Goal: Transaction & Acquisition: Purchase product/service

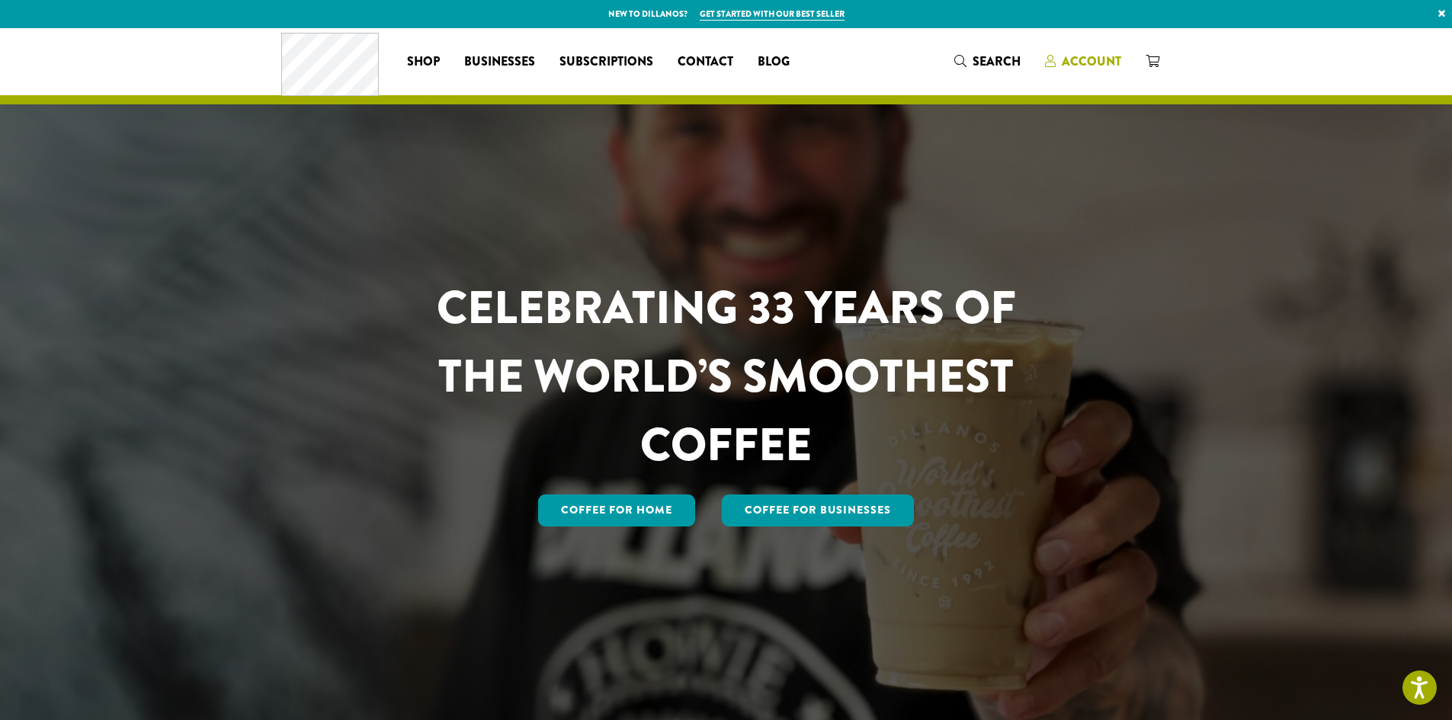
click at [1091, 59] on span "Account" at bounding box center [1091, 62] width 59 height 18
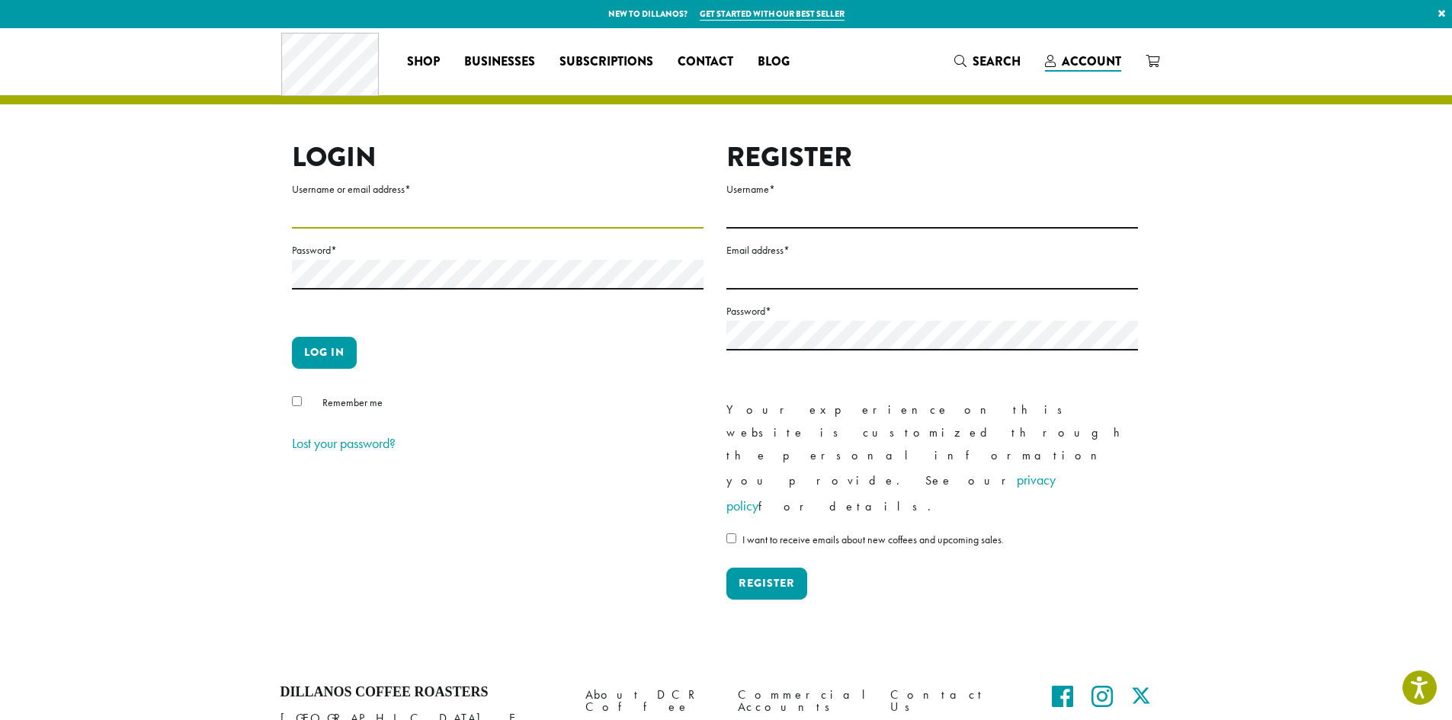
click at [517, 219] on input "Username or email address *" at bounding box center [498, 214] width 412 height 30
type input "**********"
click at [1143, 61] on link at bounding box center [1153, 61] width 38 height 25
click at [1153, 63] on icon at bounding box center [1153, 61] width 14 height 12
click at [1117, 60] on span "Account" at bounding box center [1091, 62] width 59 height 18
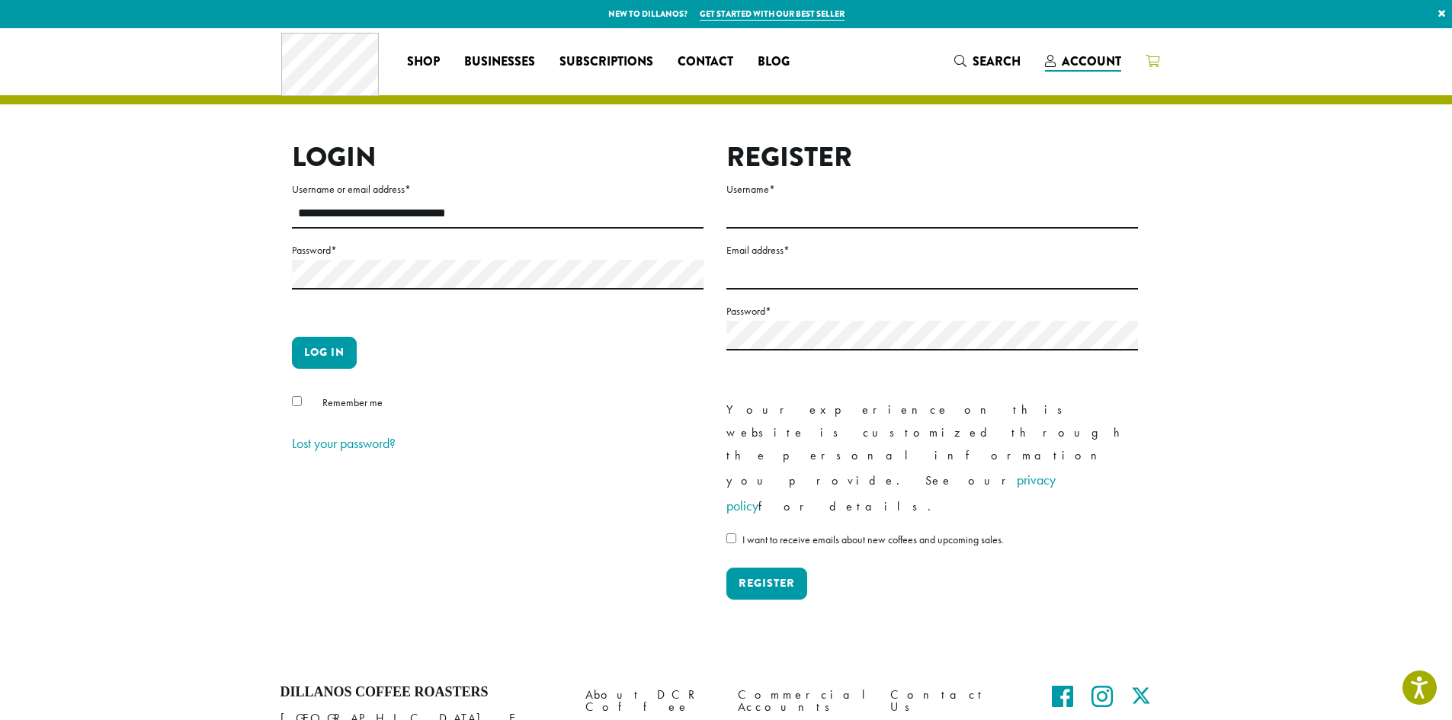
click at [1157, 58] on icon at bounding box center [1153, 61] width 14 height 12
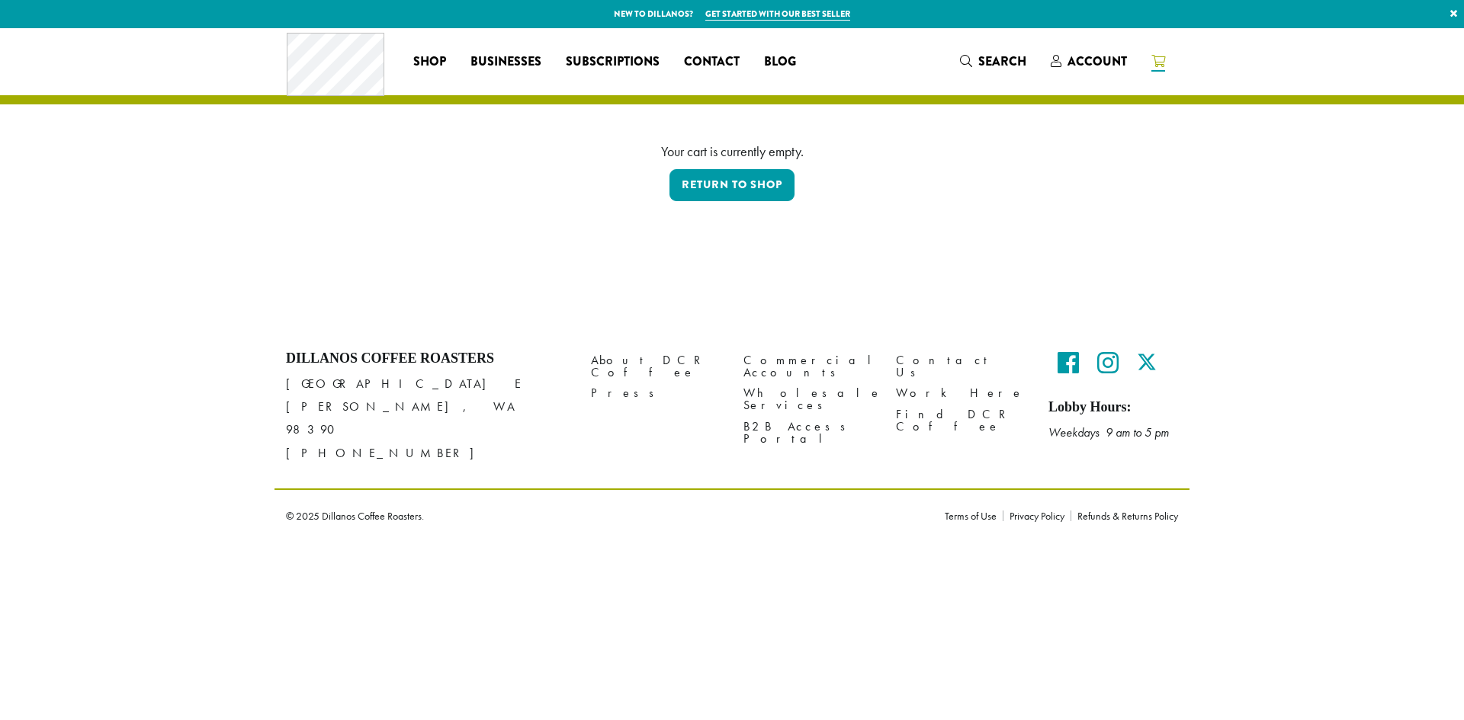
click at [1067, 66] on div "Coffee All Coffees Best Sellers Blends Single Origins Dillanos Limited Organic …" at bounding box center [732, 61] width 890 height 63
click at [1151, 64] on icon at bounding box center [1158, 61] width 14 height 12
click at [1072, 65] on span "Account" at bounding box center [1096, 62] width 59 height 18
click at [1073, 62] on span "Account" at bounding box center [1096, 62] width 59 height 18
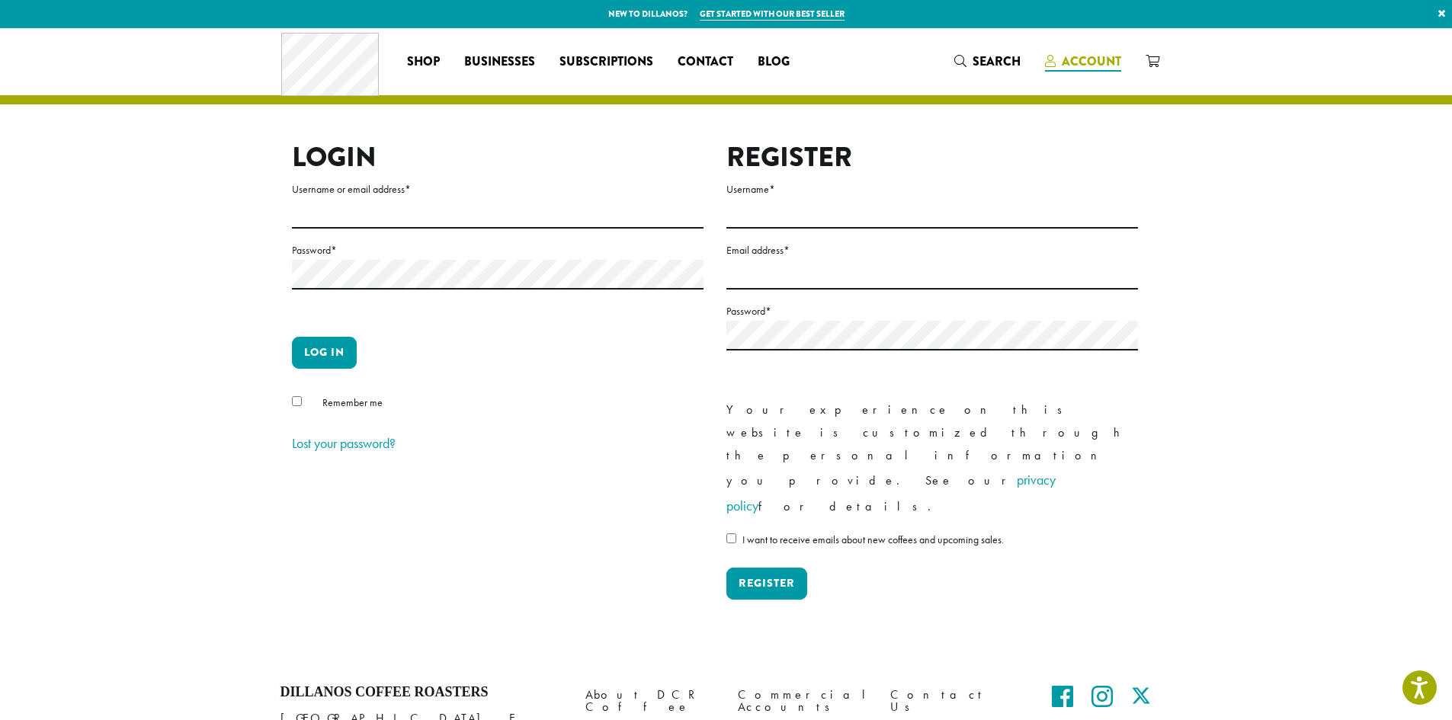
click at [1114, 57] on span "Account" at bounding box center [1091, 62] width 59 height 18
click at [1063, 55] on span "Account" at bounding box center [1091, 62] width 59 height 18
click at [397, 220] on input "Username or email address *" at bounding box center [498, 214] width 412 height 30
click at [1150, 63] on icon at bounding box center [1153, 61] width 14 height 12
click at [397, 218] on input "Username or email address *" at bounding box center [498, 214] width 412 height 30
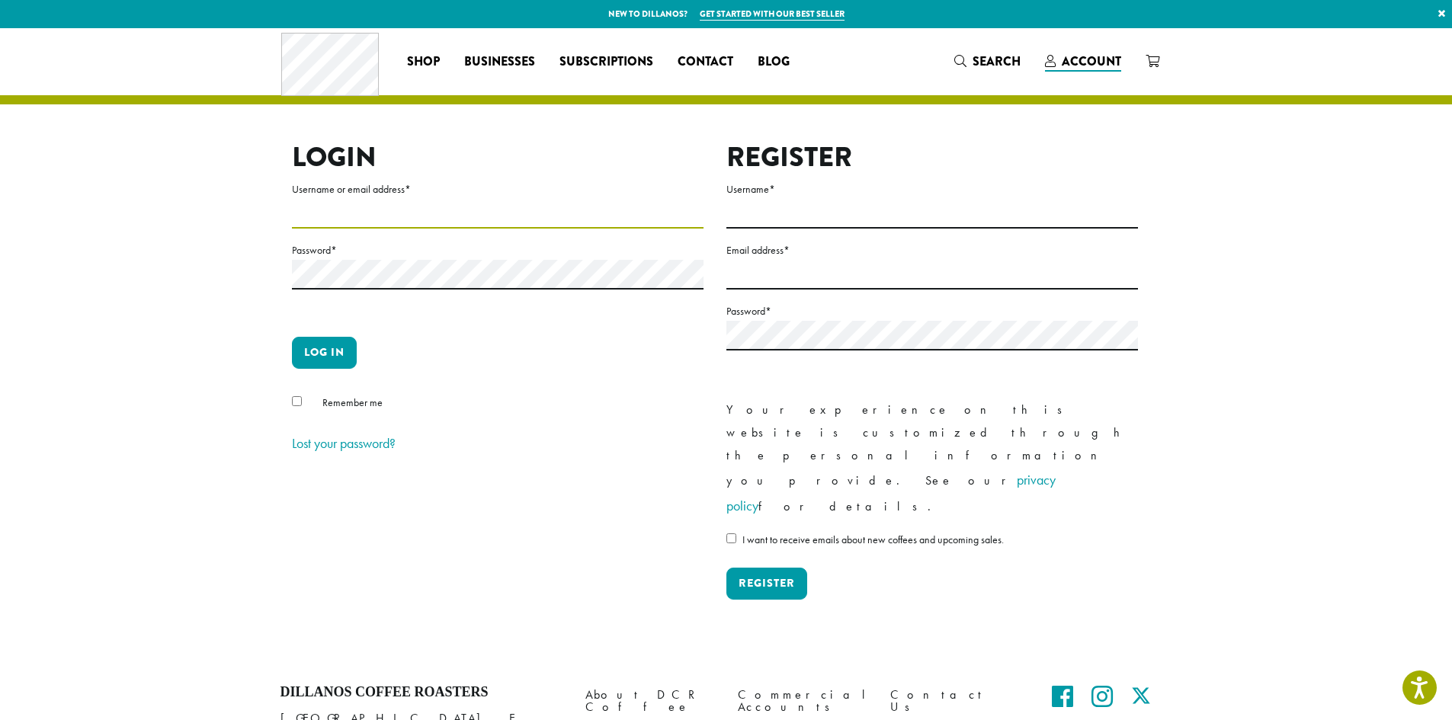
type input "**********"
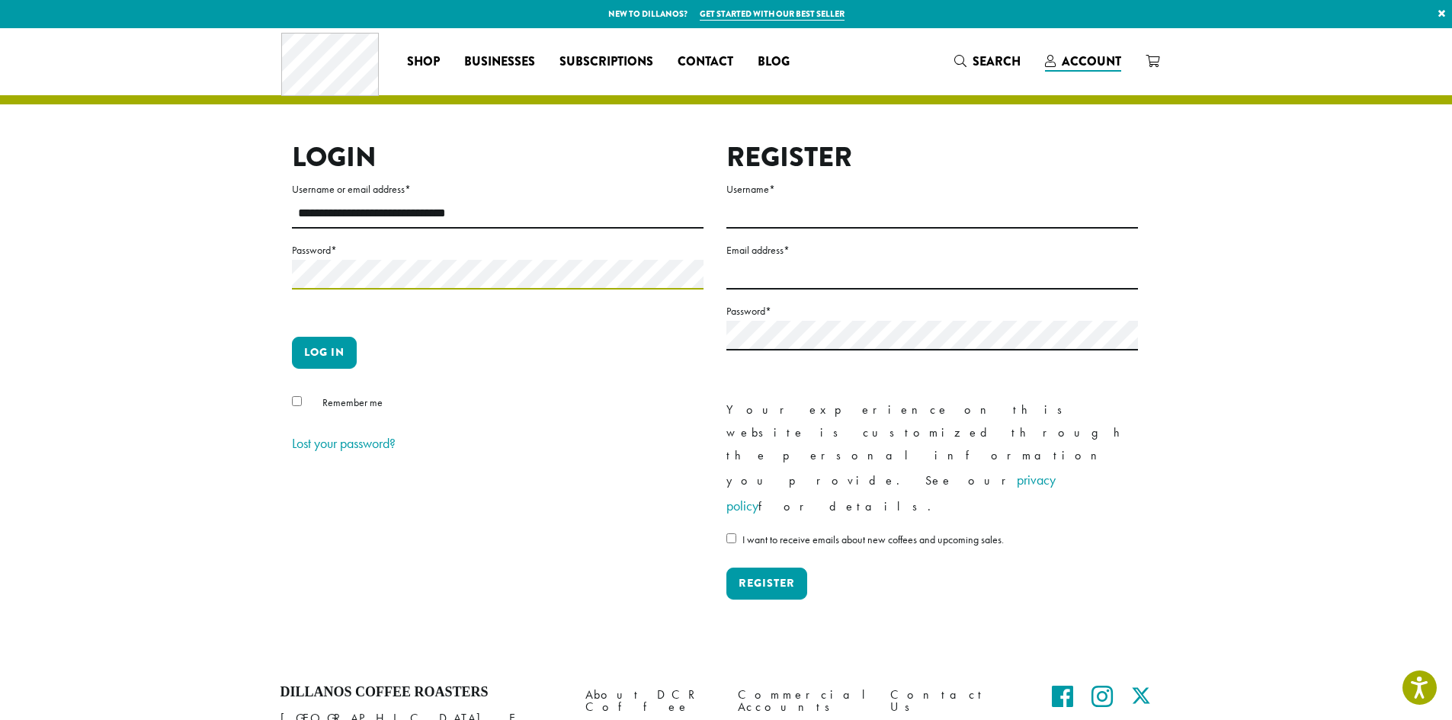
click at [292, 337] on button "Log in" at bounding box center [324, 353] width 65 height 32
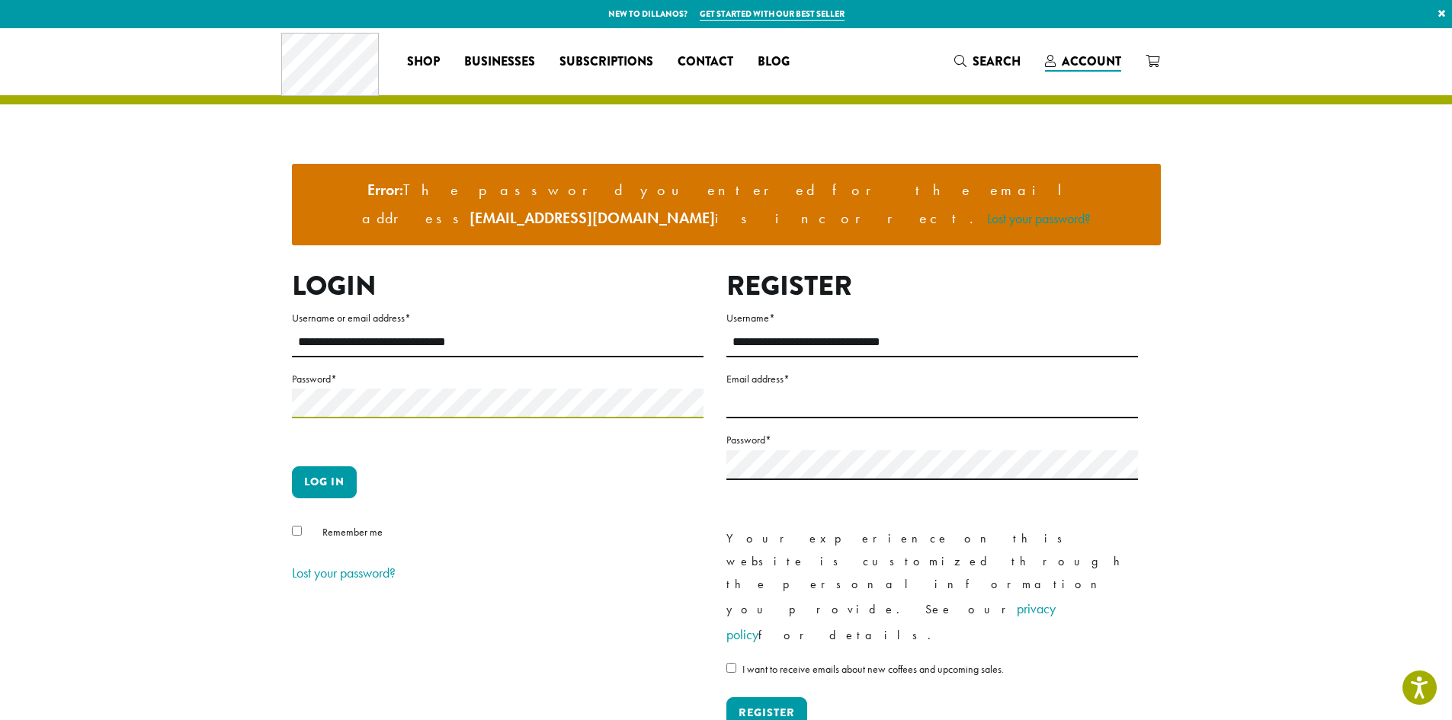
click at [292, 467] on button "Log in" at bounding box center [324, 483] width 65 height 32
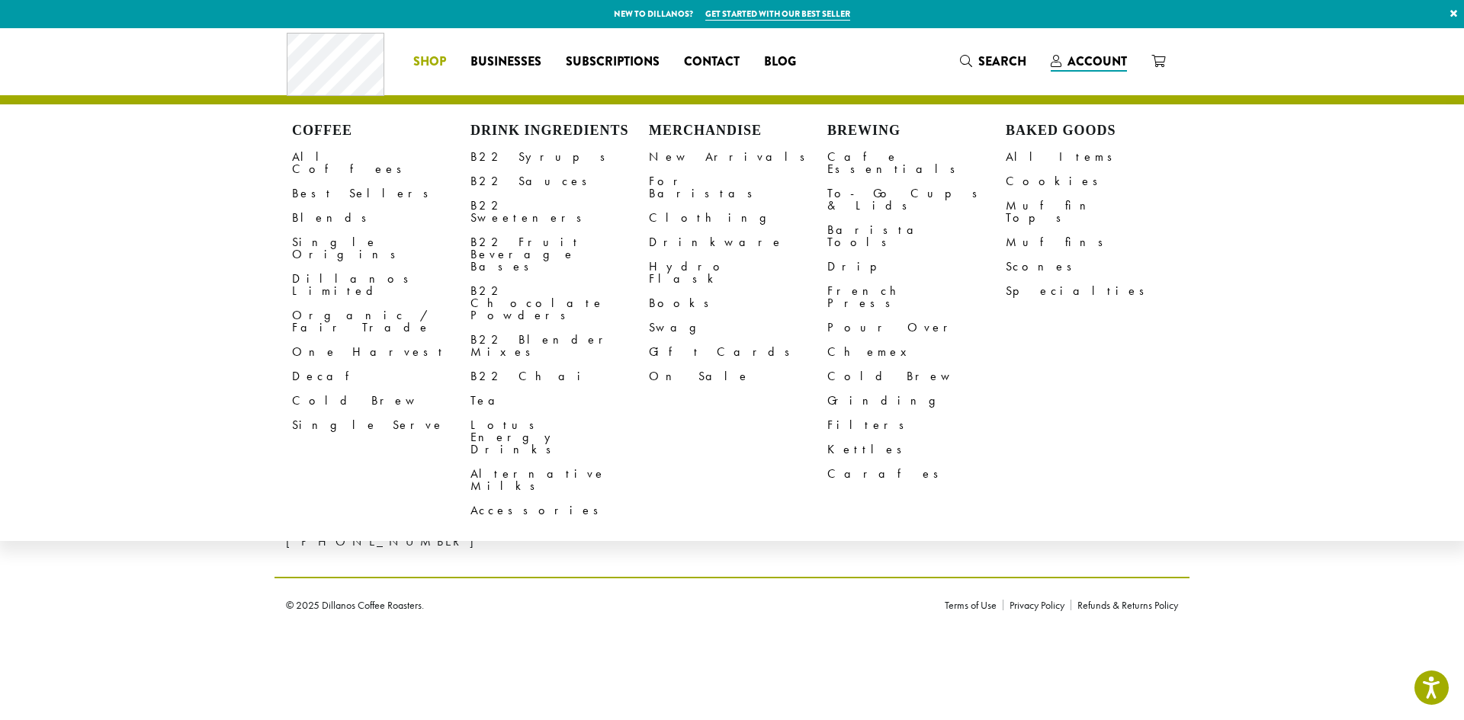
click at [432, 72] on link "Shop" at bounding box center [429, 62] width 57 height 24
click at [322, 162] on link "All Coffees" at bounding box center [381, 163] width 178 height 37
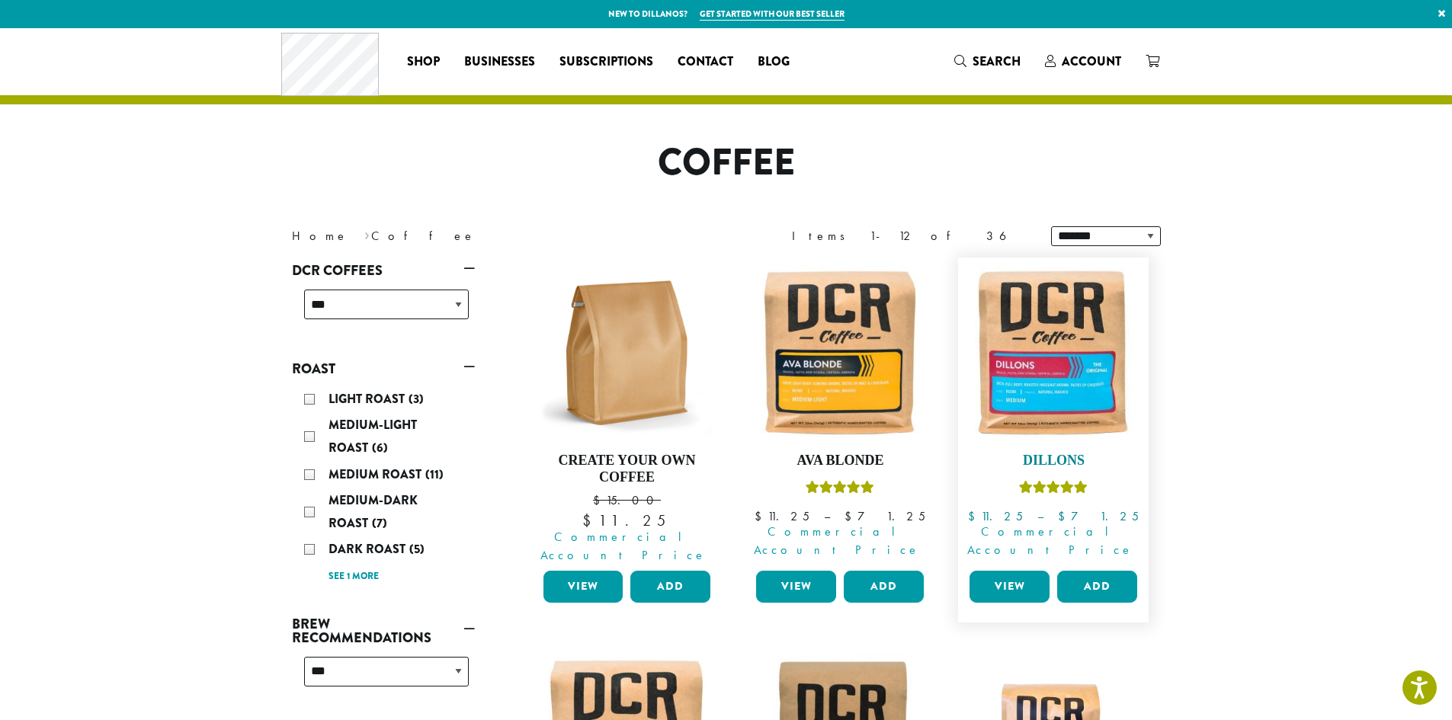
click at [1090, 345] on img at bounding box center [1053, 352] width 175 height 175
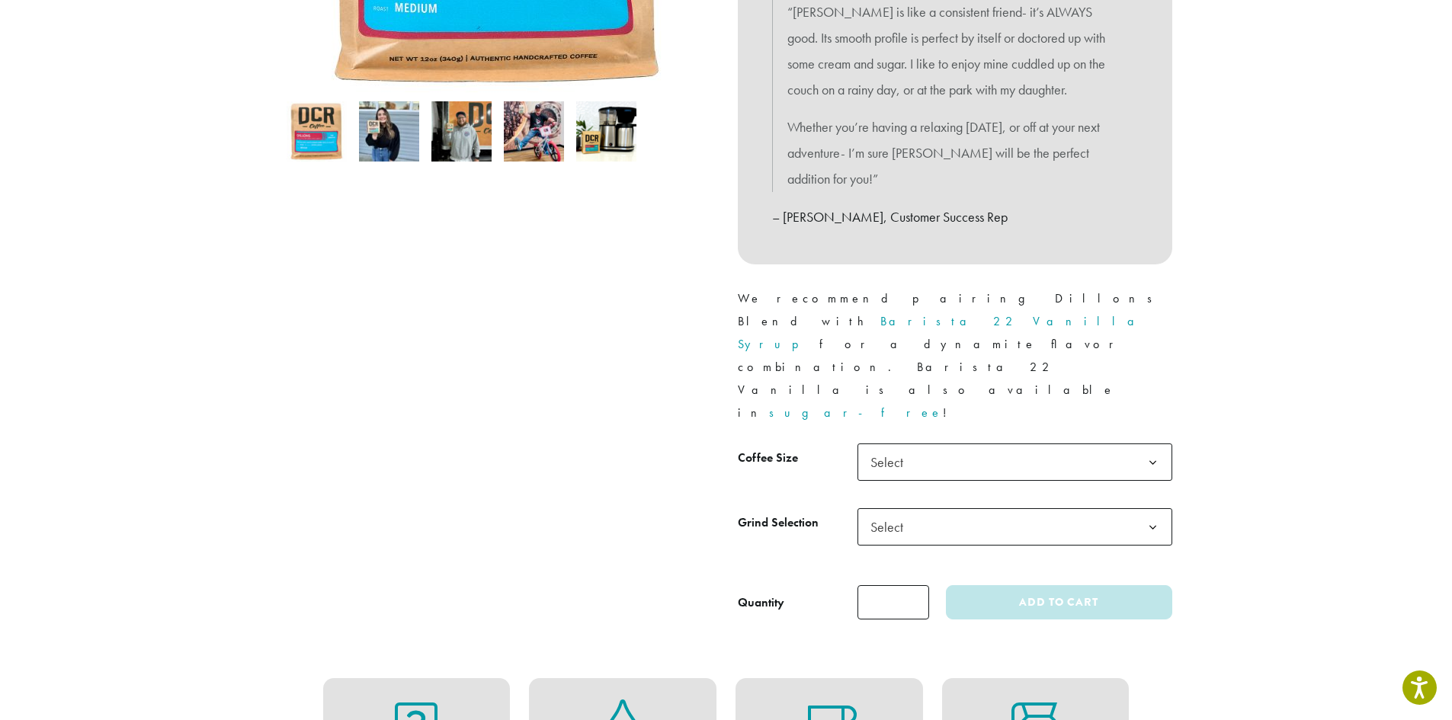
click at [900, 585] on input "*" at bounding box center [894, 602] width 72 height 34
click at [916, 585] on input "*" at bounding box center [894, 602] width 72 height 34
type input "*"
click at [916, 585] on input "*" at bounding box center [894, 602] width 72 height 34
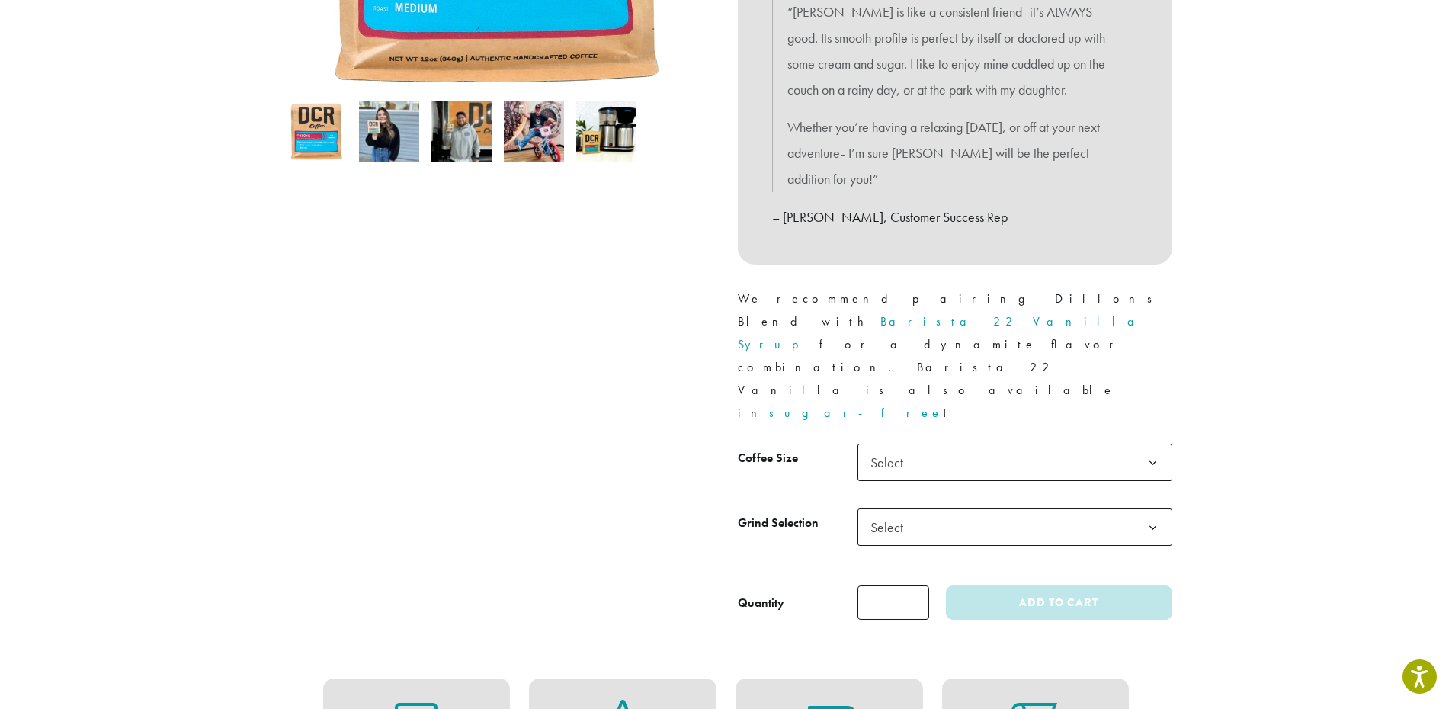
click at [974, 444] on span "Select" at bounding box center [1015, 462] width 315 height 37
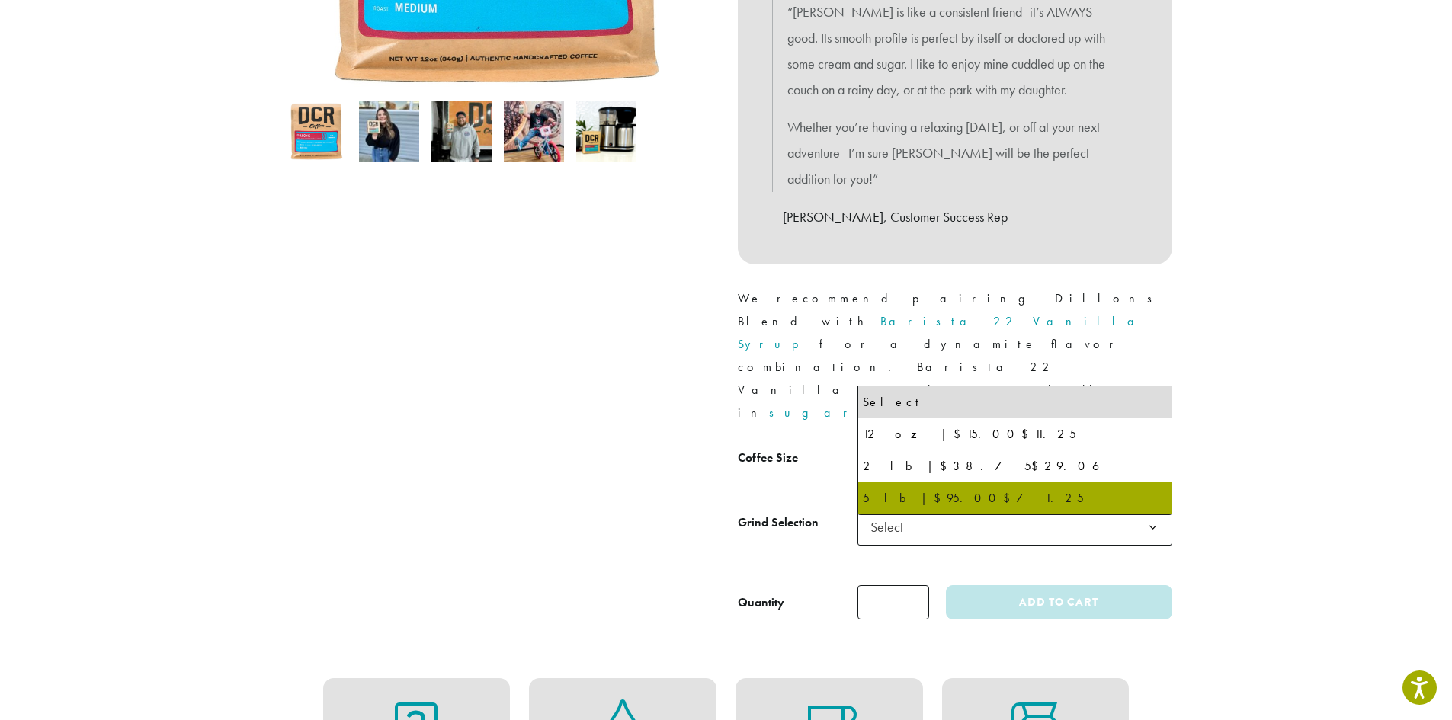
select select "**********"
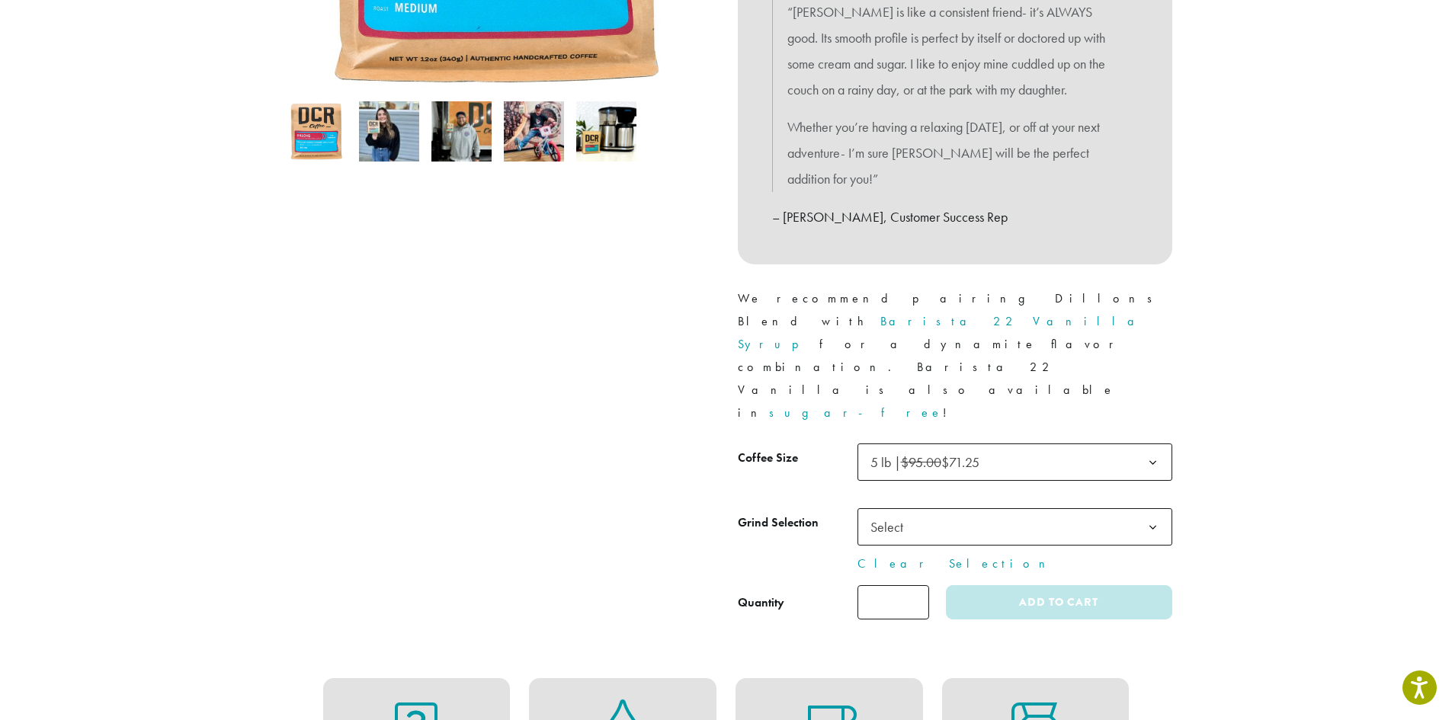
click at [976, 508] on span "Select" at bounding box center [1015, 526] width 315 height 37
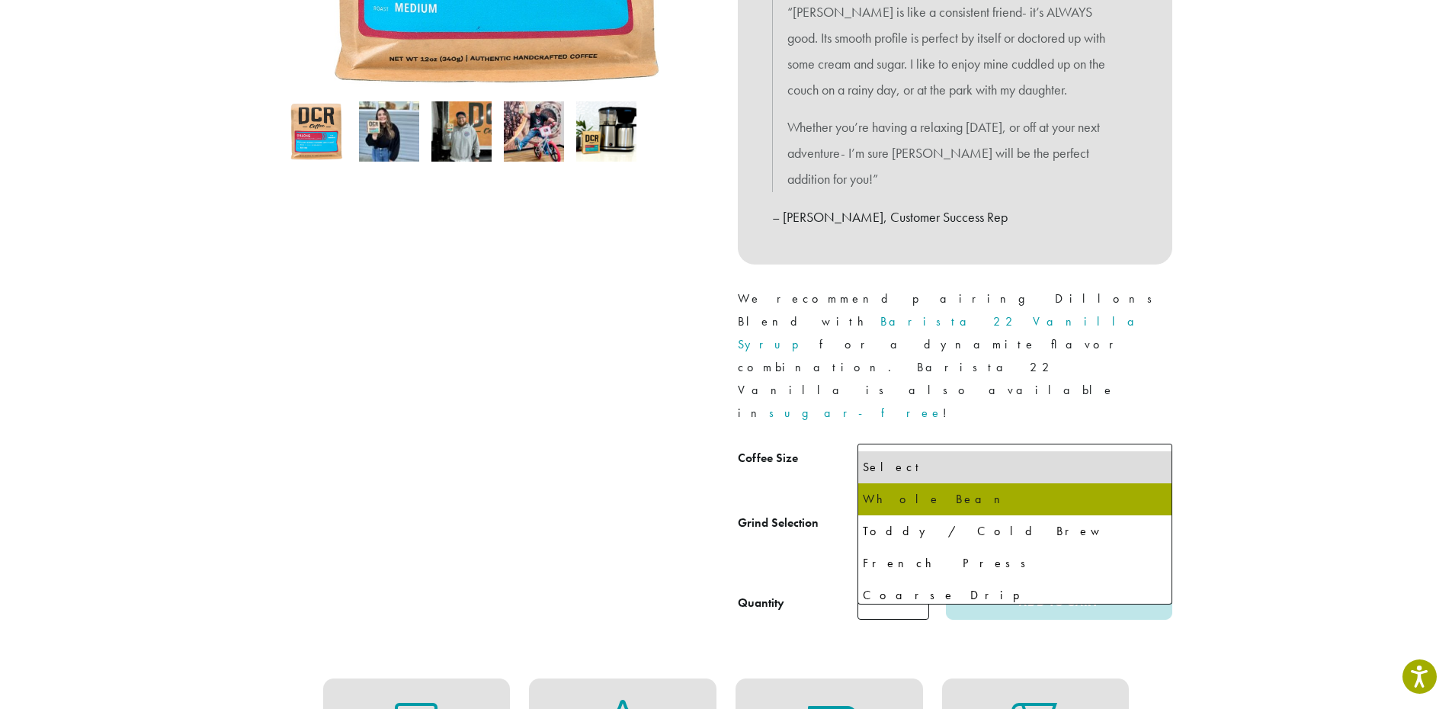
select select "**********"
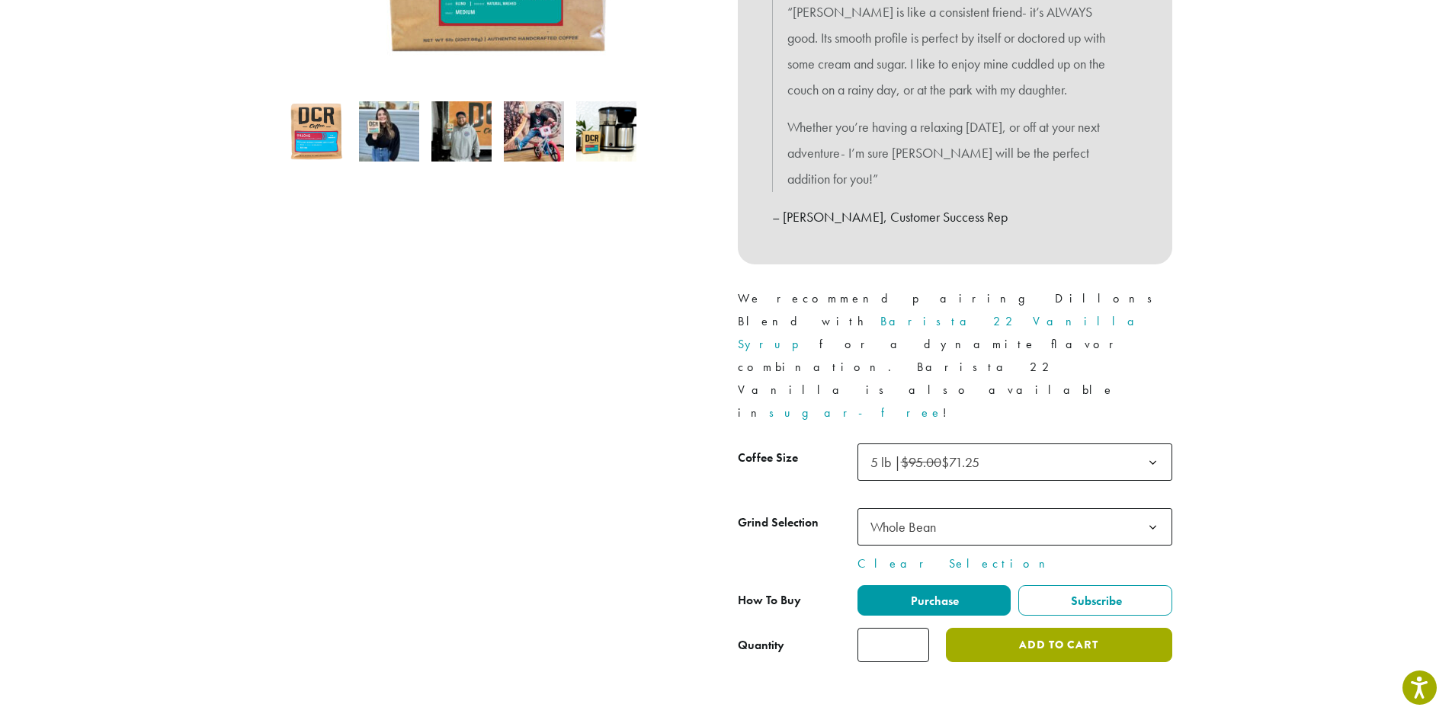
click at [1064, 628] on button "Add to cart" at bounding box center [1059, 645] width 226 height 34
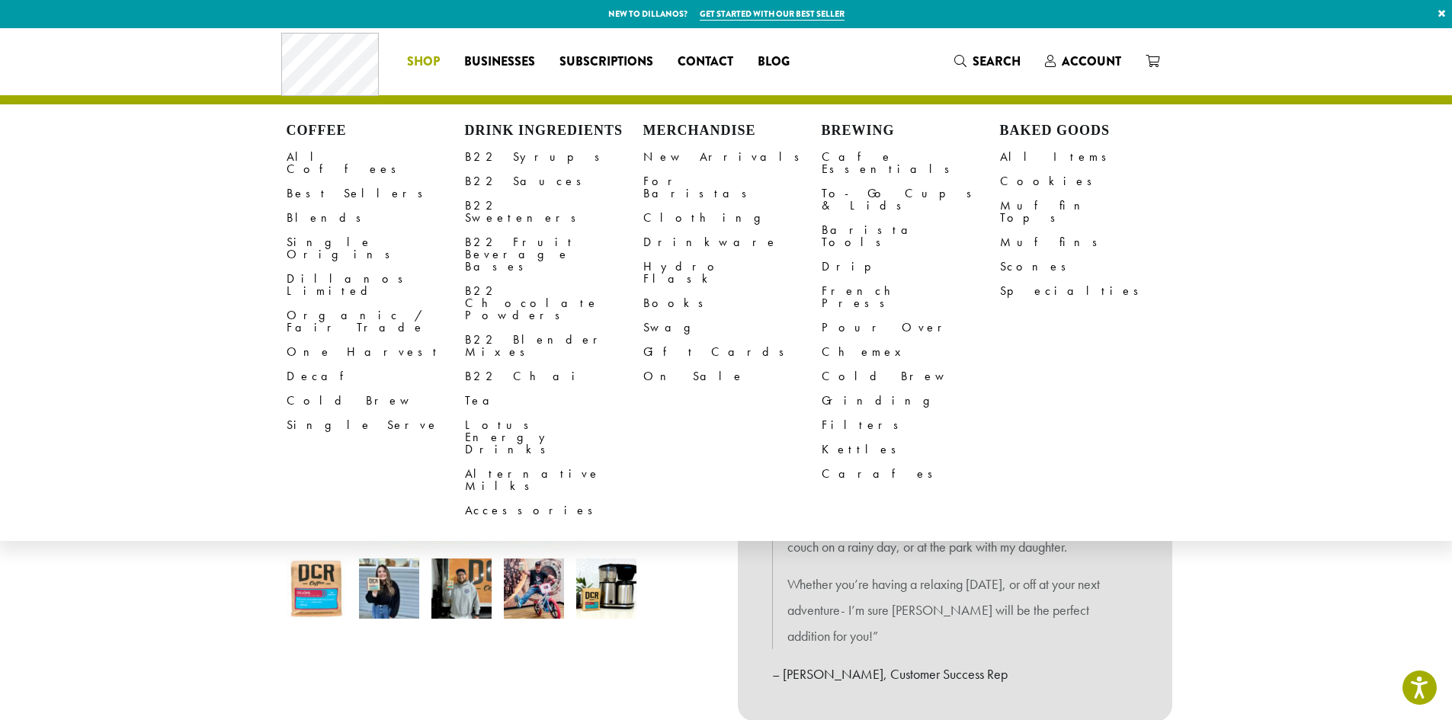
click at [412, 66] on span "Shop" at bounding box center [423, 62] width 33 height 19
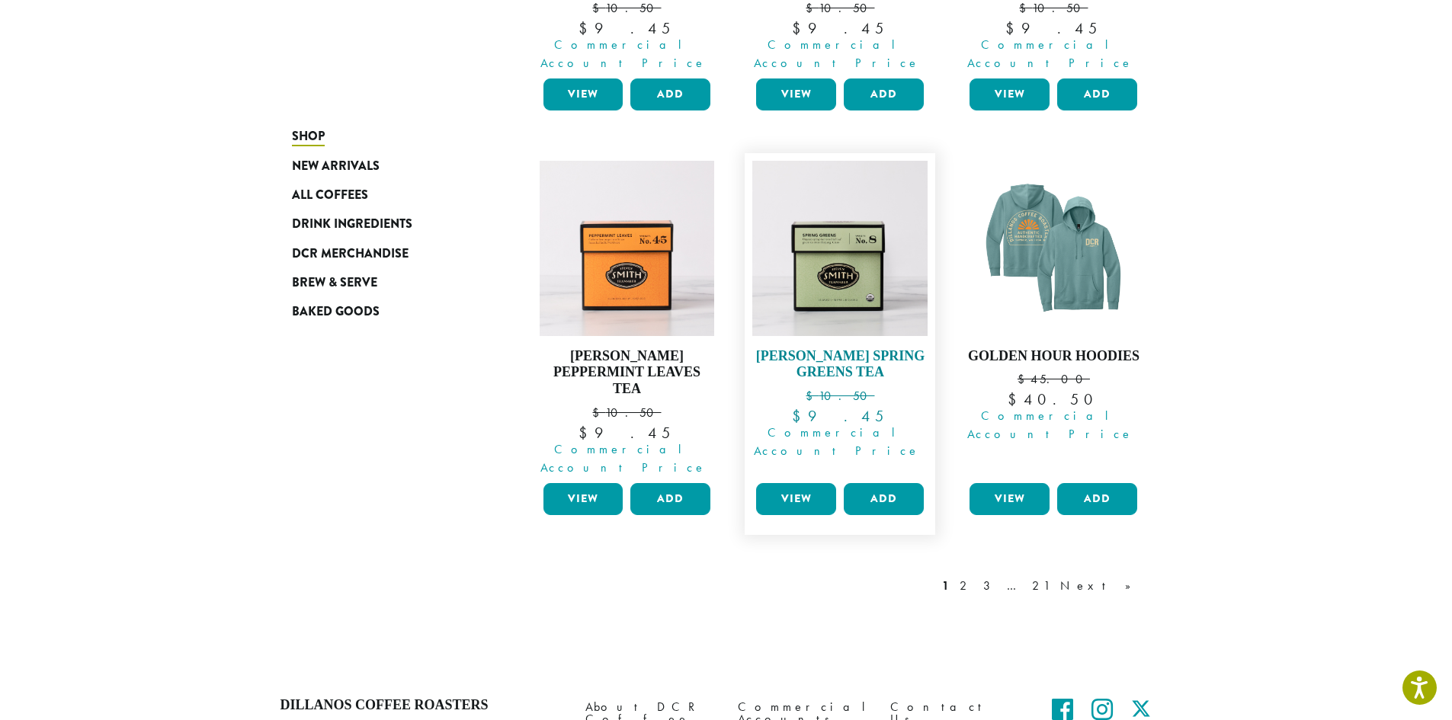
scroll to position [1296, 0]
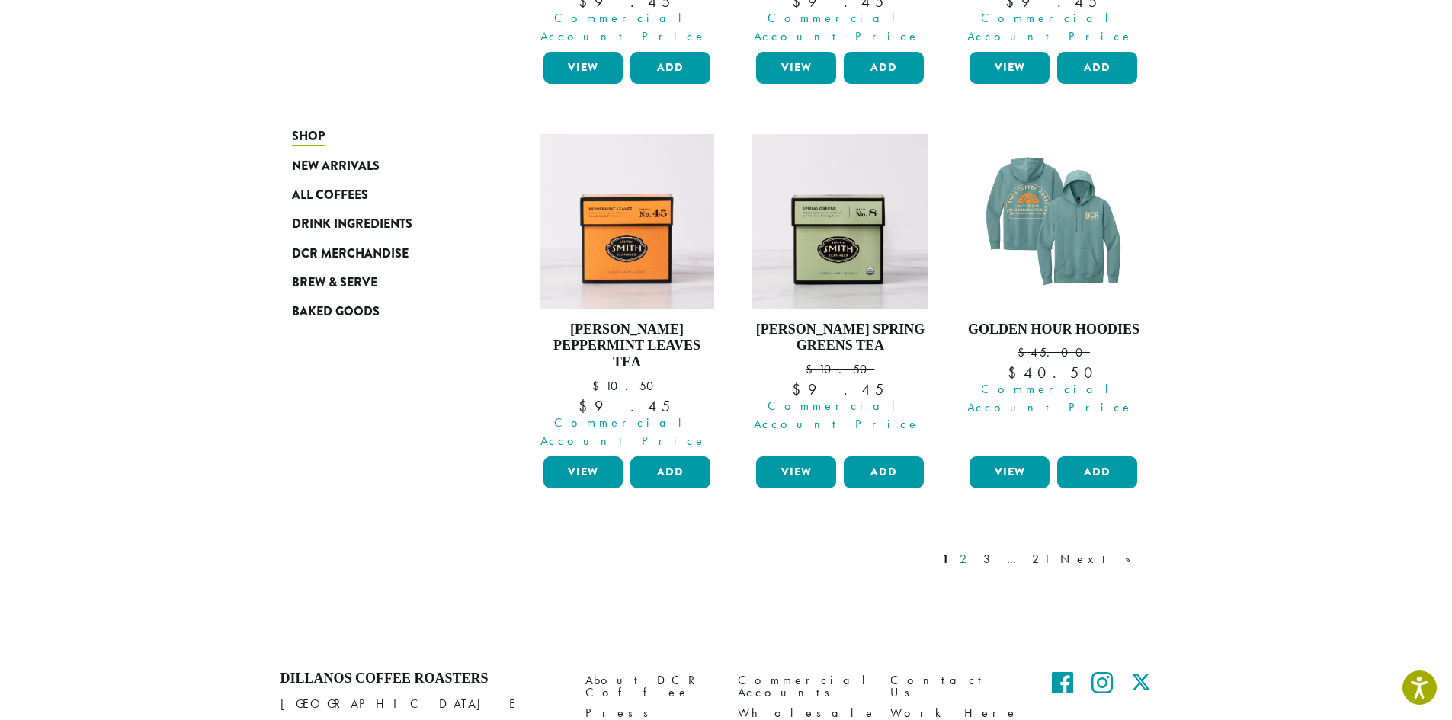
click at [976, 550] on link "2" at bounding box center [966, 559] width 19 height 18
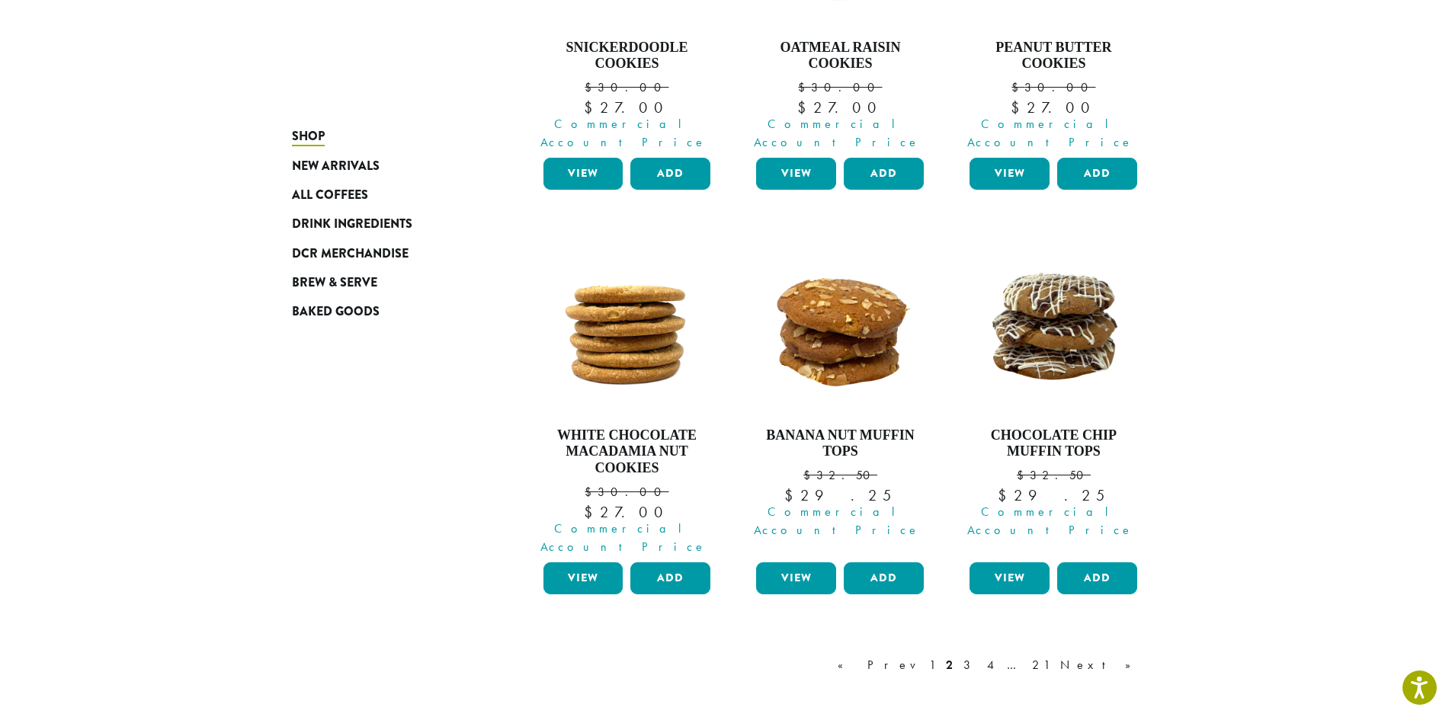
scroll to position [1237, 0]
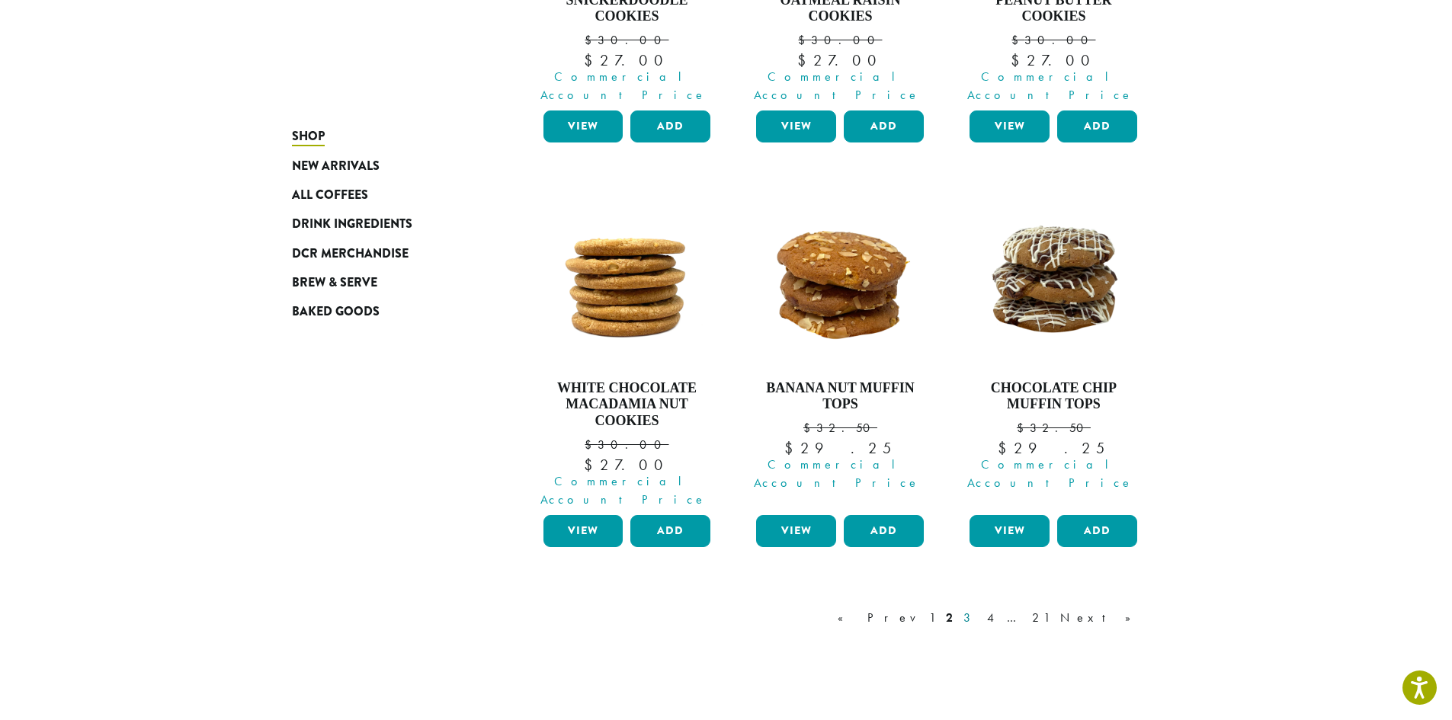
click at [980, 609] on link "3" at bounding box center [970, 618] width 19 height 18
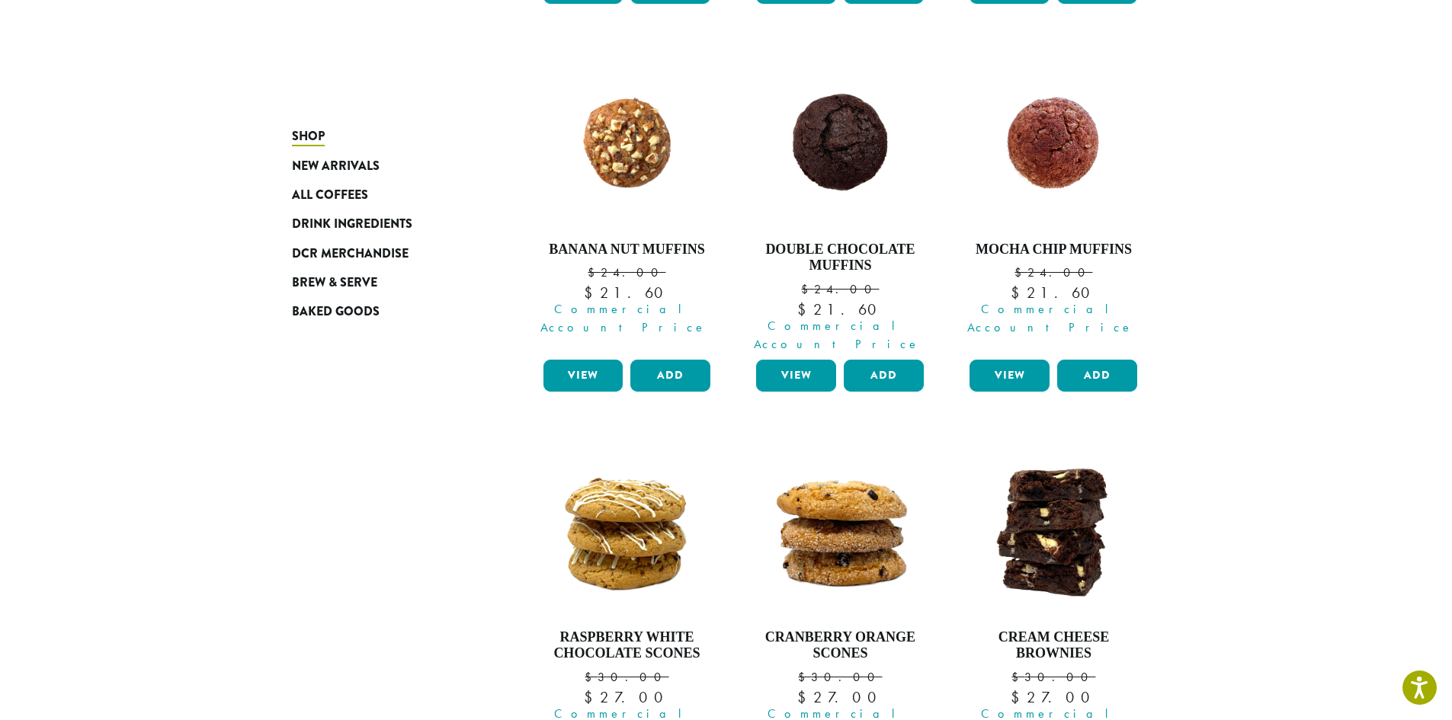
scroll to position [1237, 0]
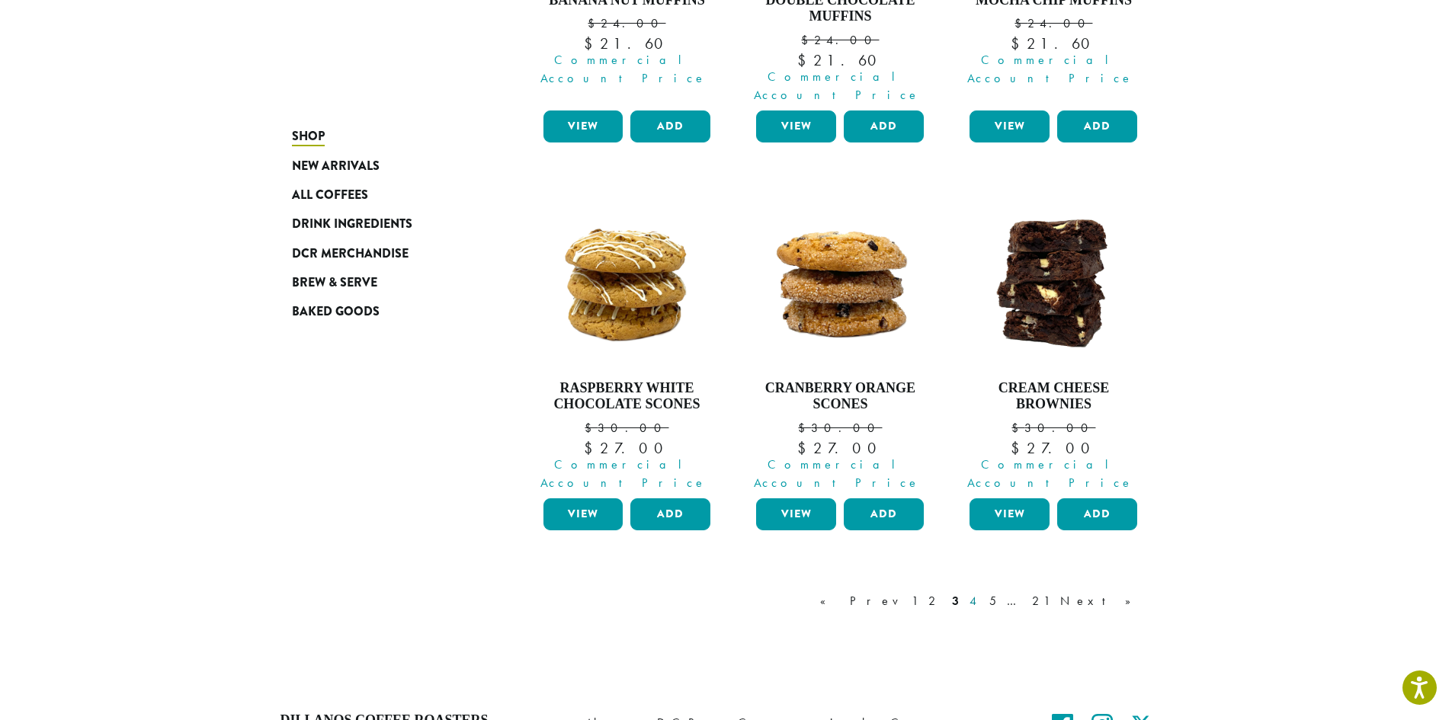
click at [982, 592] on link "4" at bounding box center [974, 601] width 15 height 18
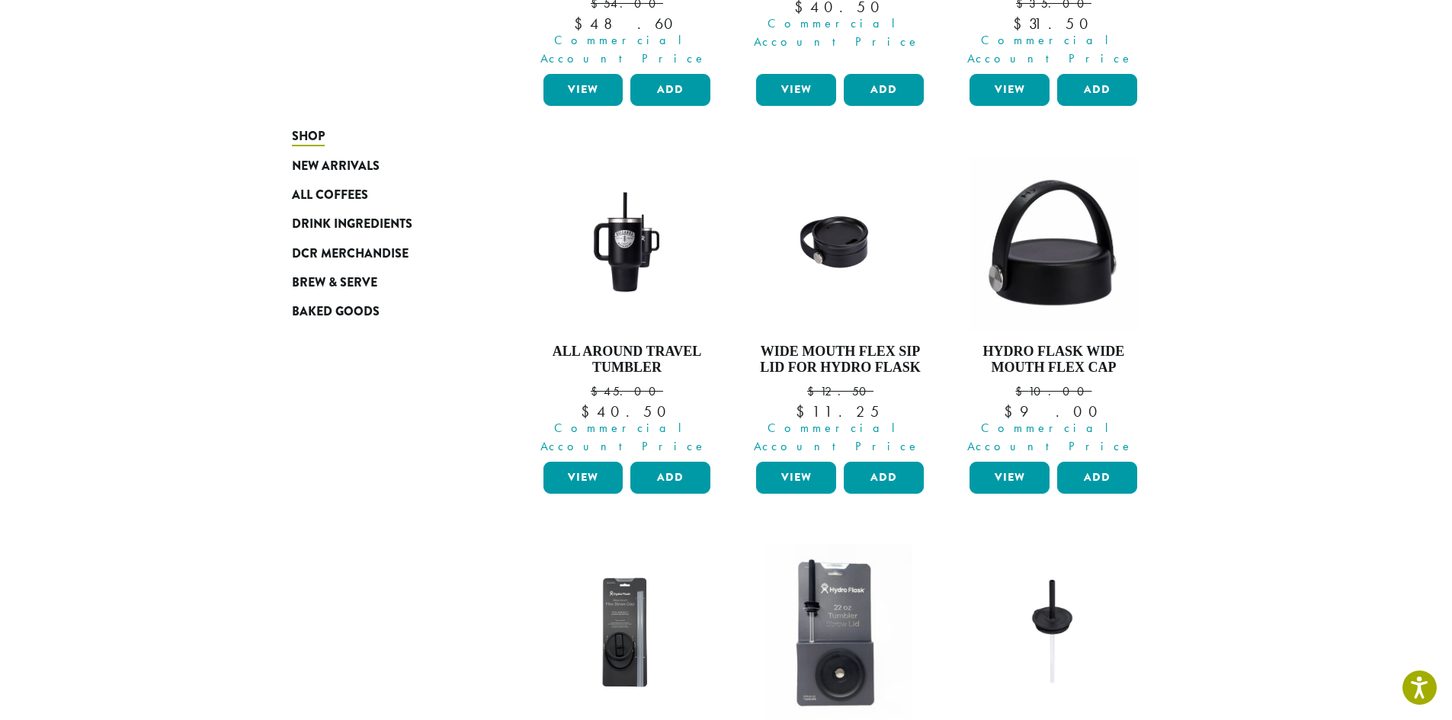
scroll to position [627, 0]
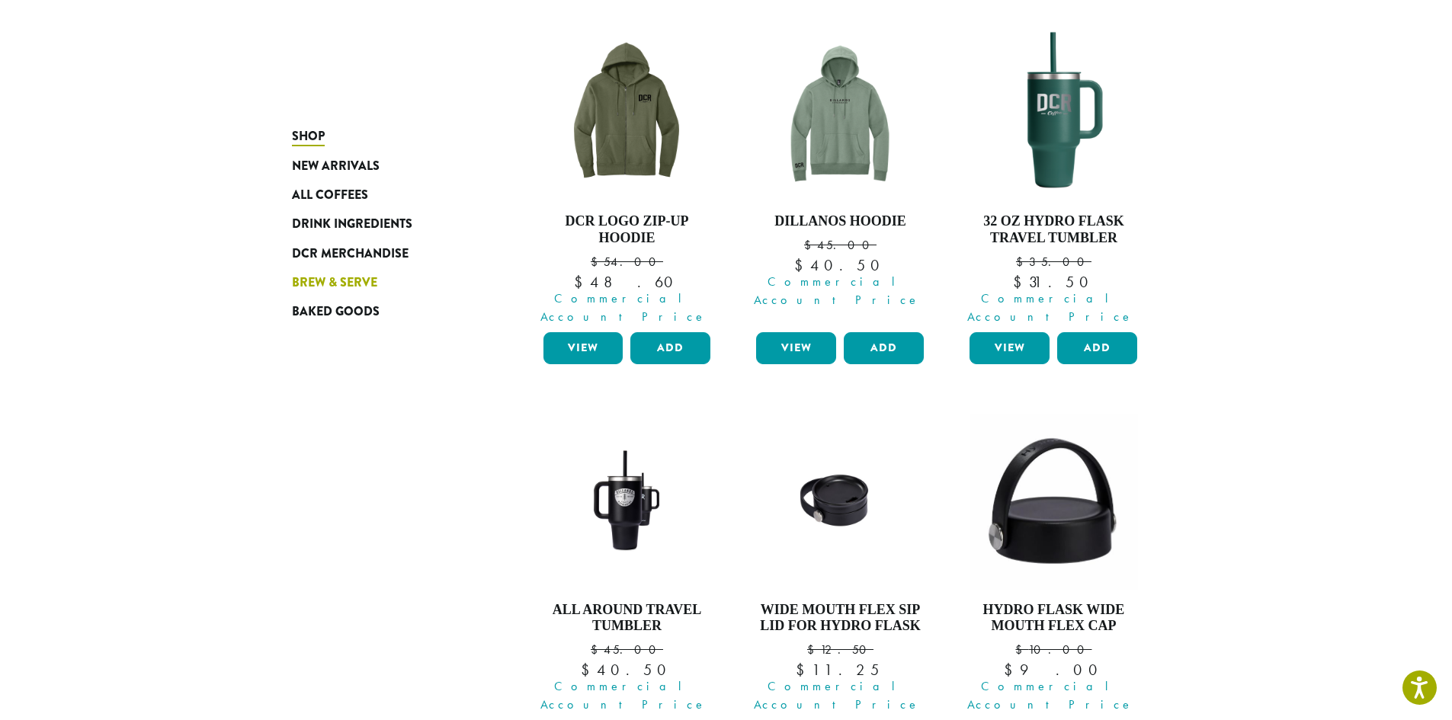
click at [350, 285] on span "Brew & Serve" at bounding box center [334, 283] width 85 height 19
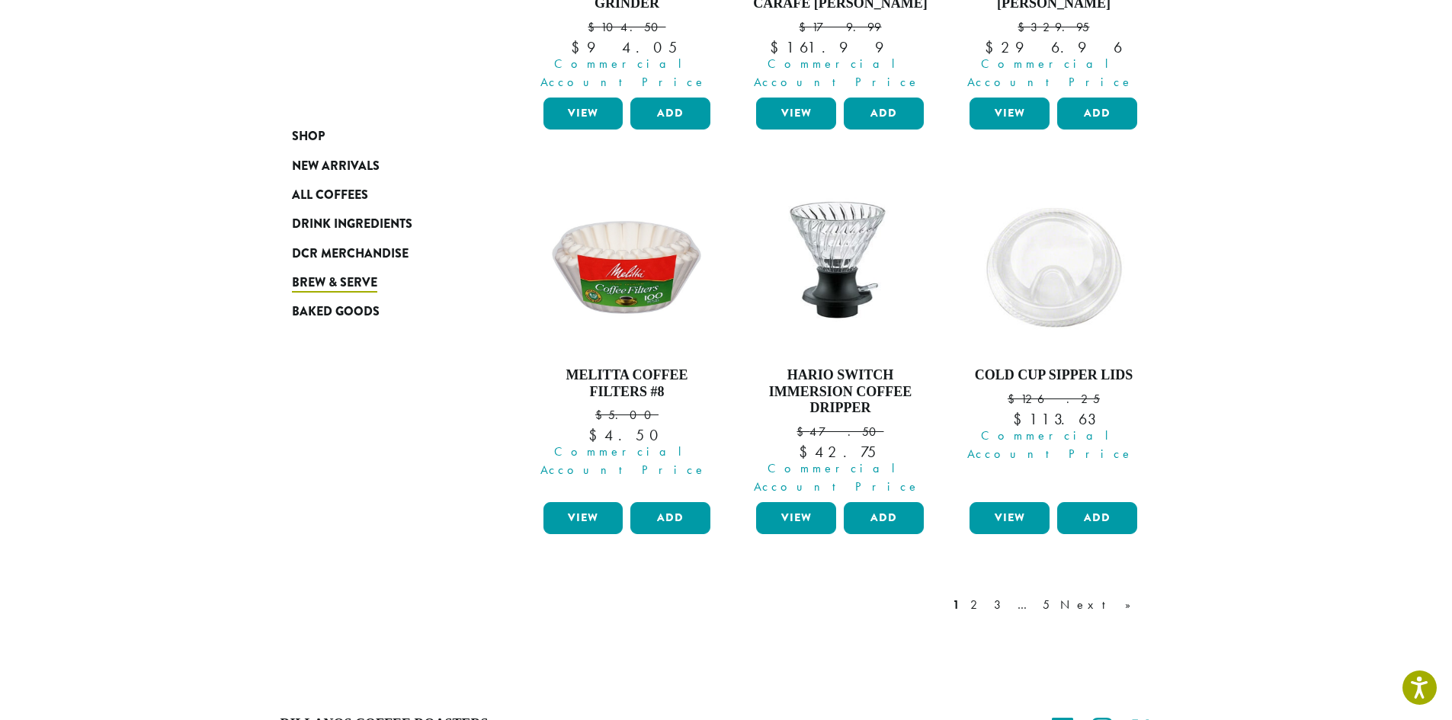
scroll to position [1361, 0]
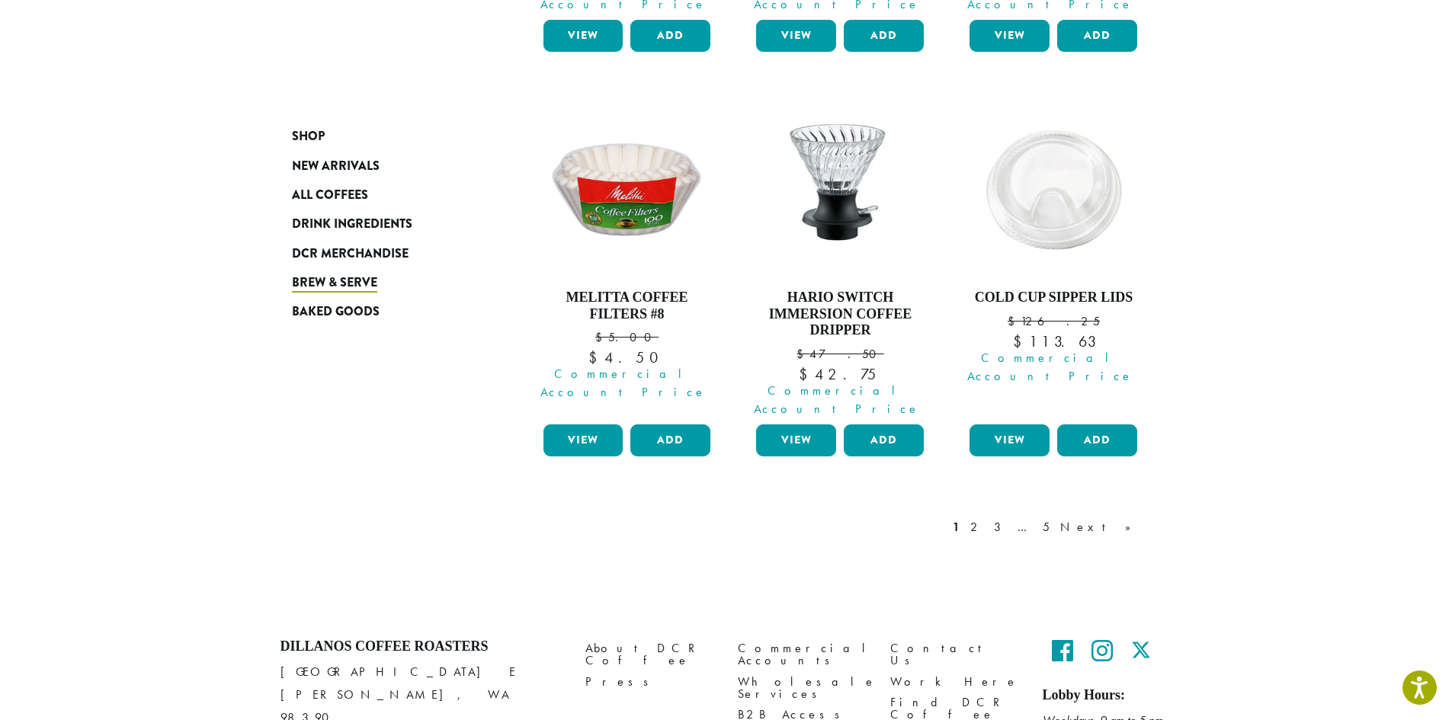
click at [986, 518] on link "2" at bounding box center [976, 527] width 19 height 18
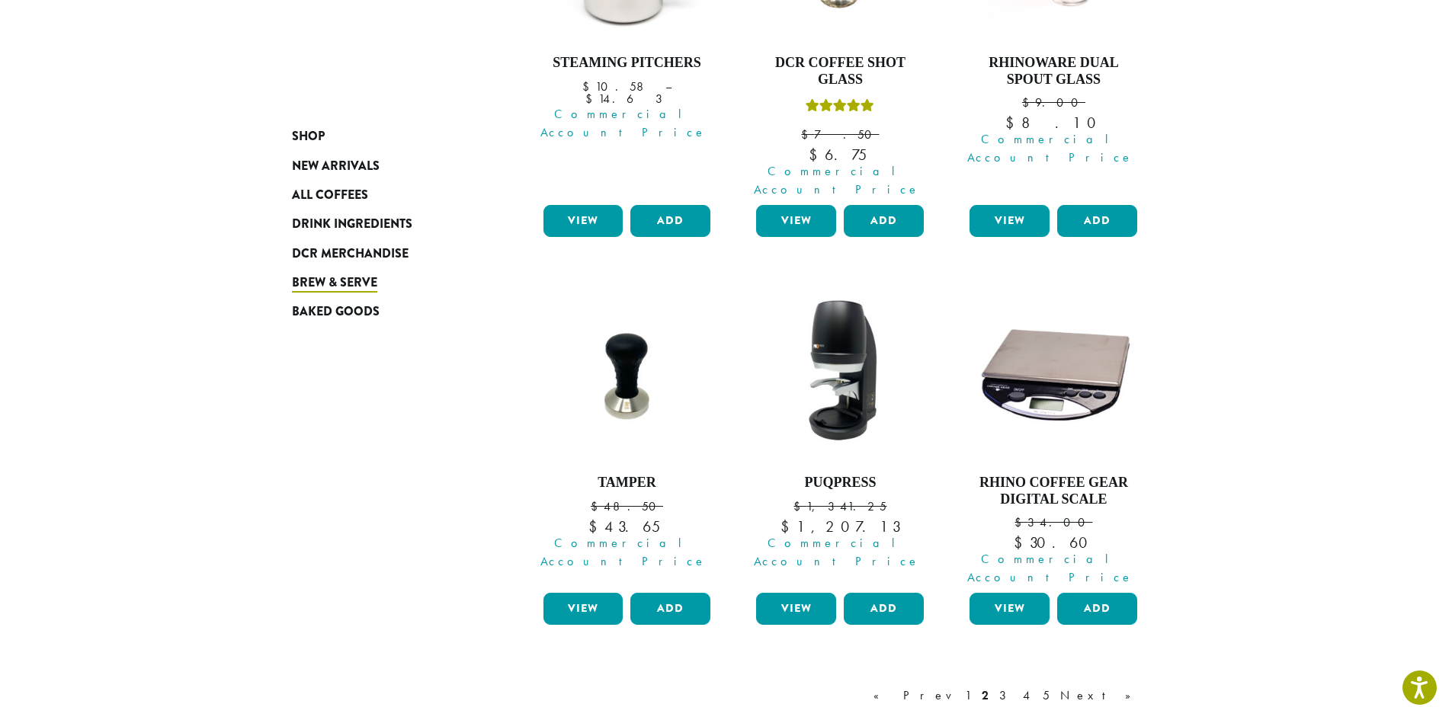
scroll to position [1314, 0]
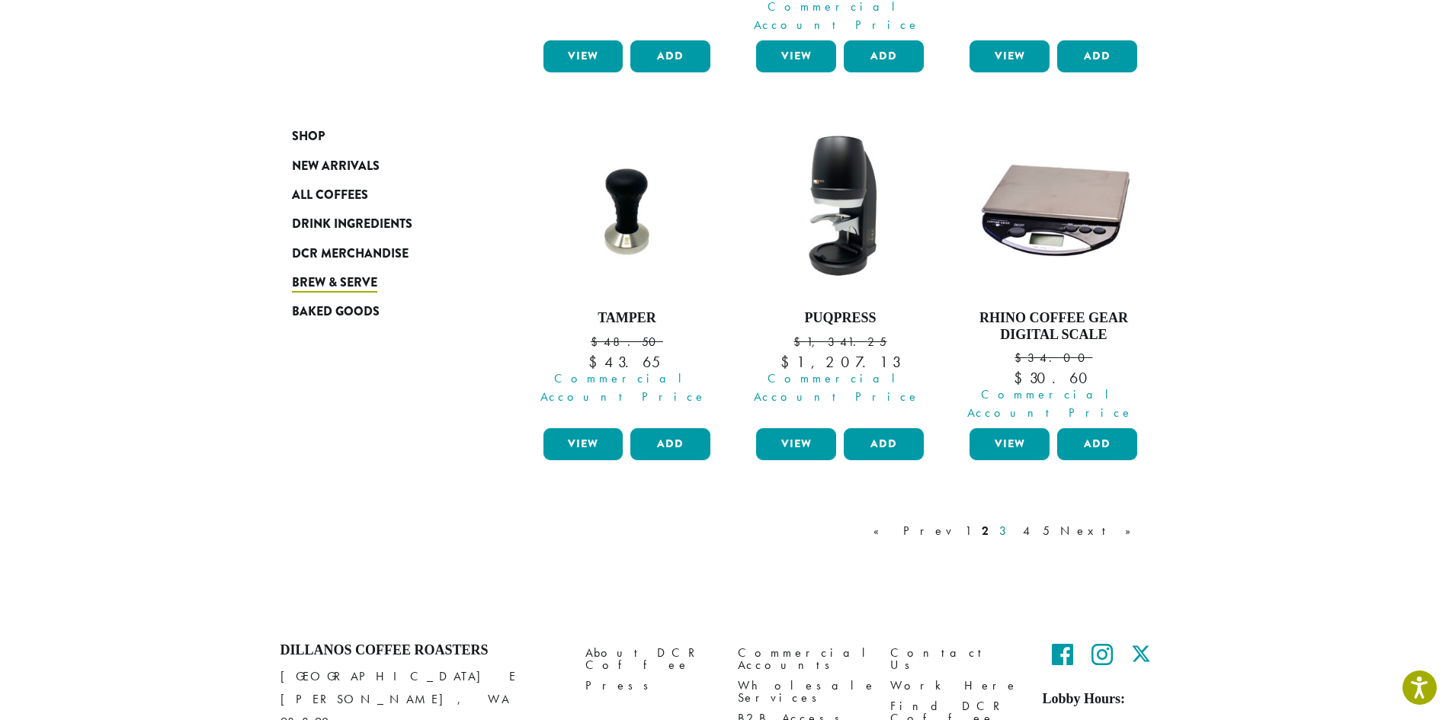
click at [1015, 522] on link "3" at bounding box center [1005, 531] width 19 height 18
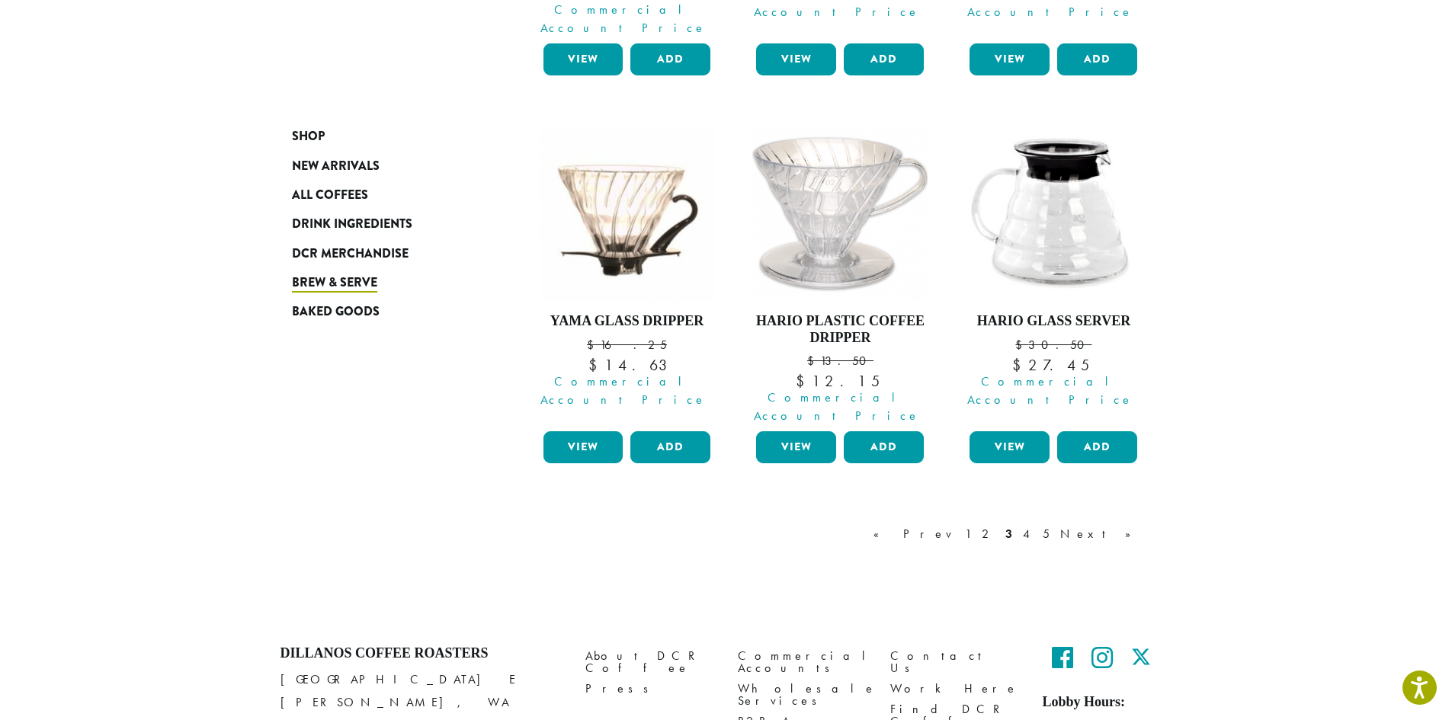
scroll to position [1295, 0]
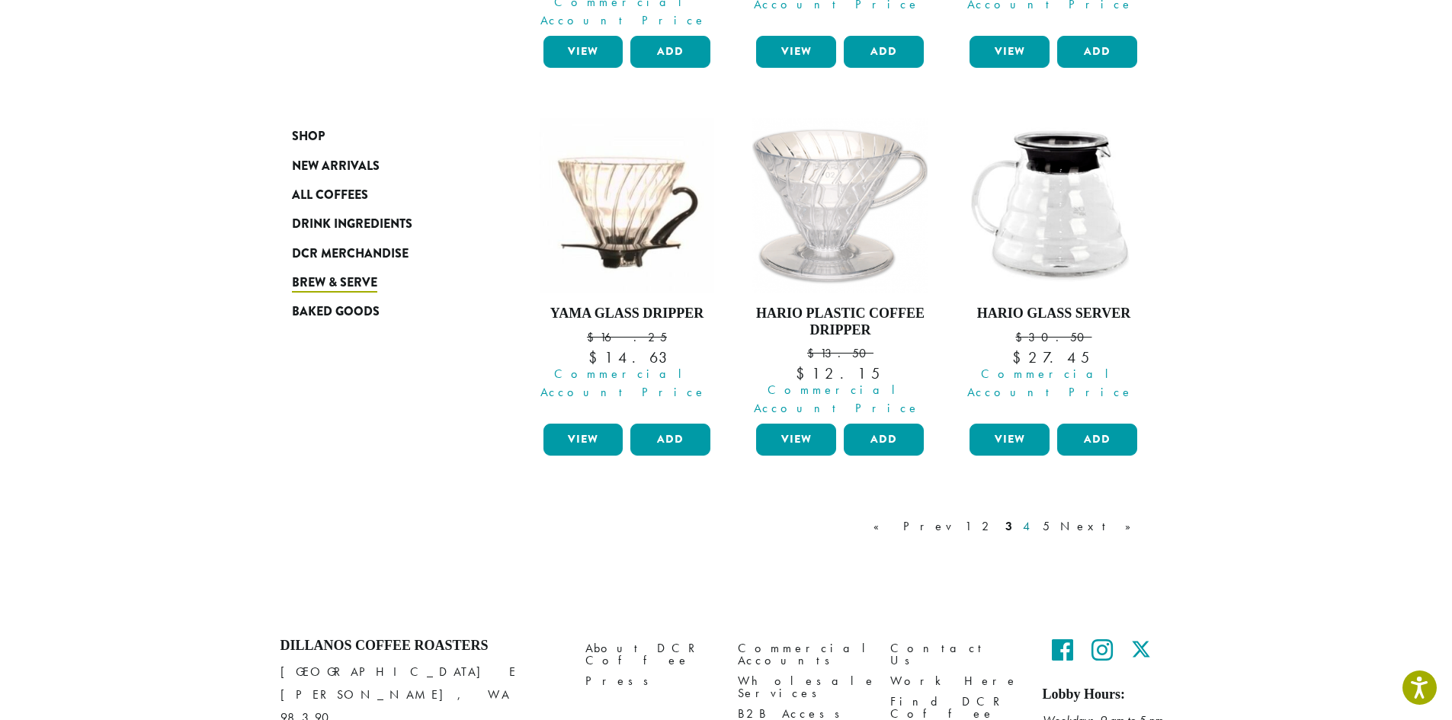
click at [1035, 518] on link "4" at bounding box center [1027, 527] width 15 height 18
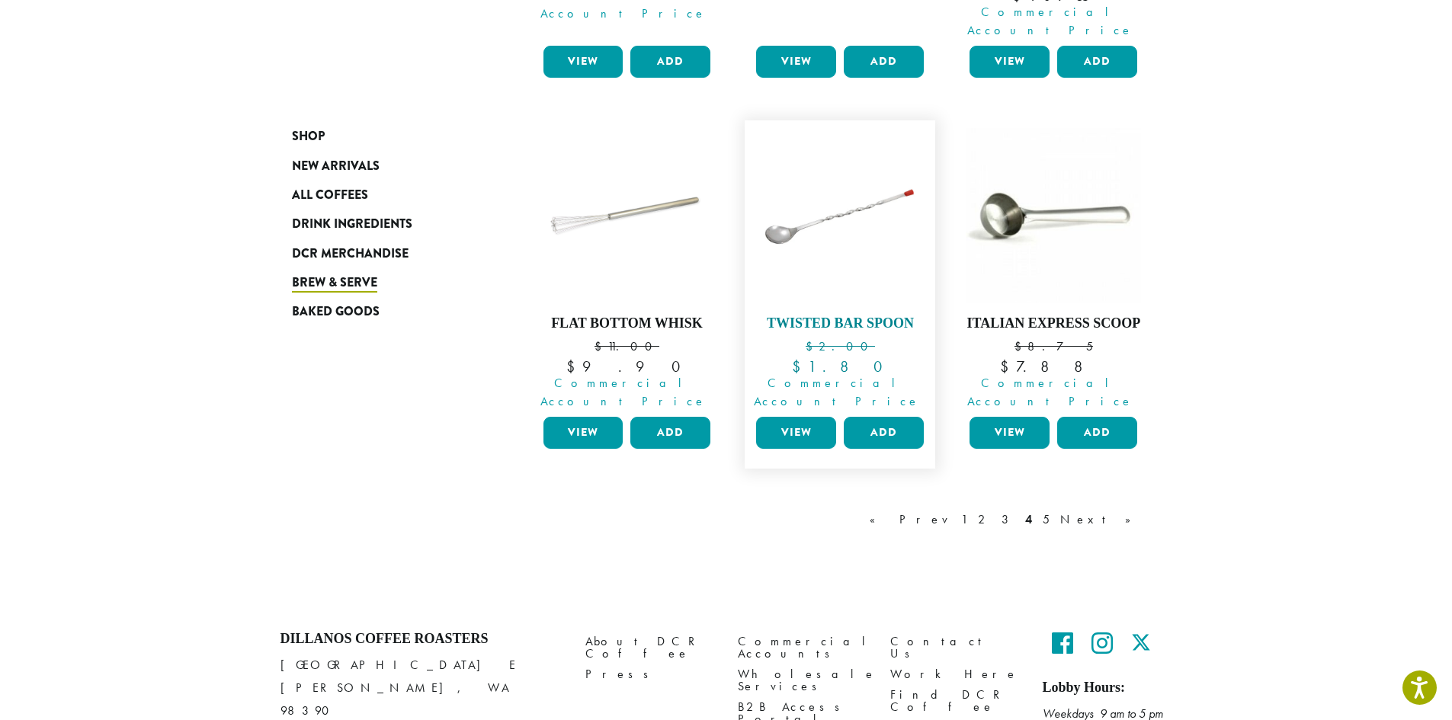
scroll to position [1311, 0]
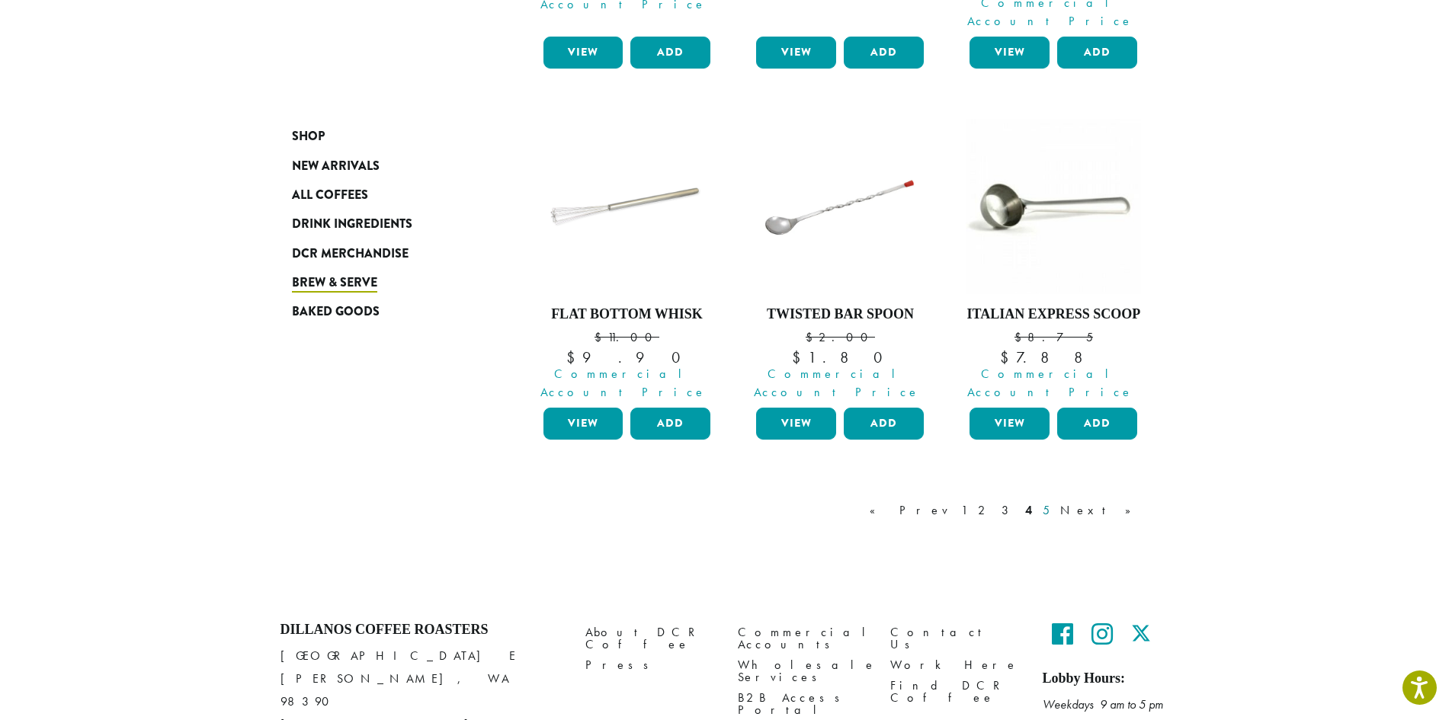
click at [1053, 502] on link "5" at bounding box center [1046, 511] width 13 height 18
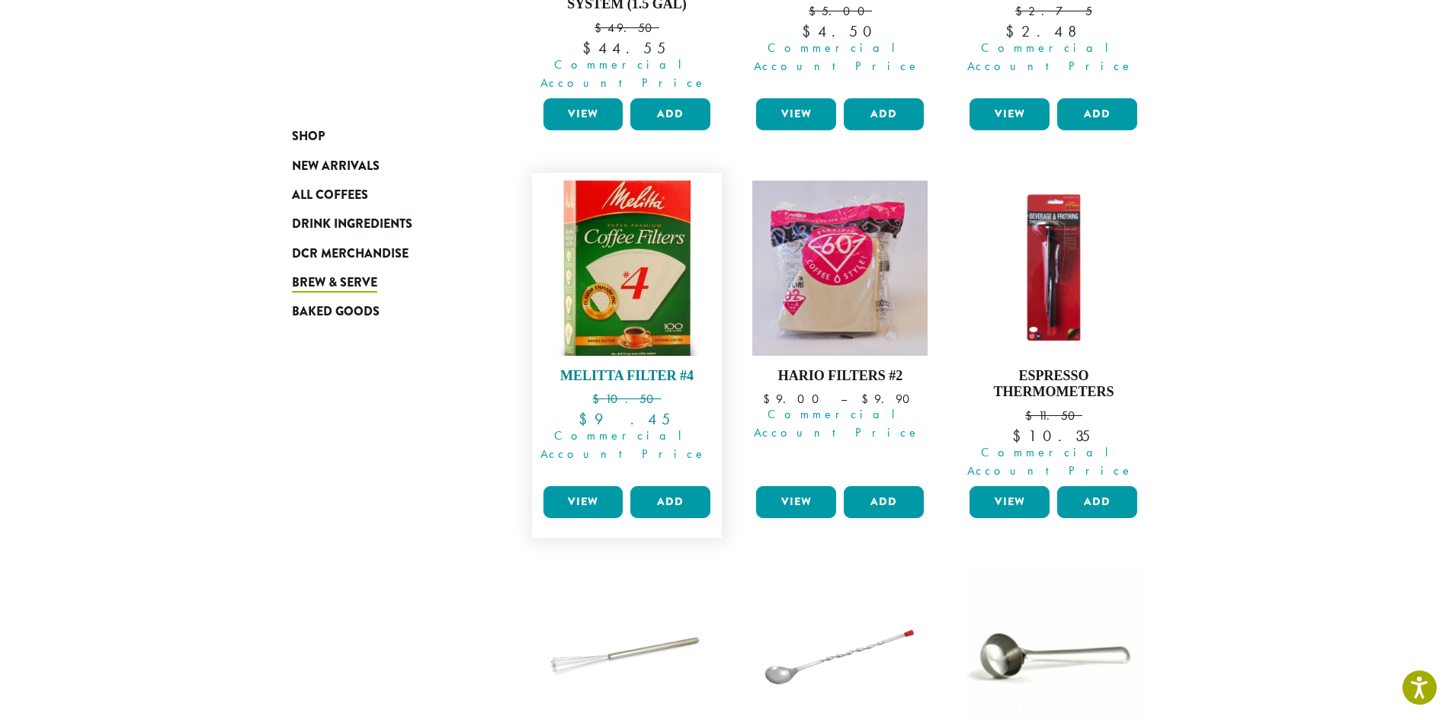
scroll to position [839, 0]
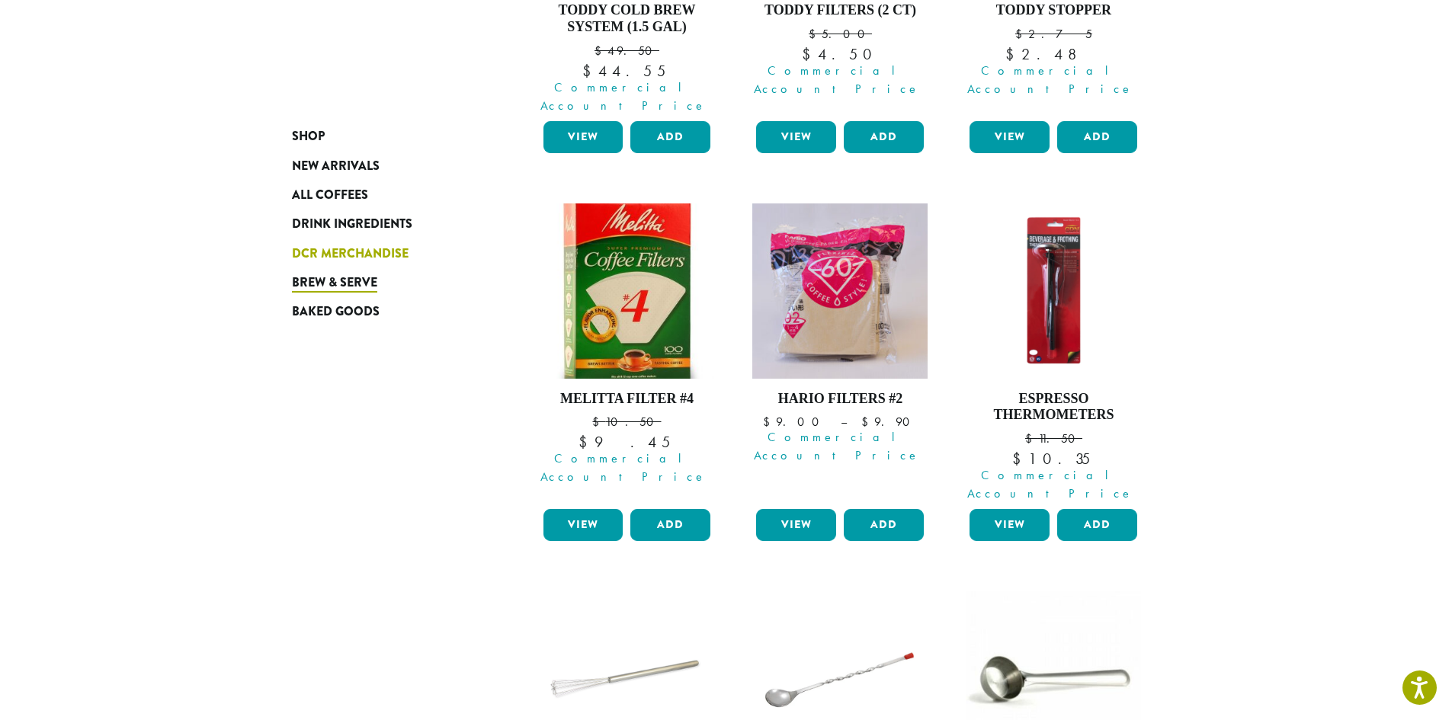
click at [359, 251] on span "DCR Merchandise" at bounding box center [350, 254] width 117 height 19
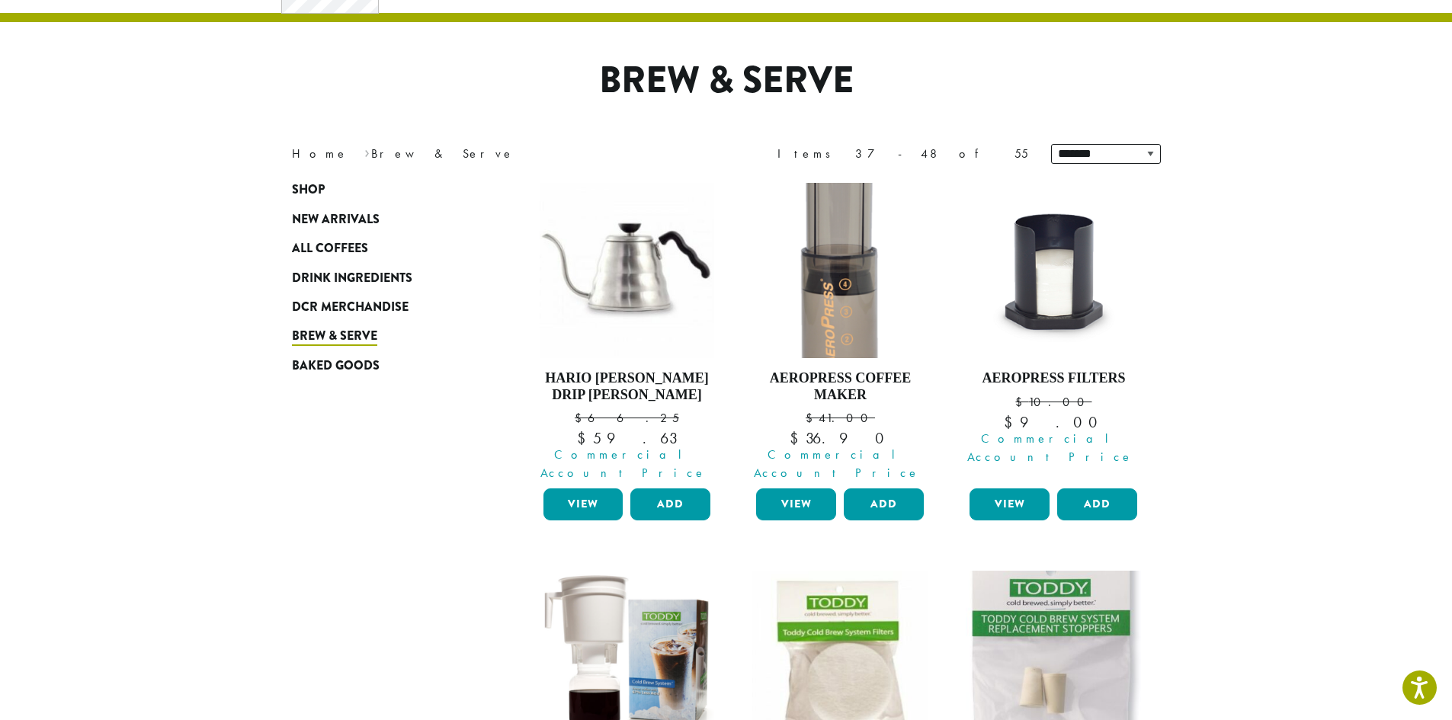
scroll to position [76, 0]
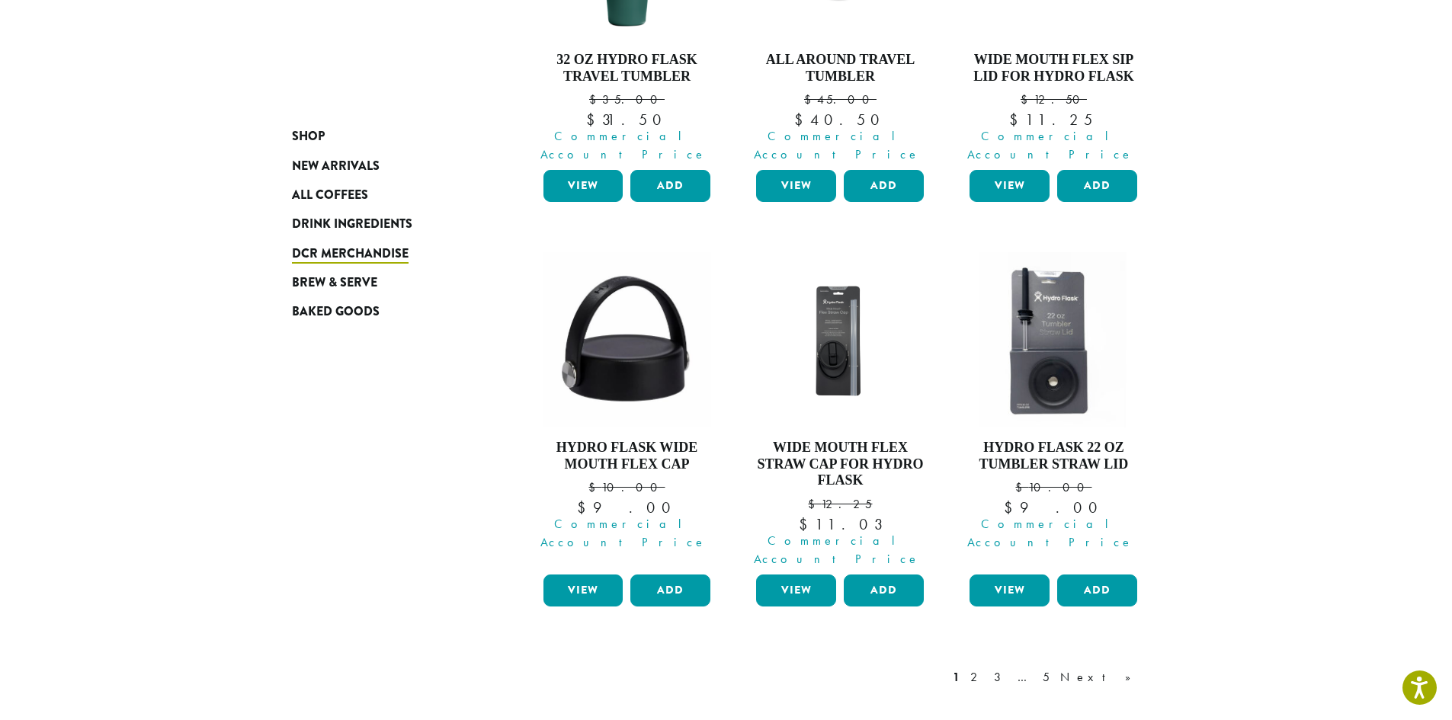
scroll to position [1328, 0]
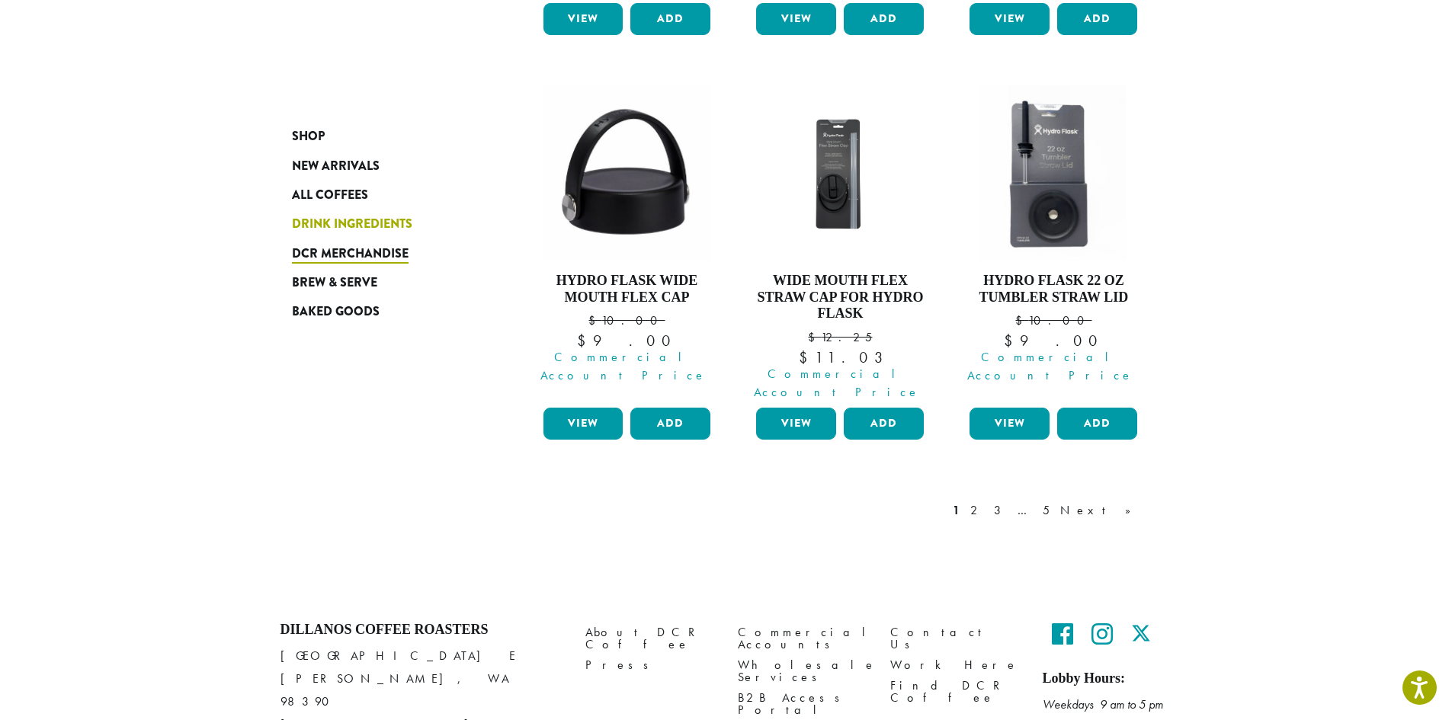
click at [329, 217] on span "Drink Ingredients" at bounding box center [352, 224] width 120 height 19
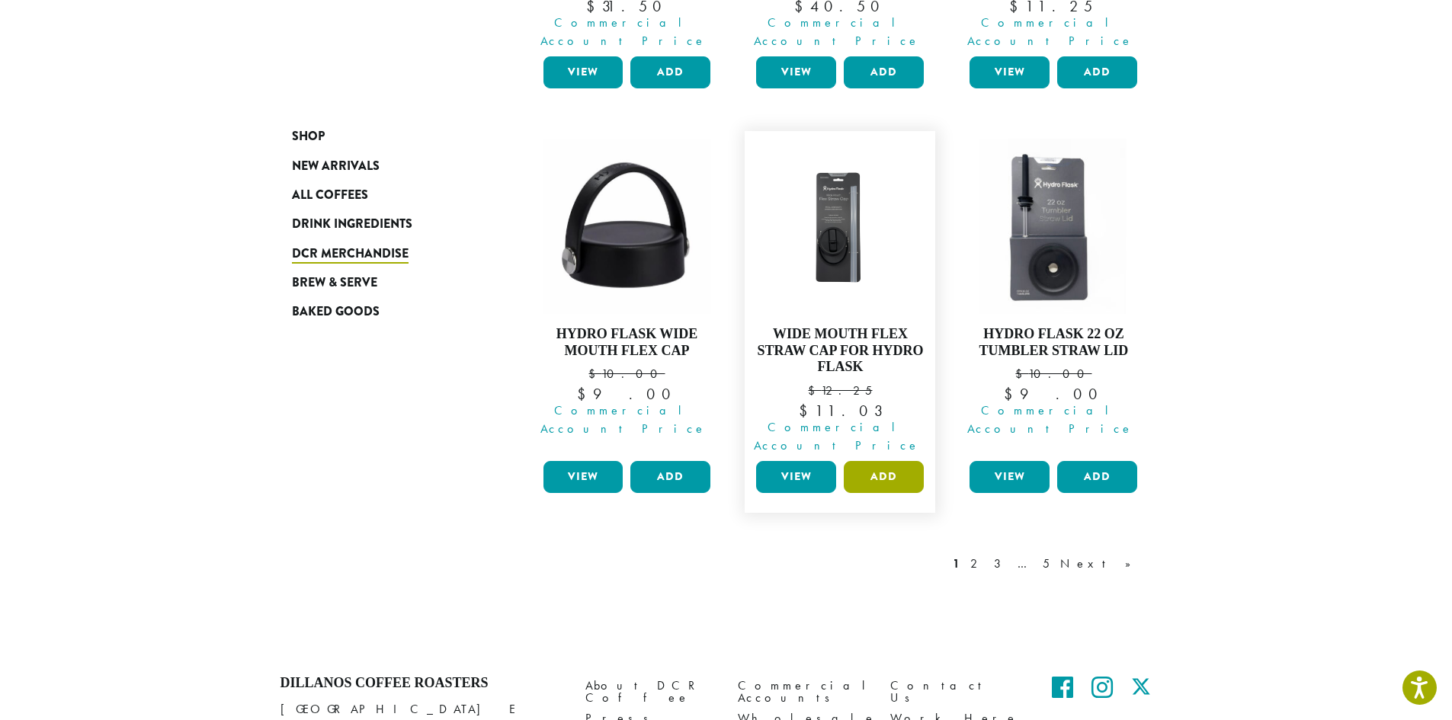
scroll to position [1122, 0]
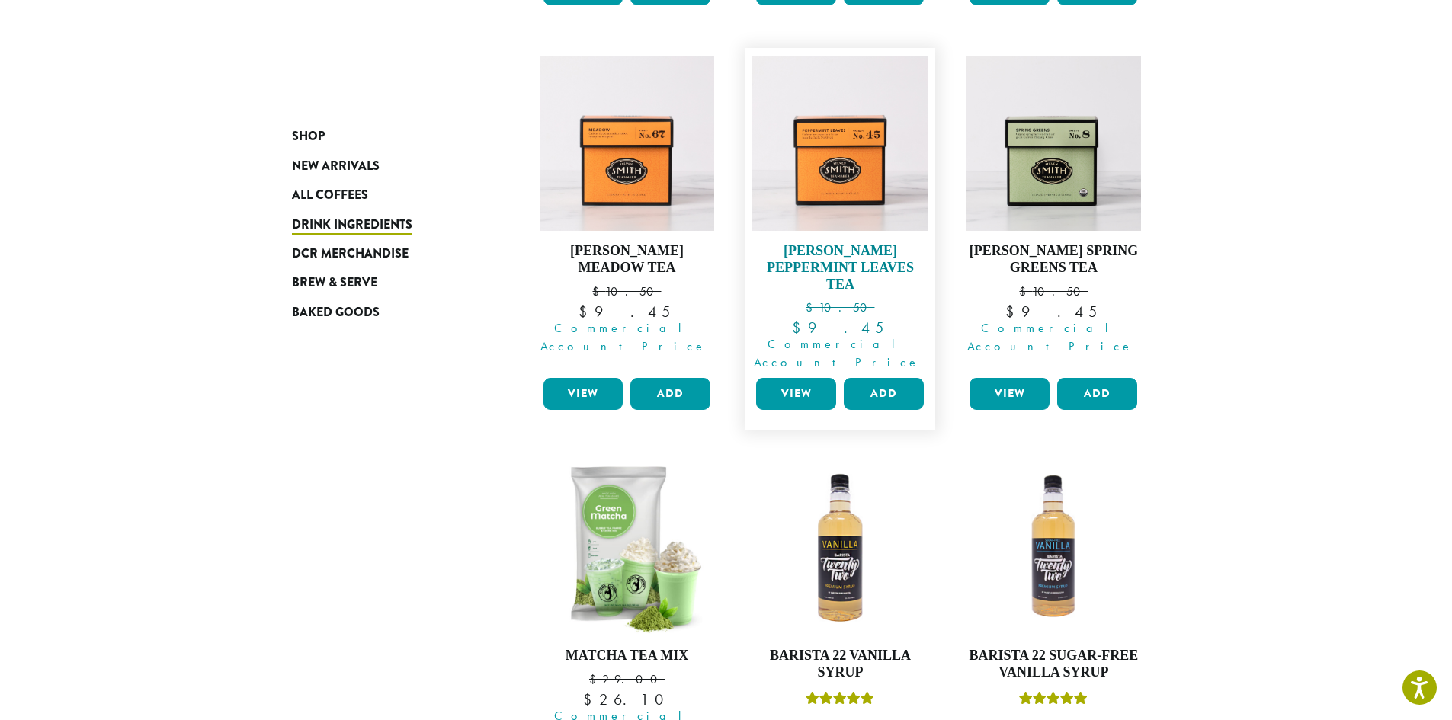
scroll to position [915, 0]
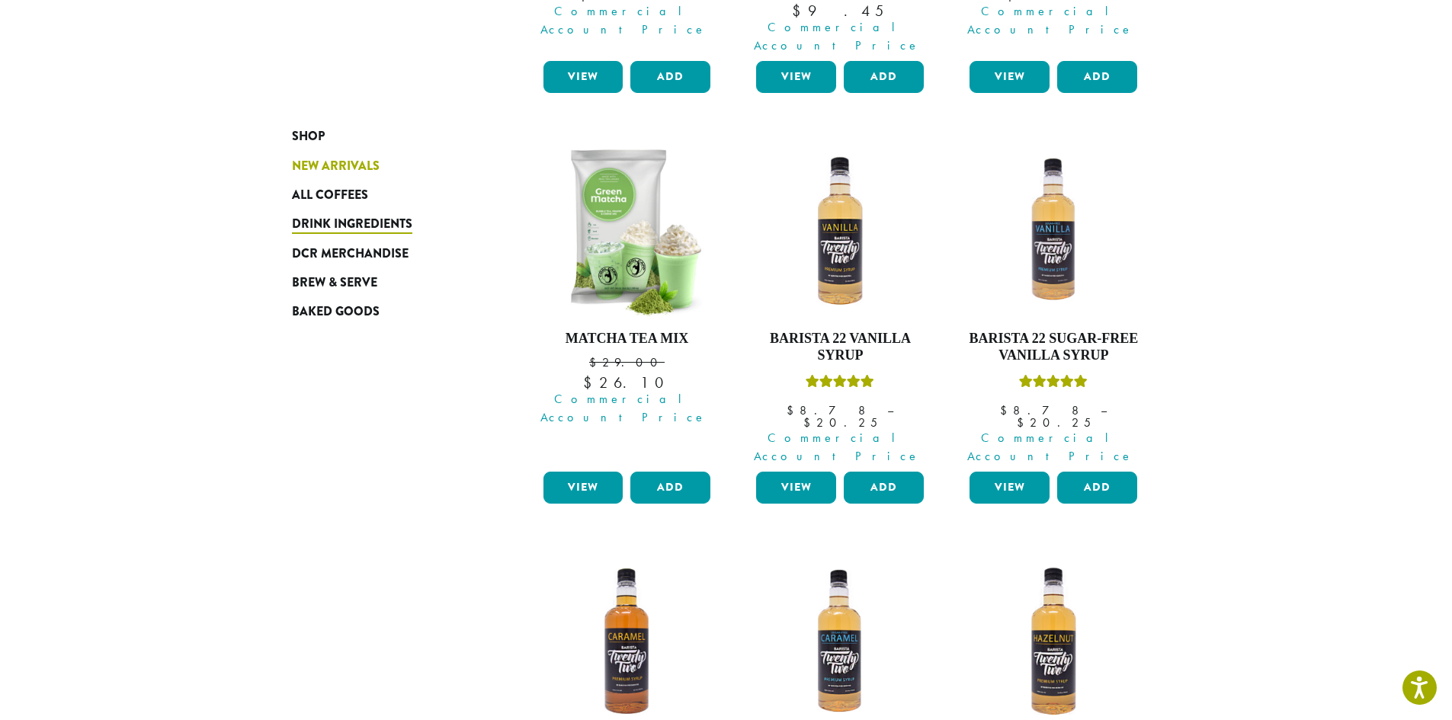
click at [354, 162] on span "New Arrivals" at bounding box center [336, 166] width 88 height 19
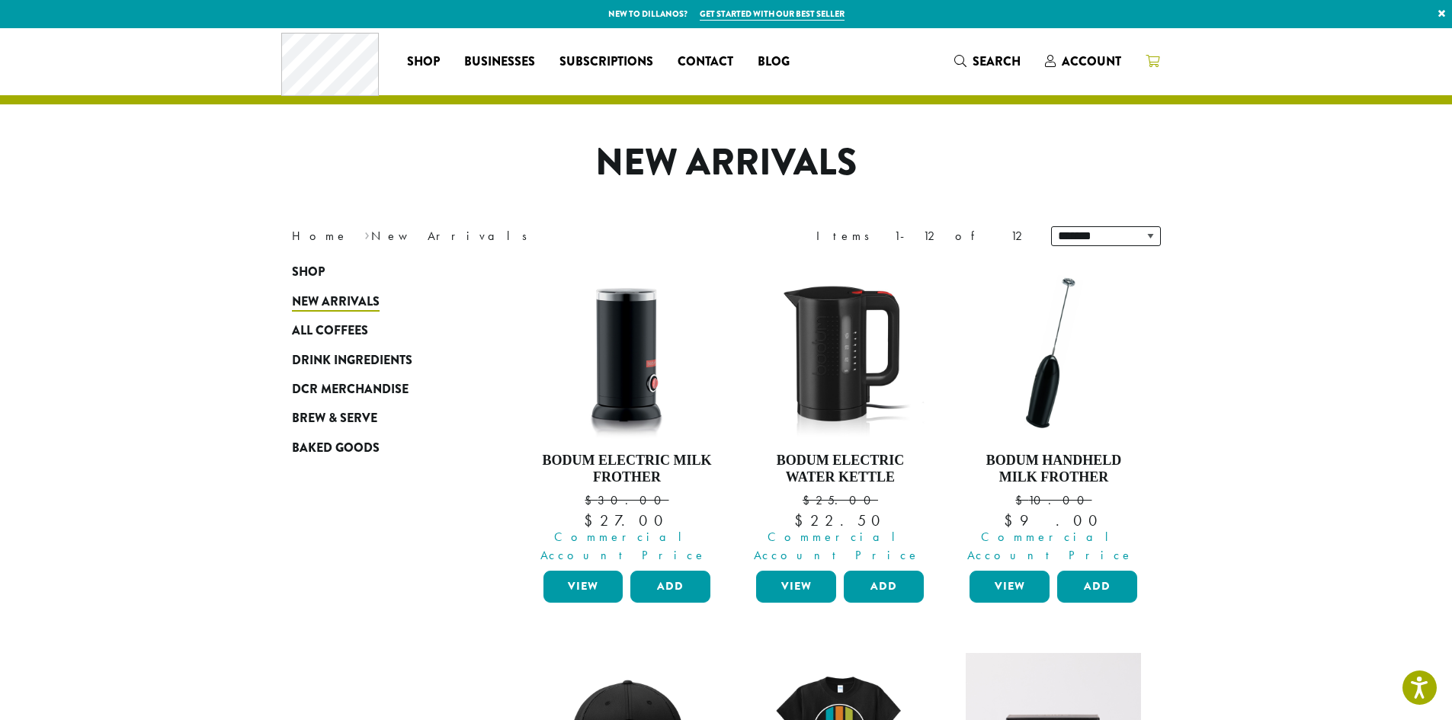
click at [1150, 64] on icon at bounding box center [1153, 61] width 14 height 12
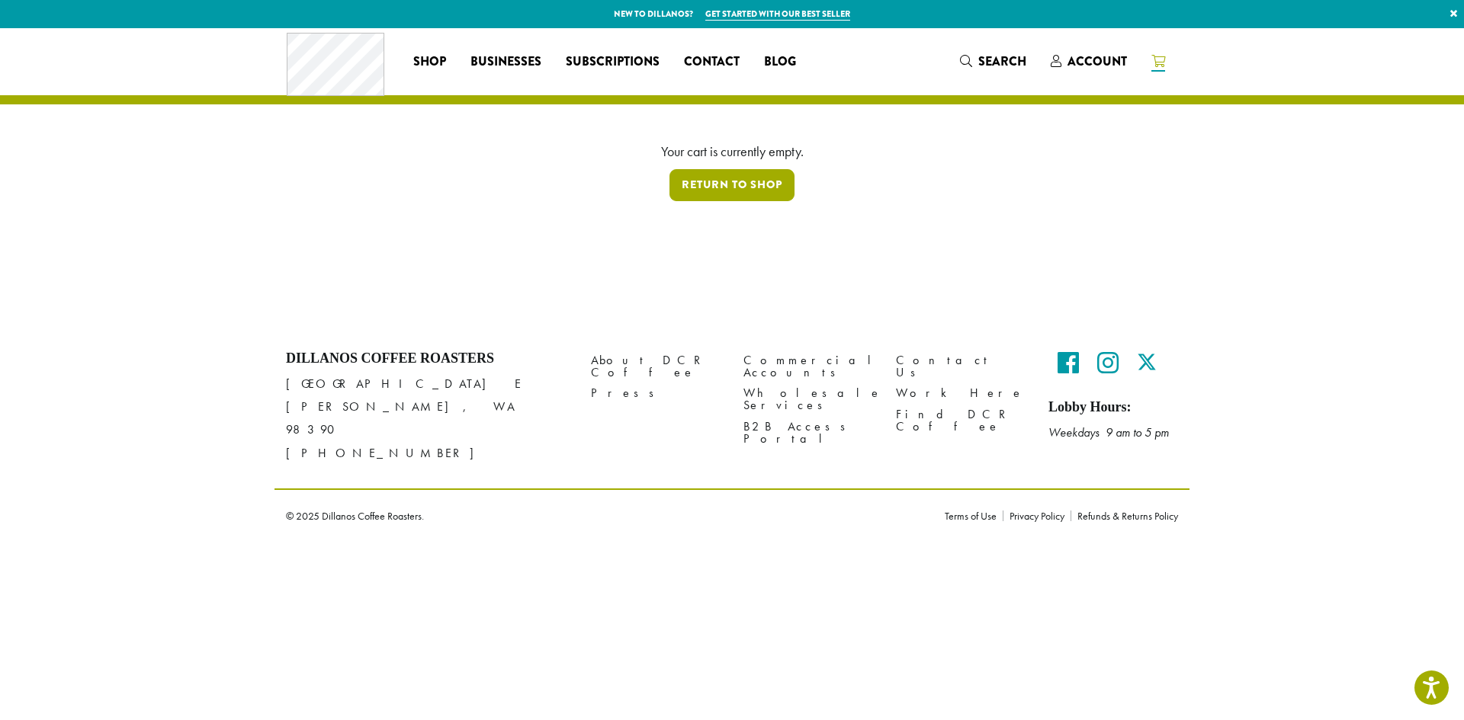
click at [768, 187] on link "Return to shop" at bounding box center [731, 185] width 125 height 32
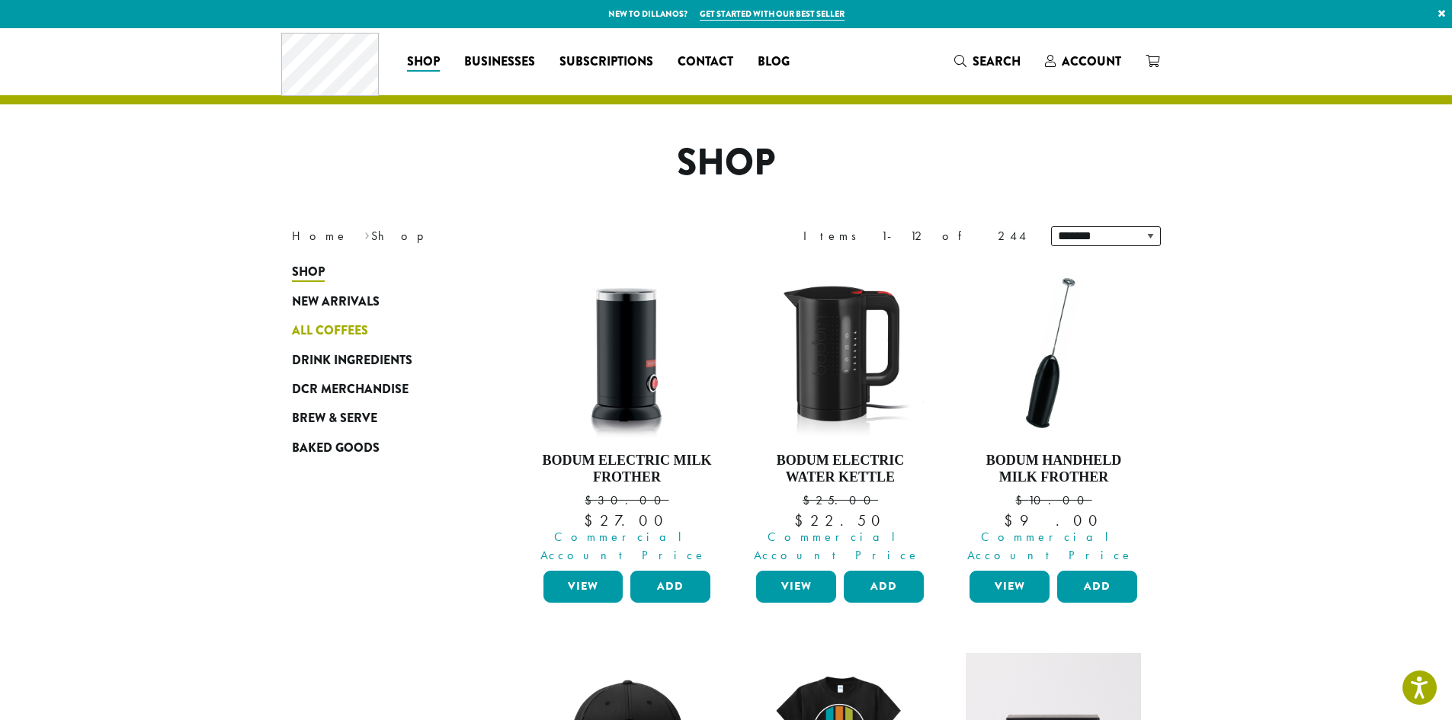
click at [322, 320] on link "All Coffees" at bounding box center [383, 330] width 183 height 29
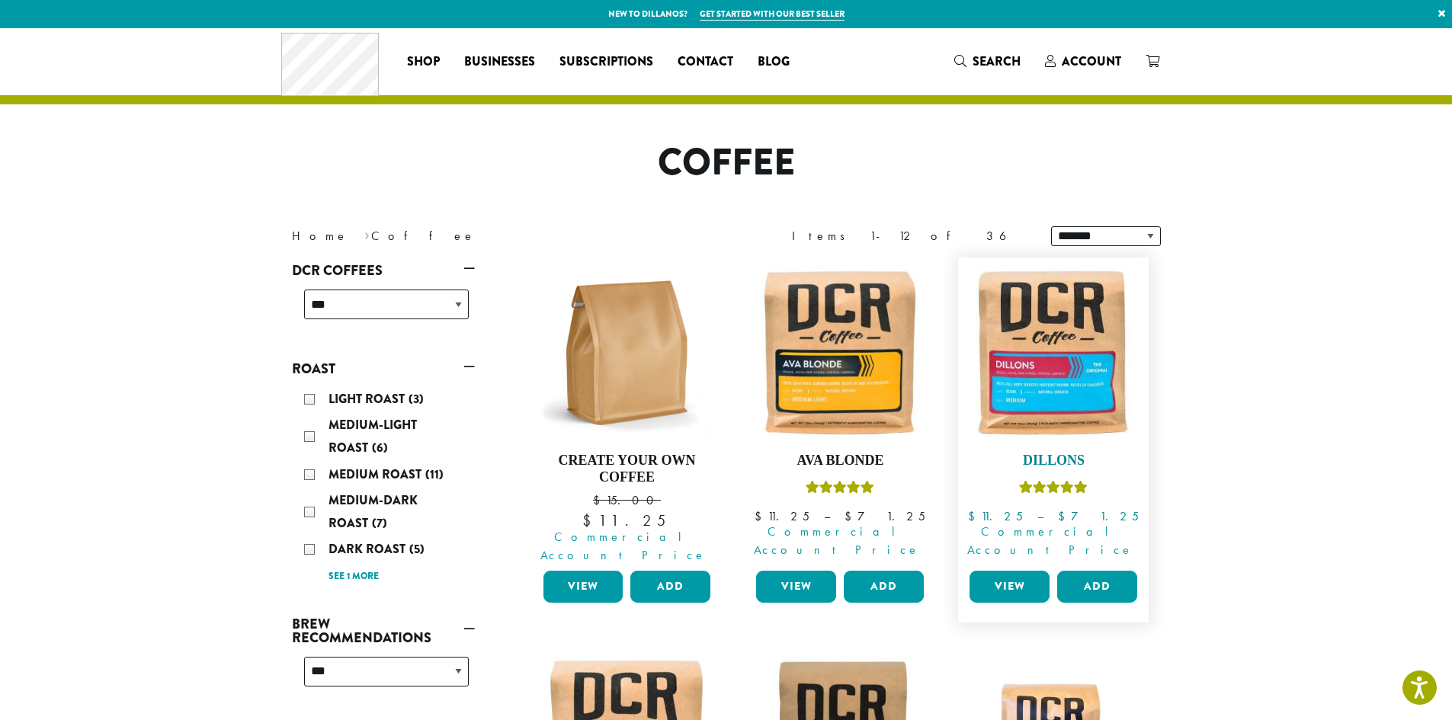
click at [1076, 383] on img at bounding box center [1053, 352] width 175 height 175
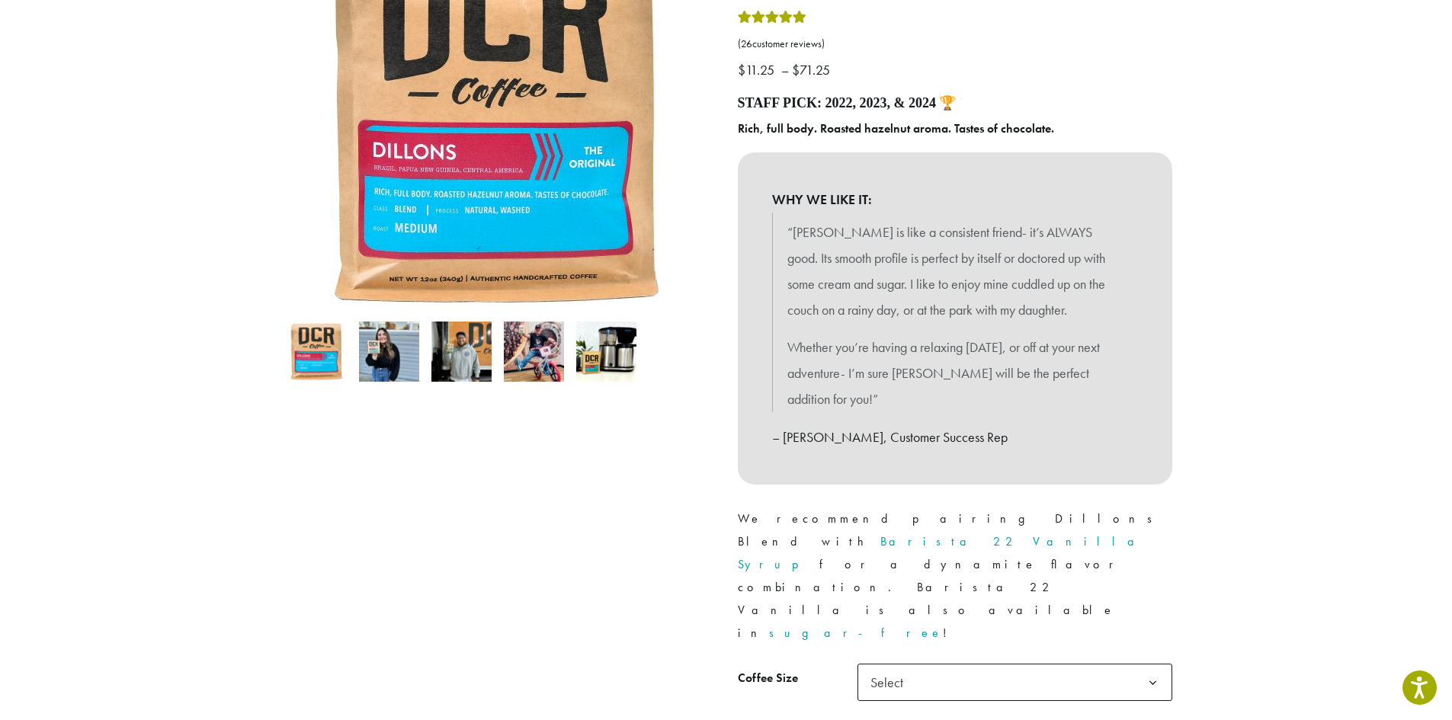
scroll to position [457, 0]
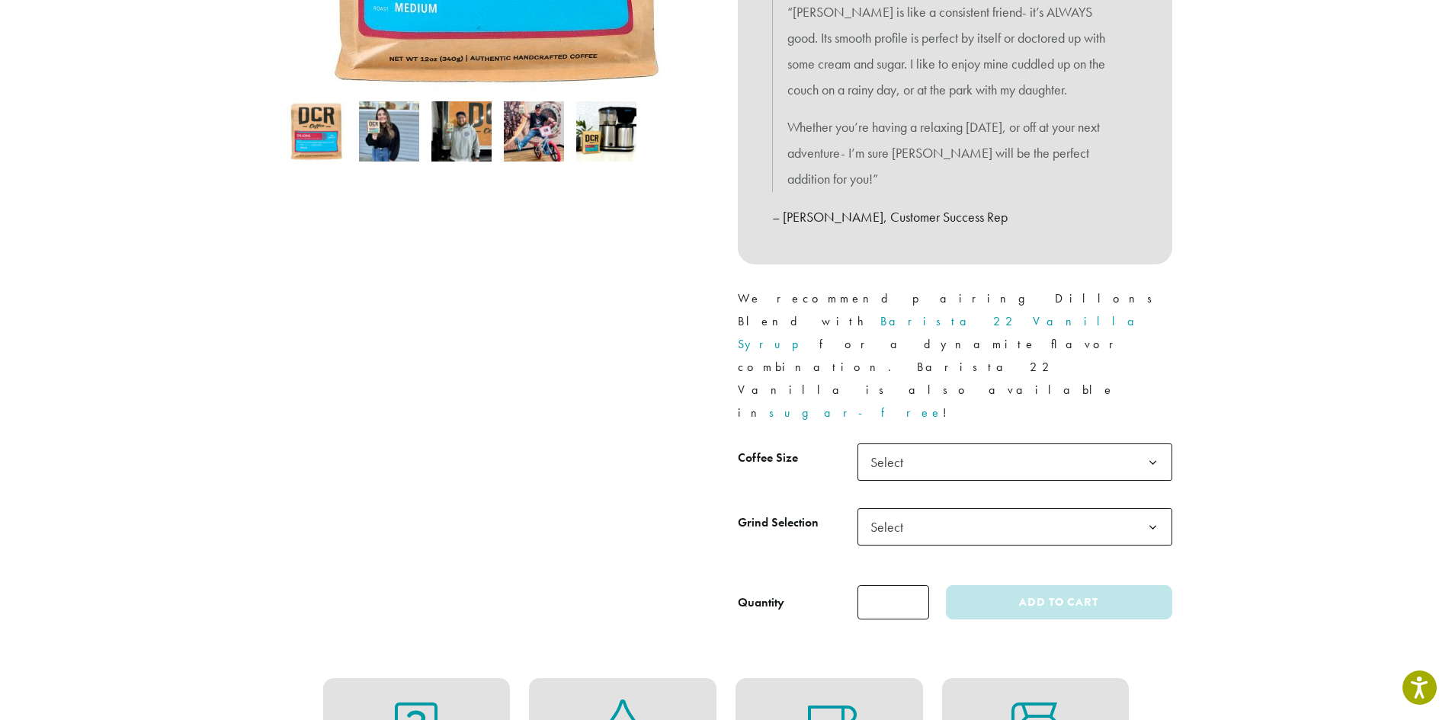
click at [903, 585] on input "*" at bounding box center [894, 602] width 72 height 34
type input "*"
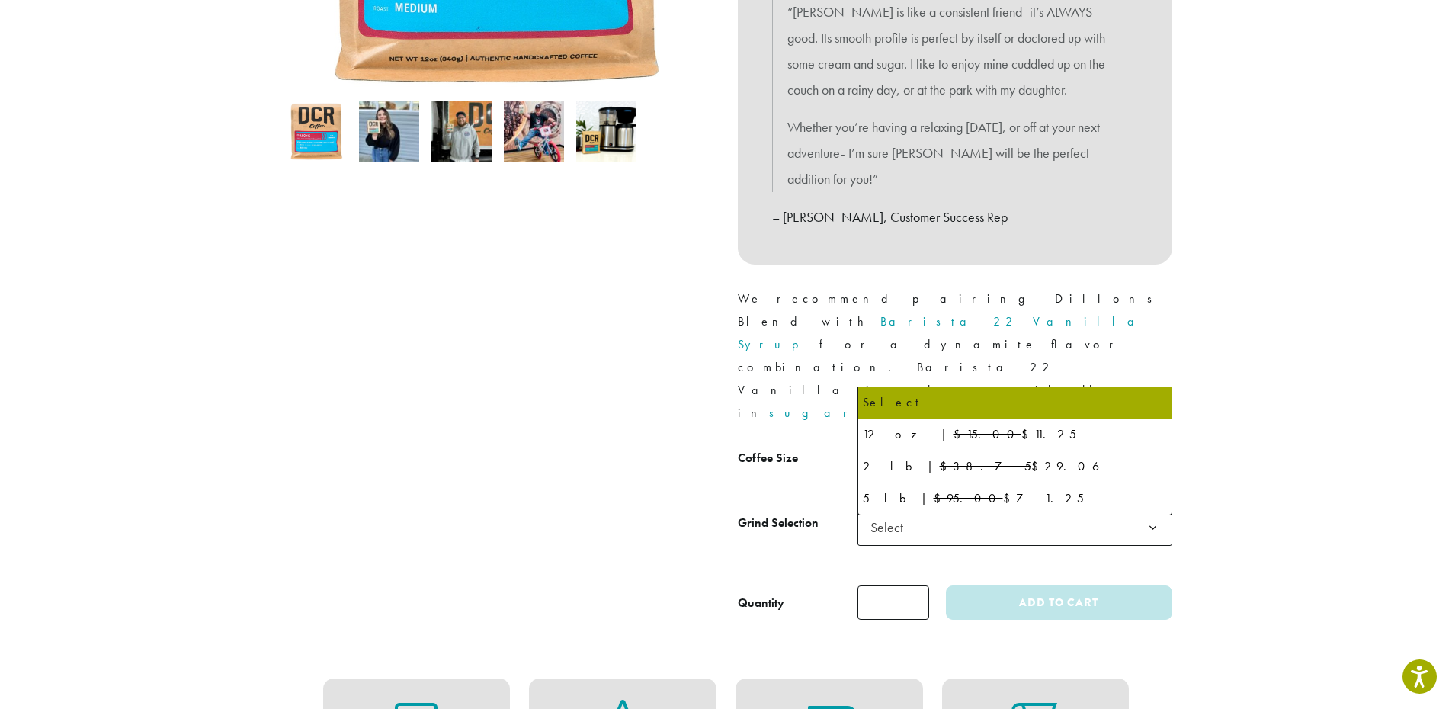
click at [968, 444] on span "Select" at bounding box center [1015, 462] width 315 height 37
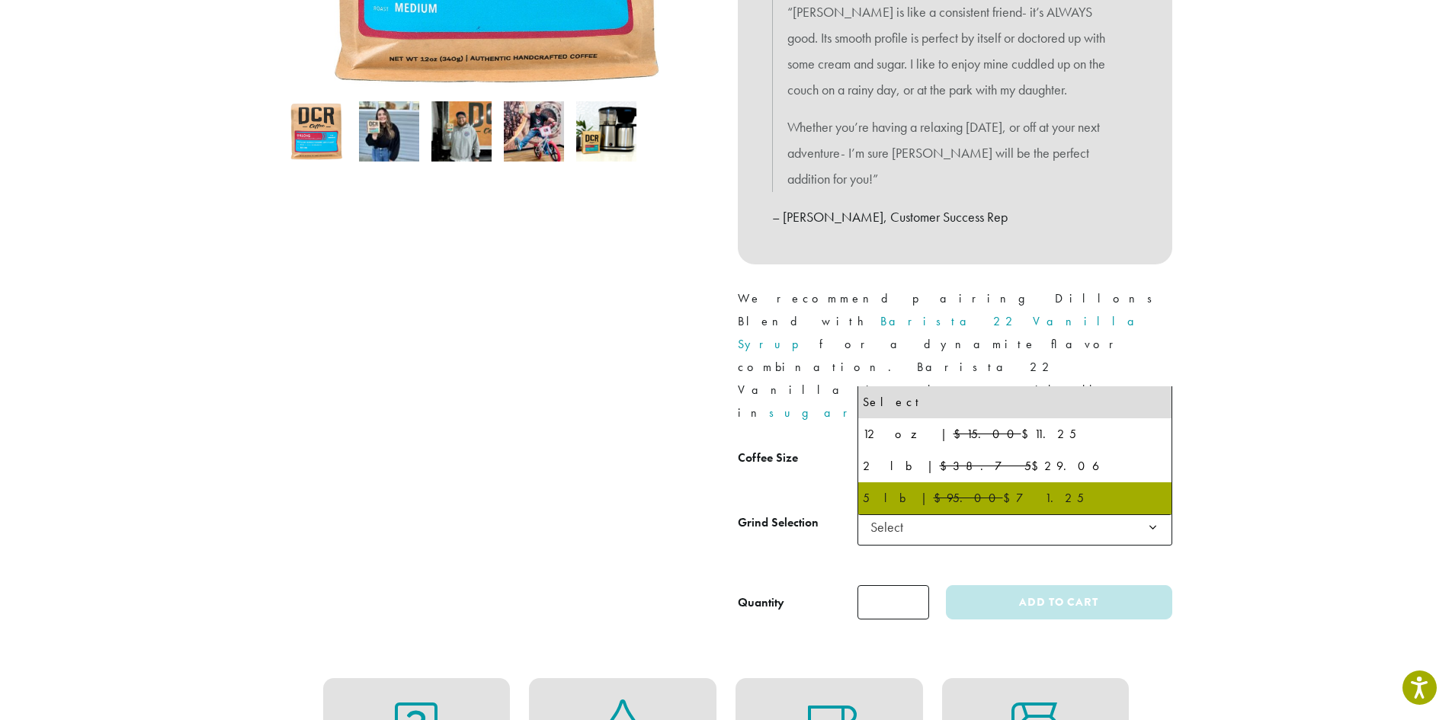
select select "**********"
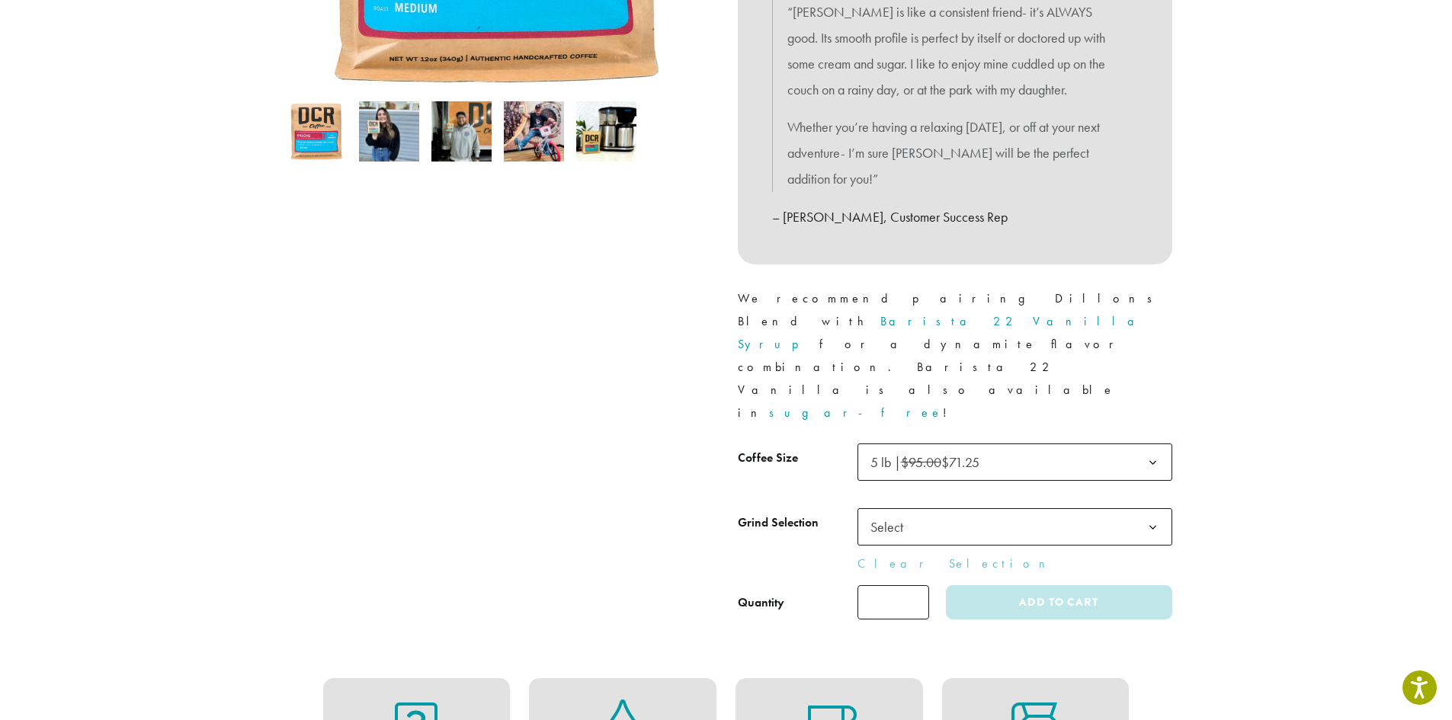
click at [969, 508] on span "Select" at bounding box center [1015, 526] width 315 height 37
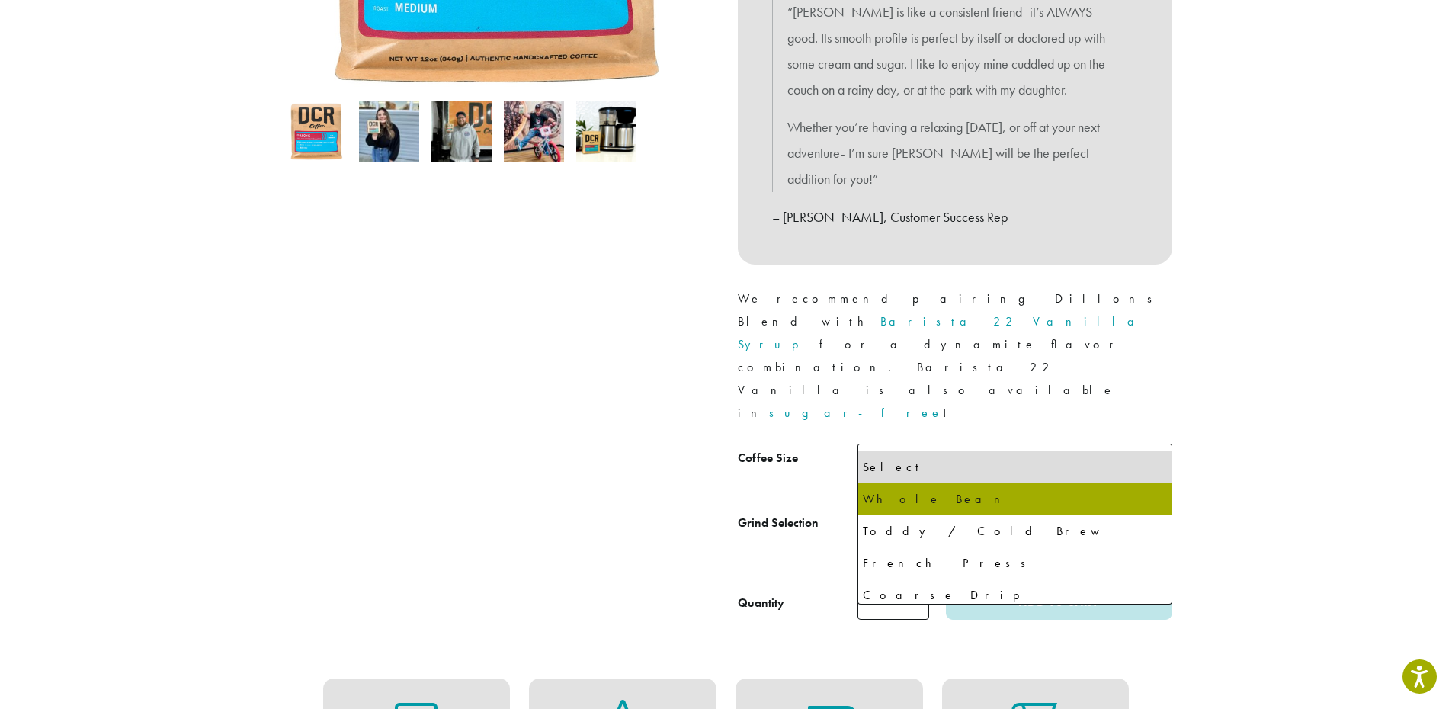
select select "**********"
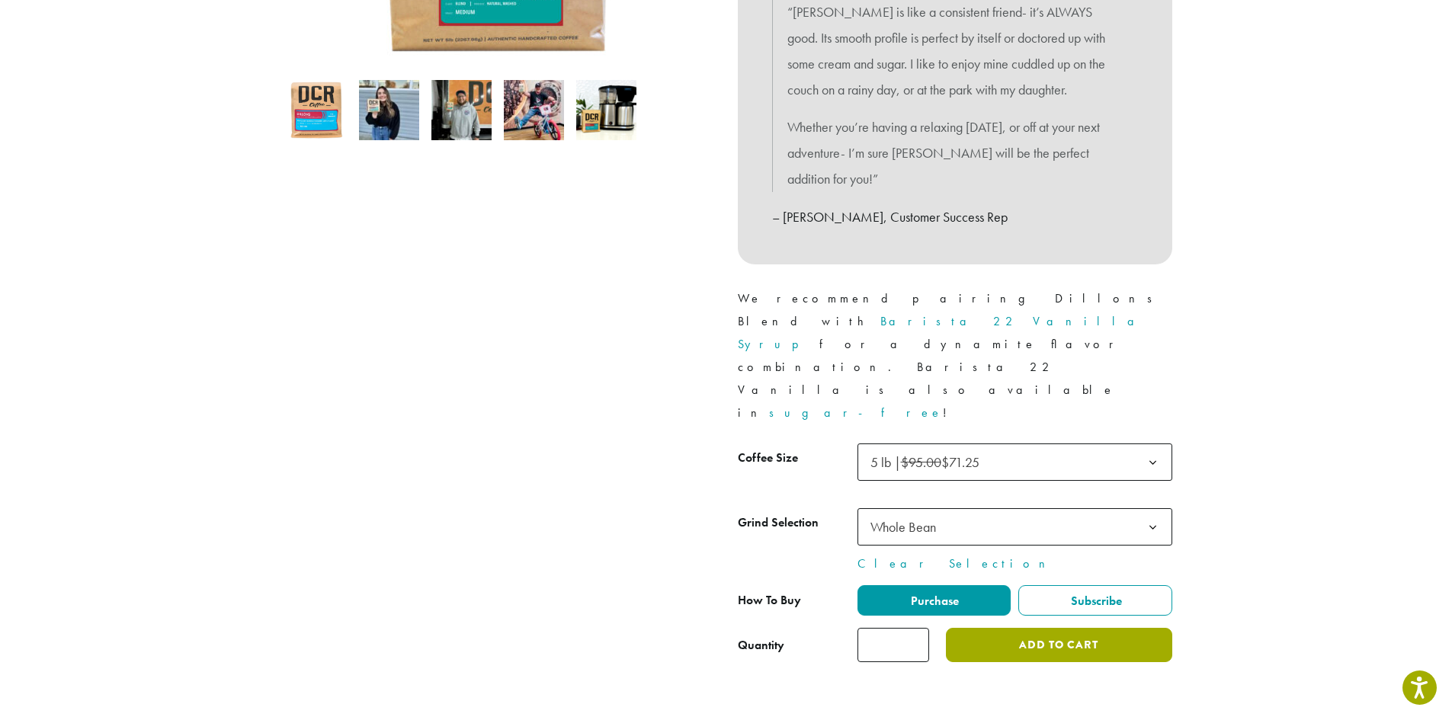
click at [1062, 628] on button "Add to cart" at bounding box center [1059, 645] width 226 height 34
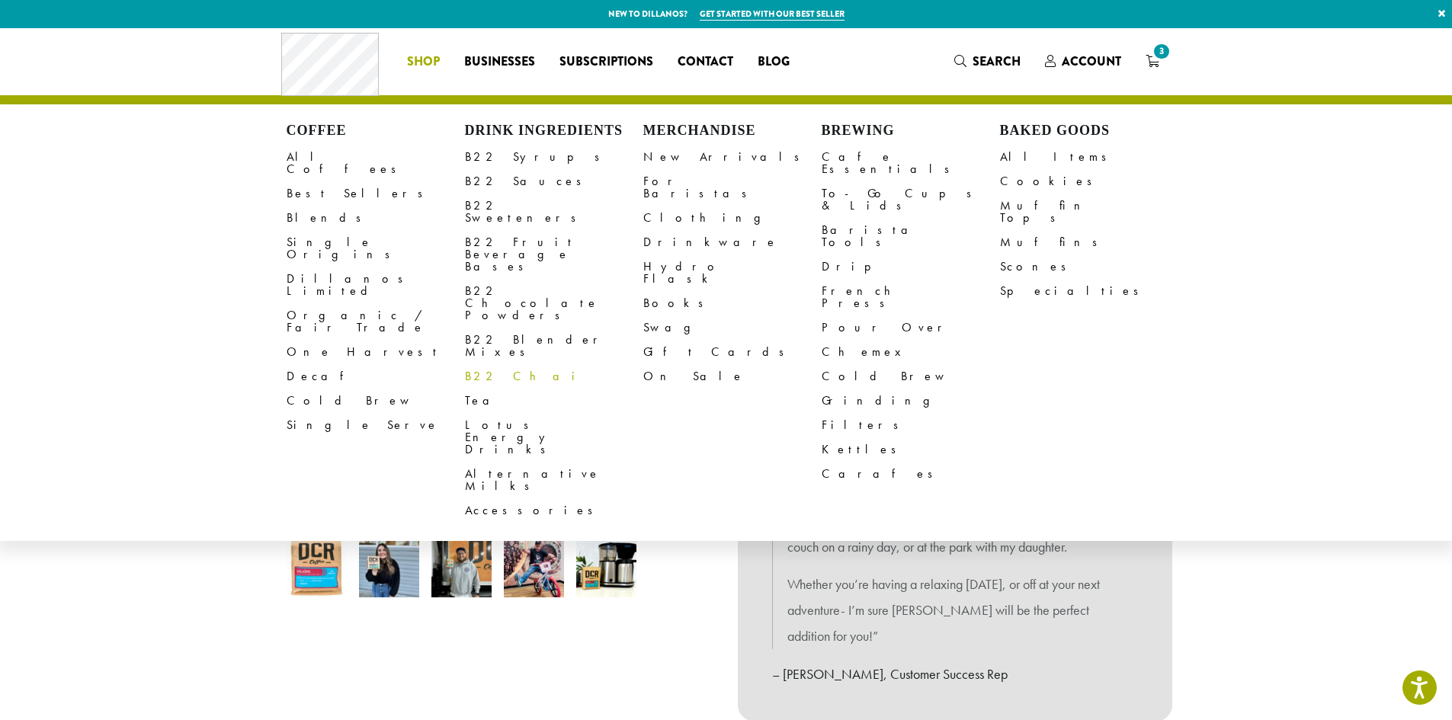
click at [494, 364] on link "B22 Chai" at bounding box center [554, 376] width 178 height 24
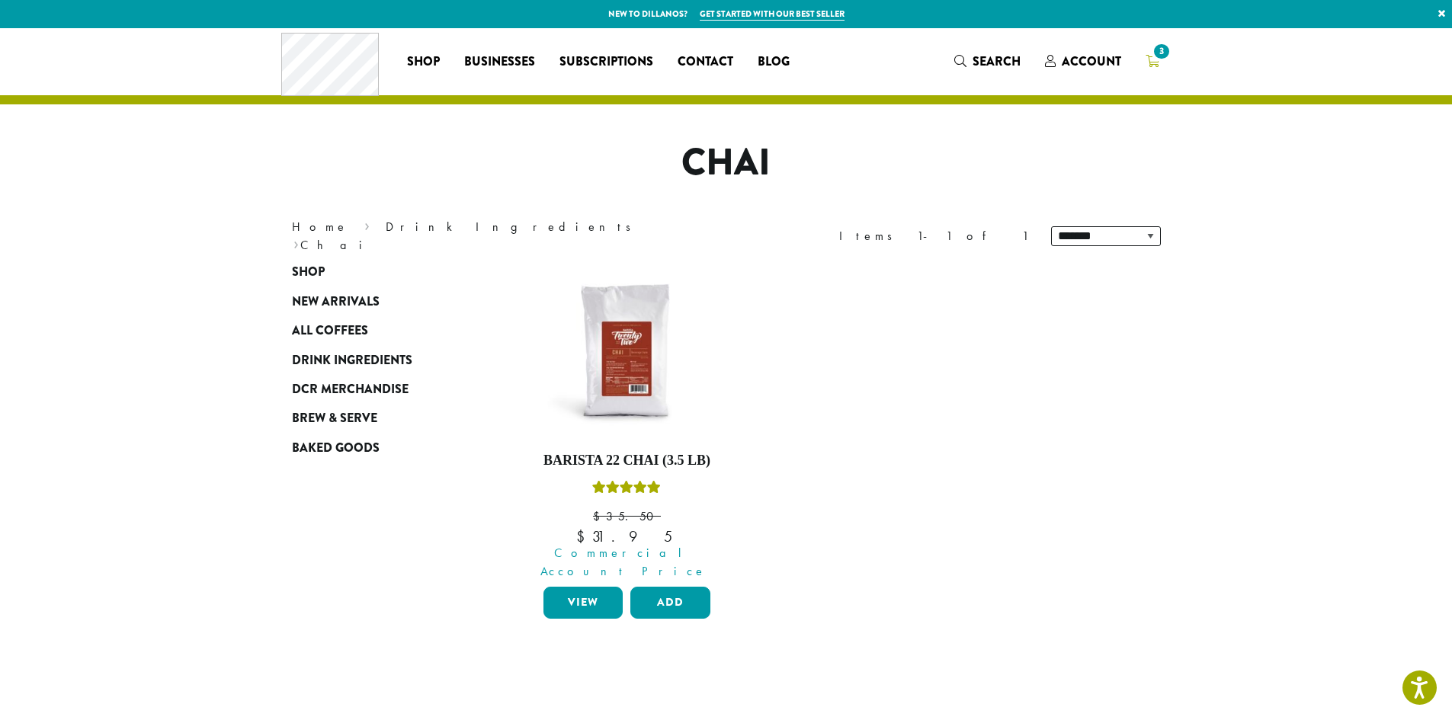
click at [1159, 66] on icon "3" at bounding box center [1153, 61] width 14 height 12
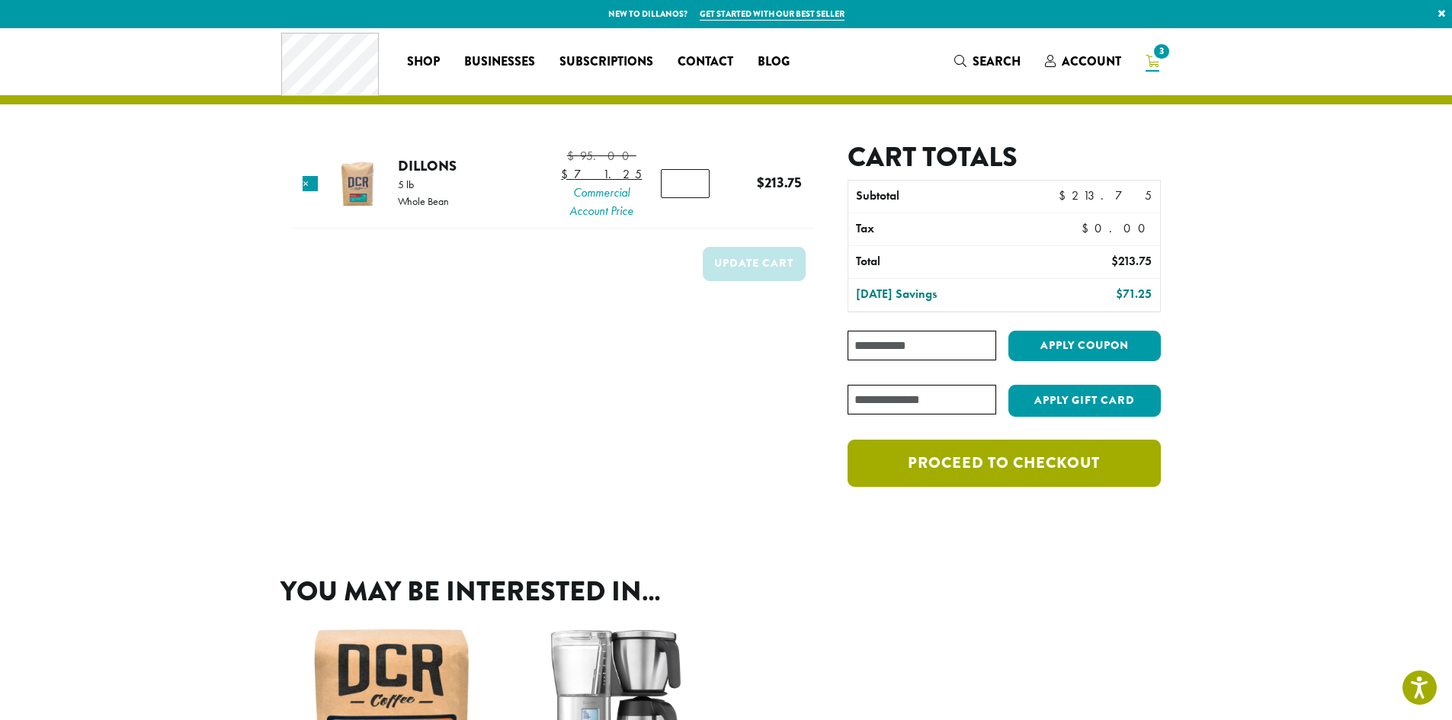
click at [1041, 463] on link "Proceed to checkout" at bounding box center [1004, 463] width 313 height 47
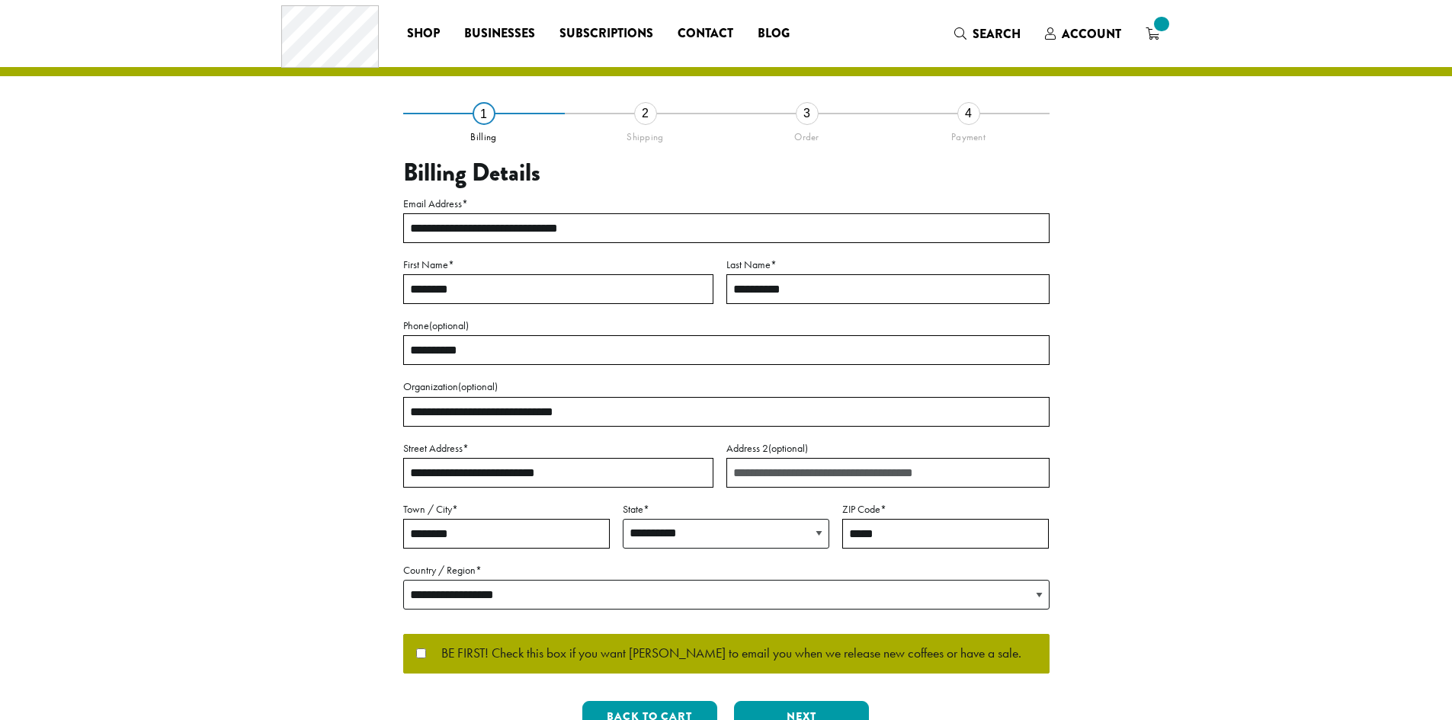
select select "**"
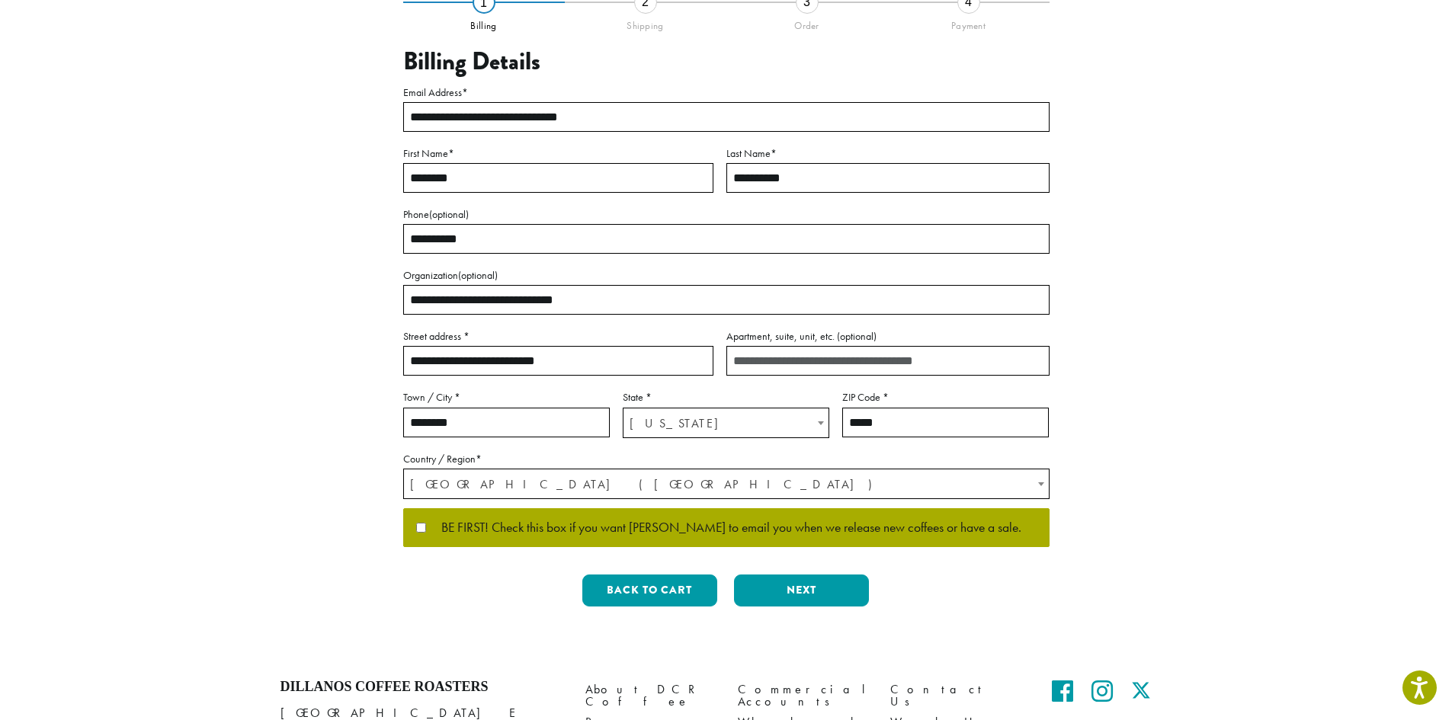
scroll to position [152, 0]
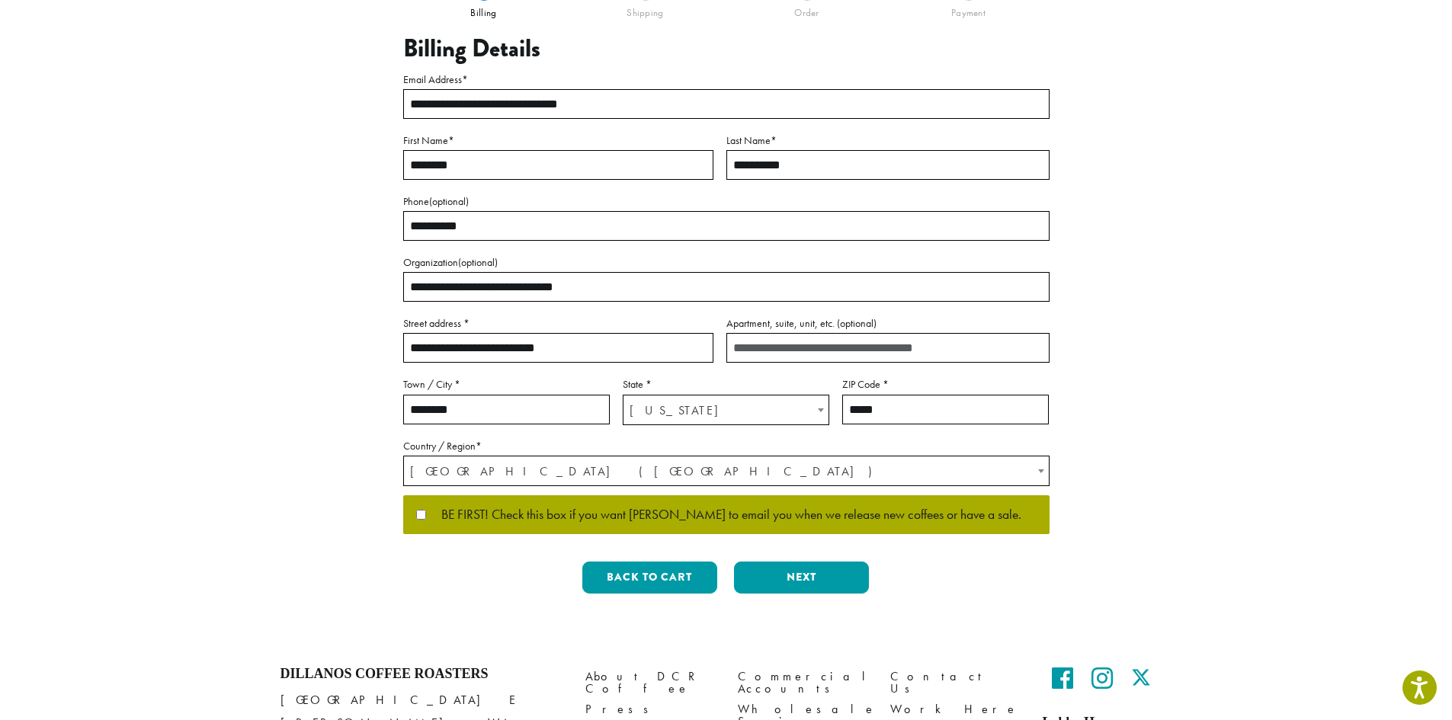
click at [547, 472] on span "[GEOGRAPHIC_DATA] ([GEOGRAPHIC_DATA])" at bounding box center [726, 472] width 645 height 30
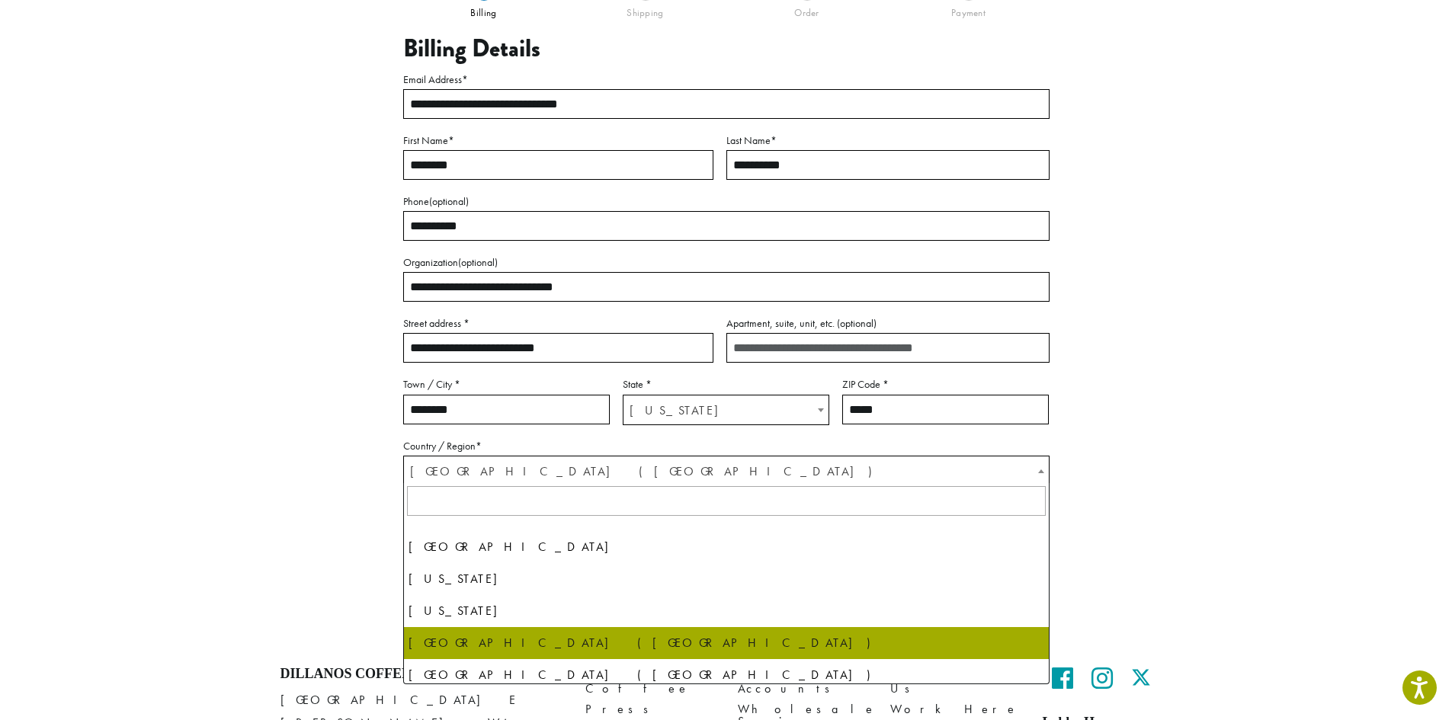
click at [547, 472] on span "[GEOGRAPHIC_DATA] ([GEOGRAPHIC_DATA])" at bounding box center [726, 472] width 645 height 30
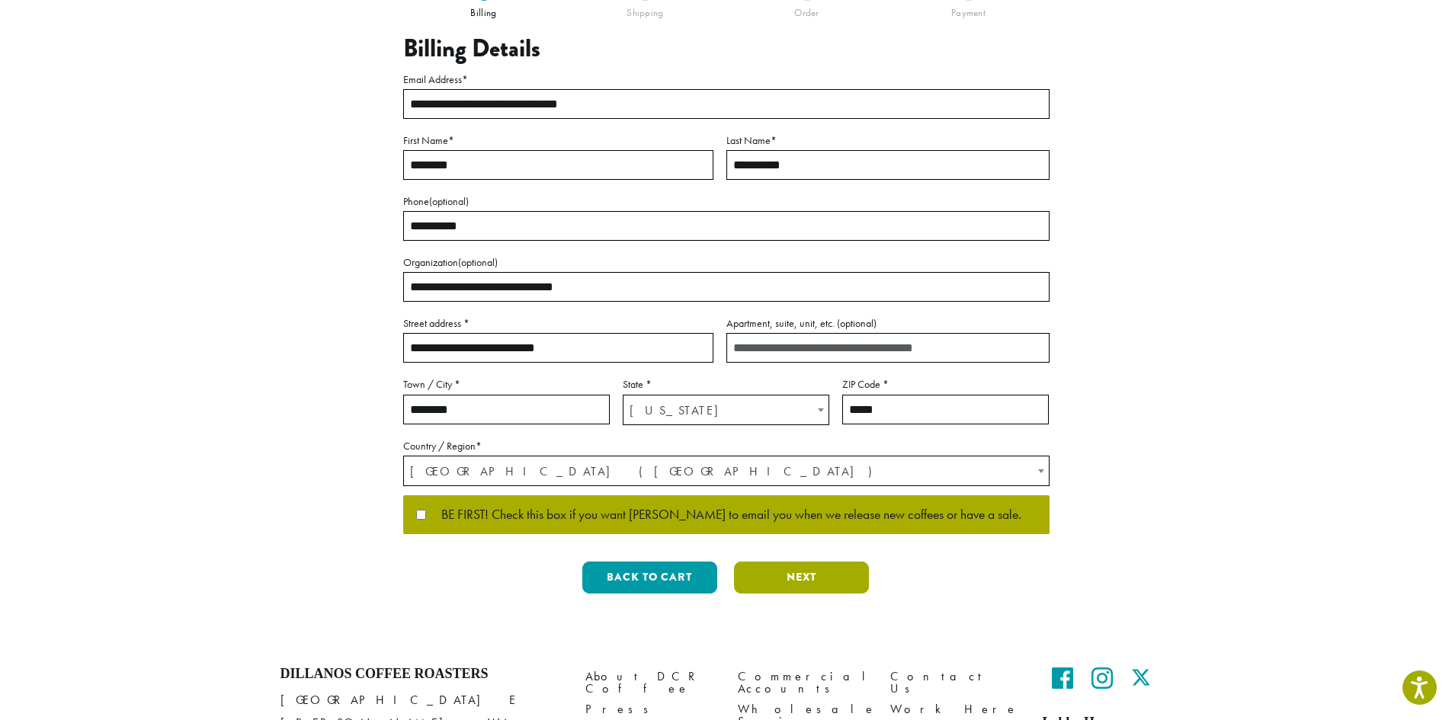
click at [808, 568] on button "Next" at bounding box center [801, 578] width 135 height 32
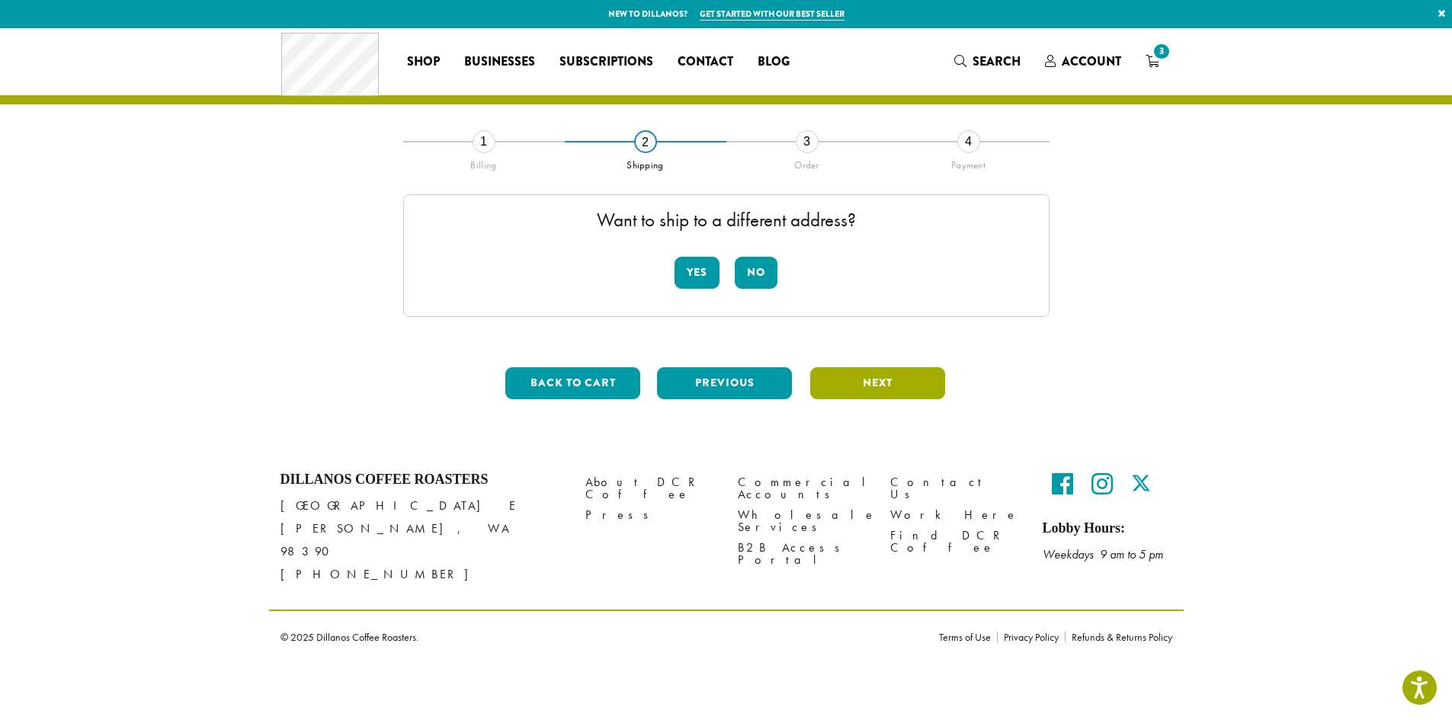
scroll to position [0, 0]
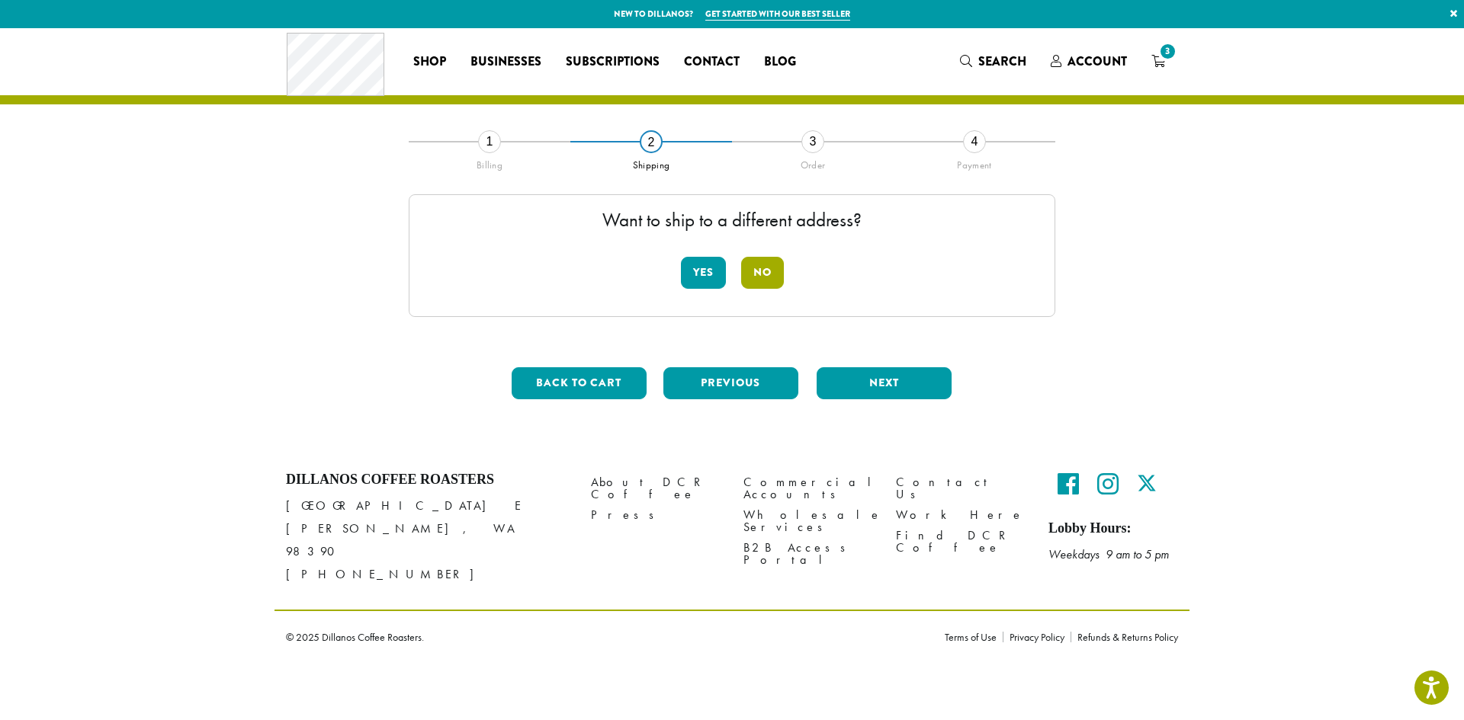
click at [780, 261] on button "No" at bounding box center [762, 273] width 43 height 32
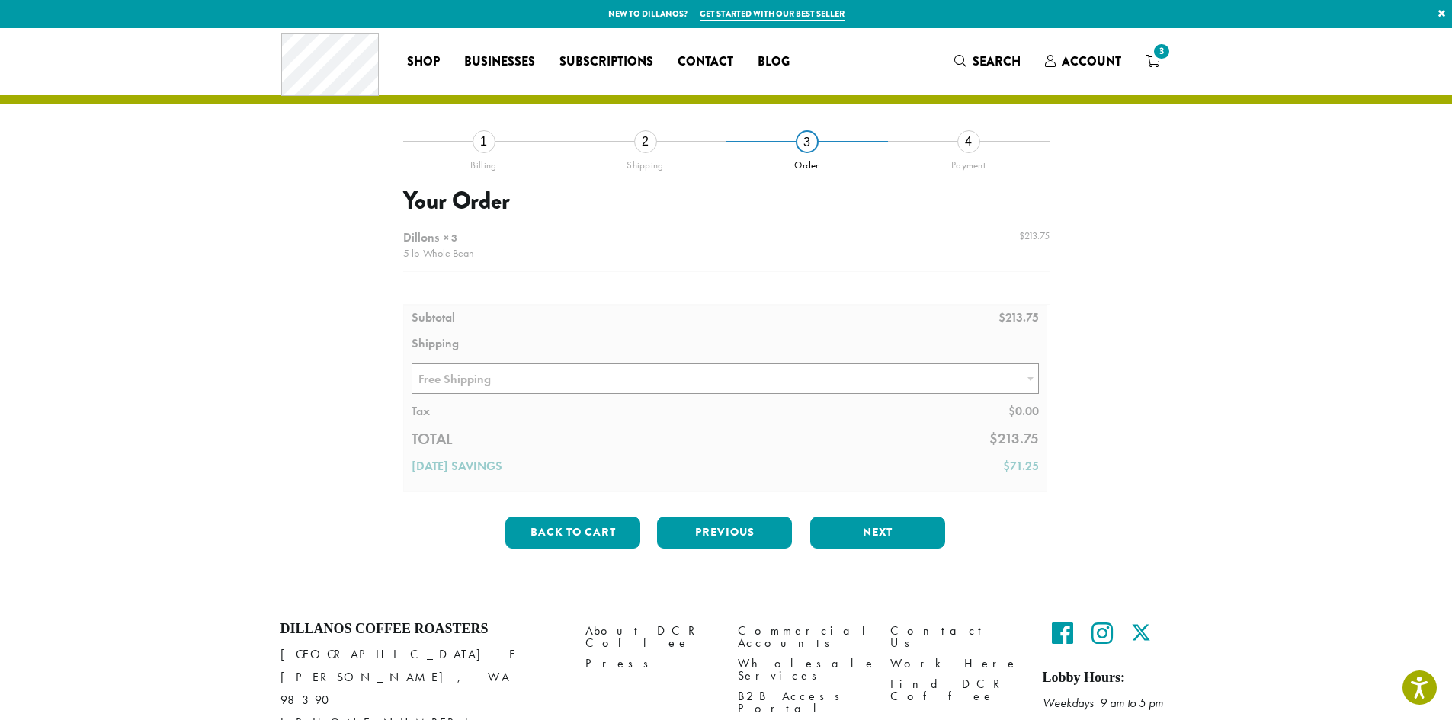
click at [658, 387] on div at bounding box center [726, 358] width 646 height 270
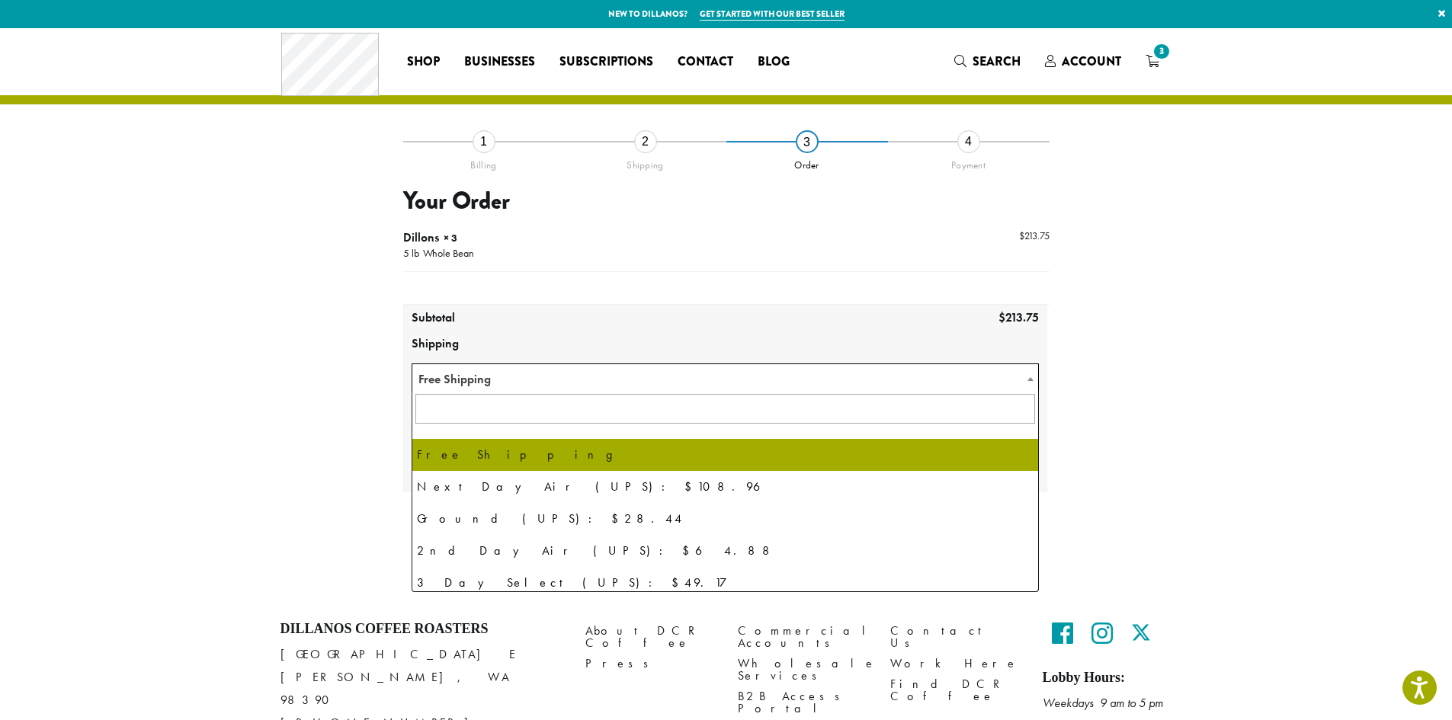
click at [537, 376] on span "Free Shipping" at bounding box center [725, 379] width 627 height 30
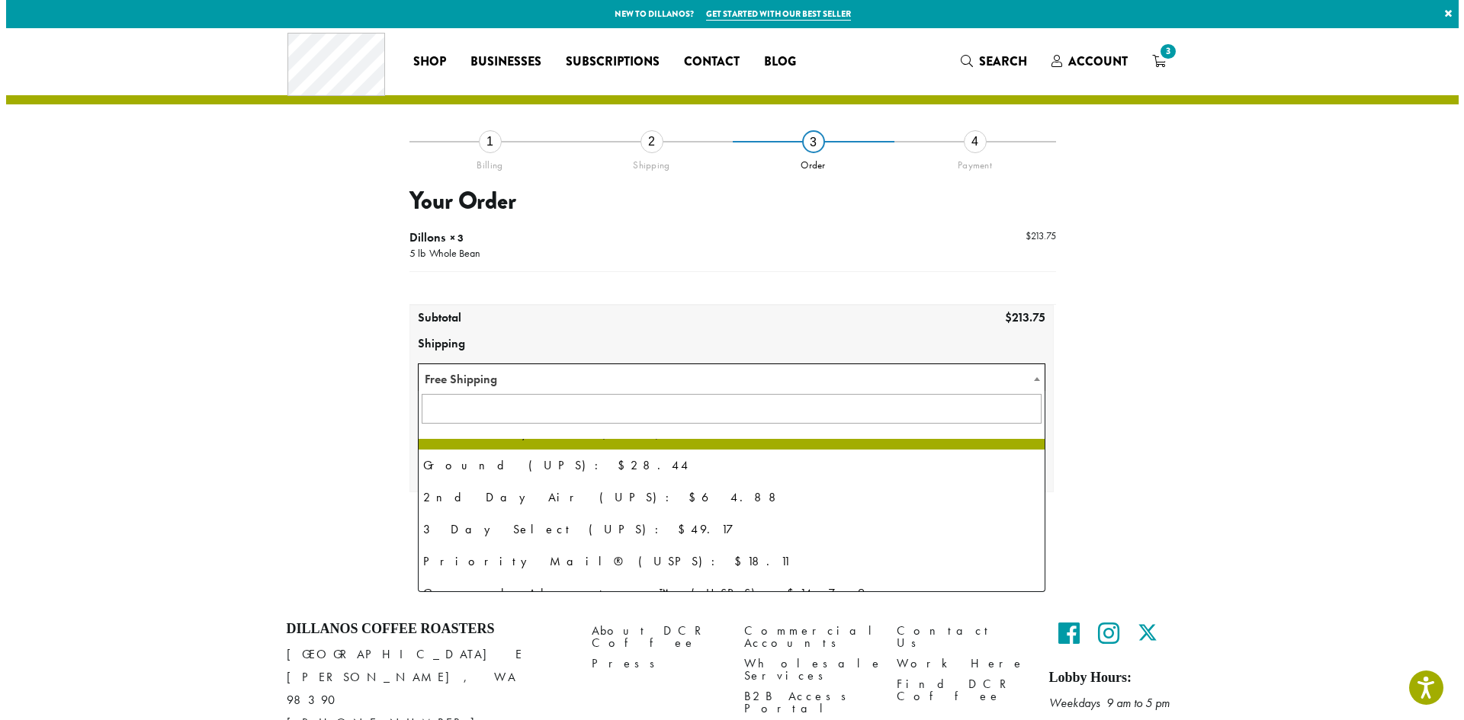
scroll to position [104, 0]
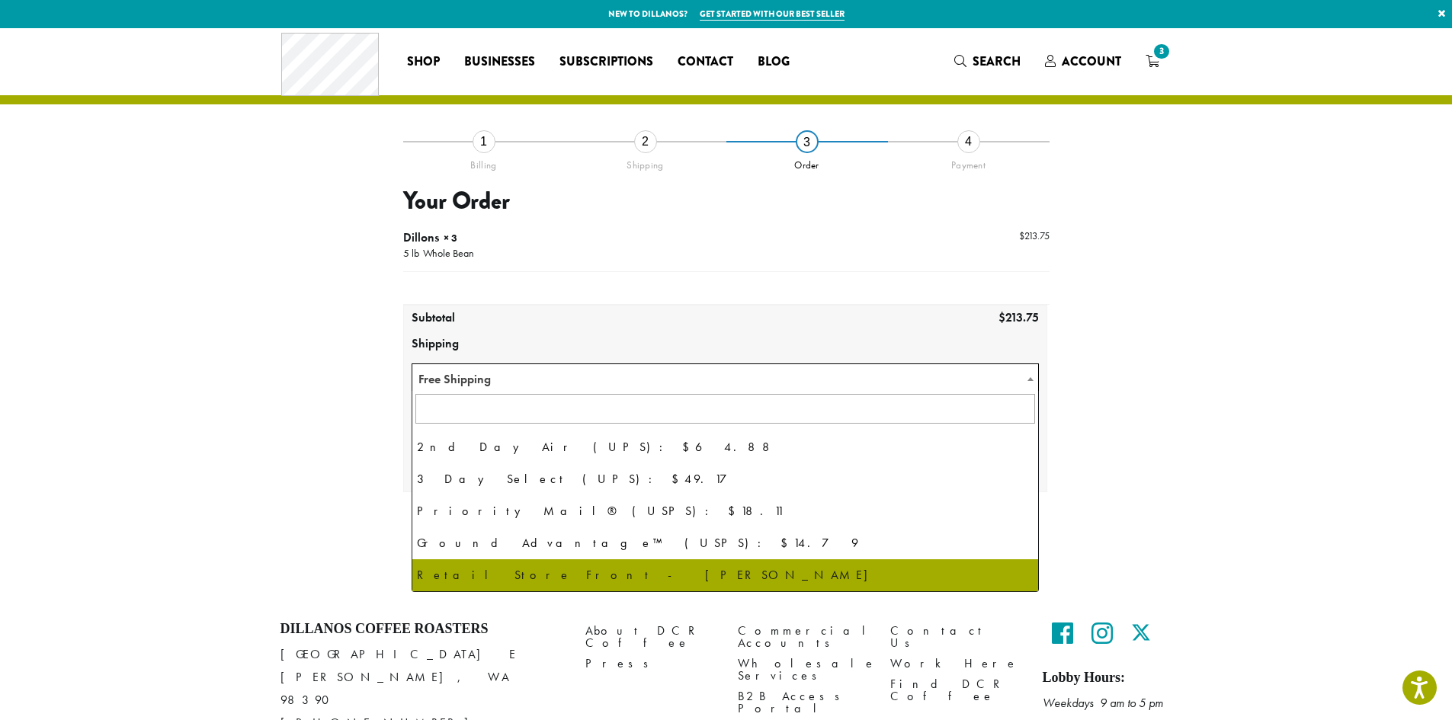
select select "**********"
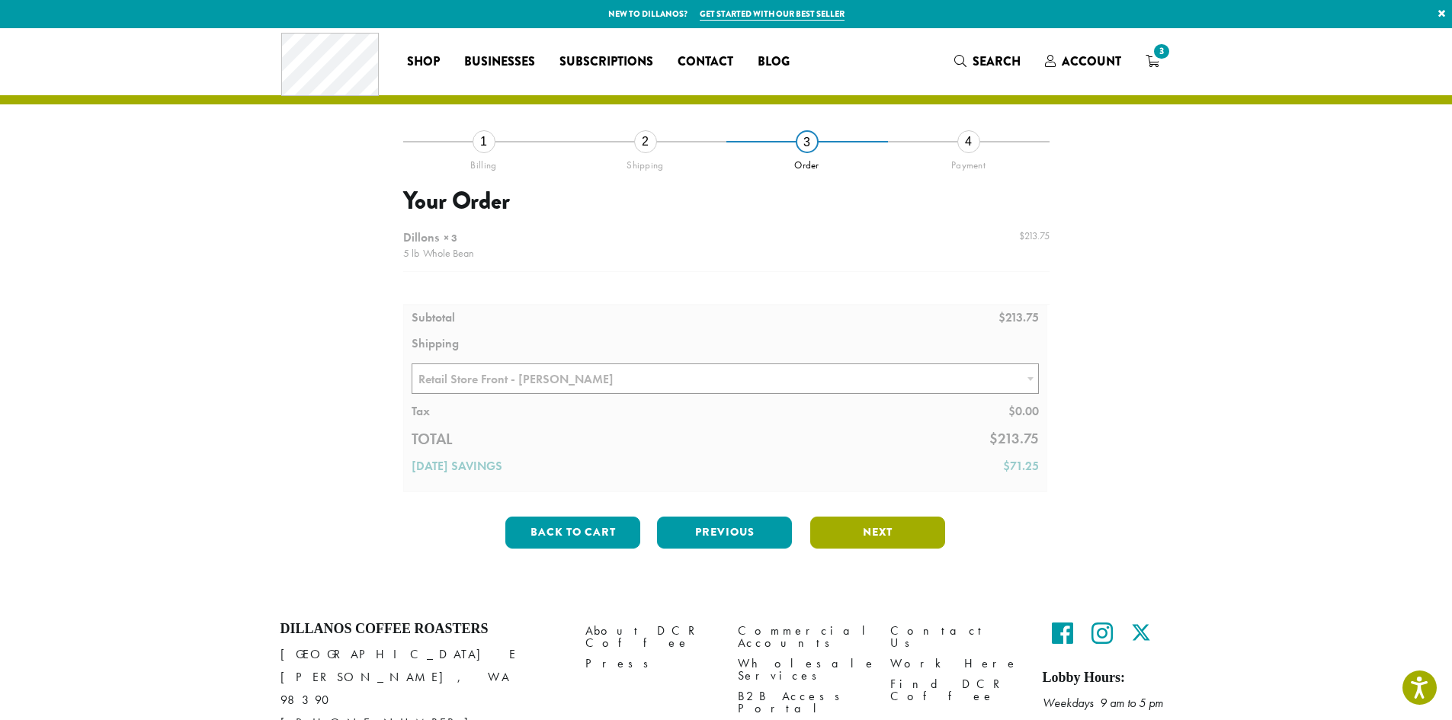
click at [858, 530] on button "Next" at bounding box center [877, 533] width 135 height 32
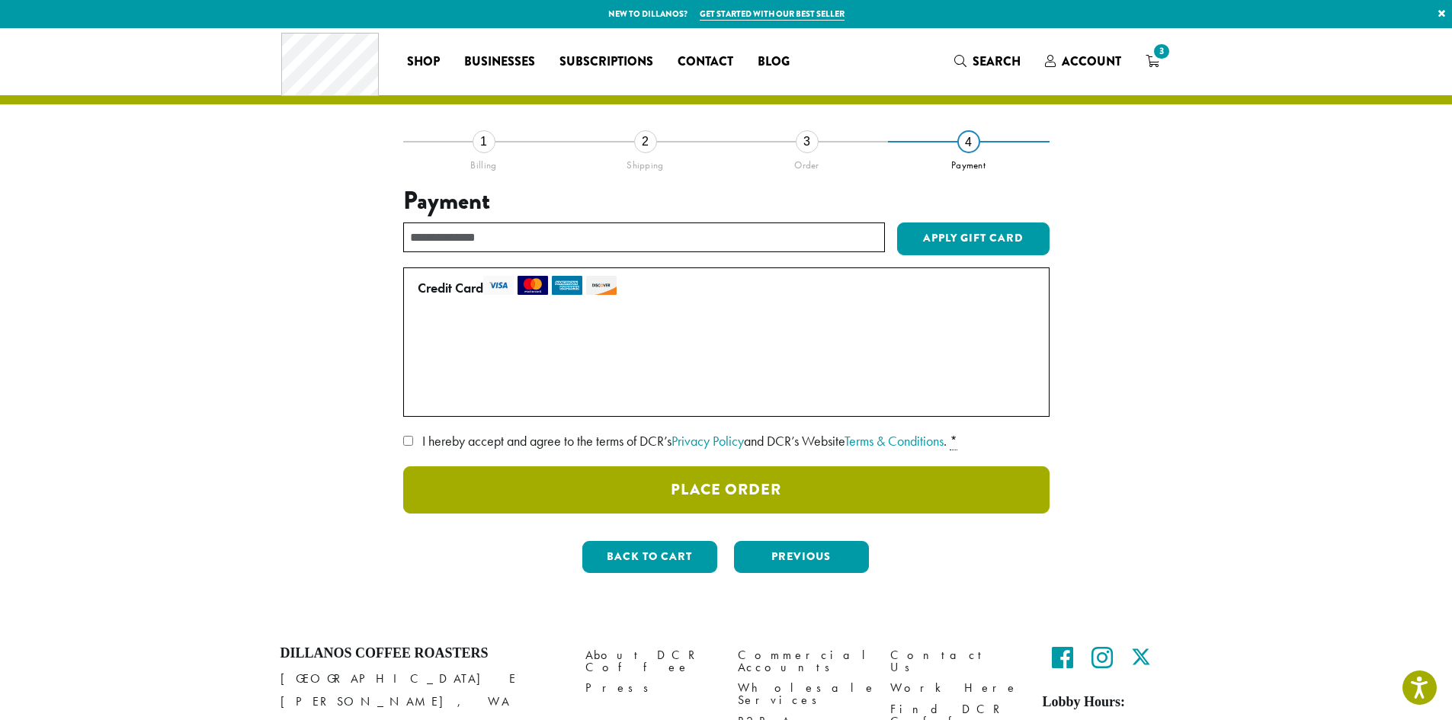
click at [763, 486] on button "Place Order" at bounding box center [726, 490] width 646 height 47
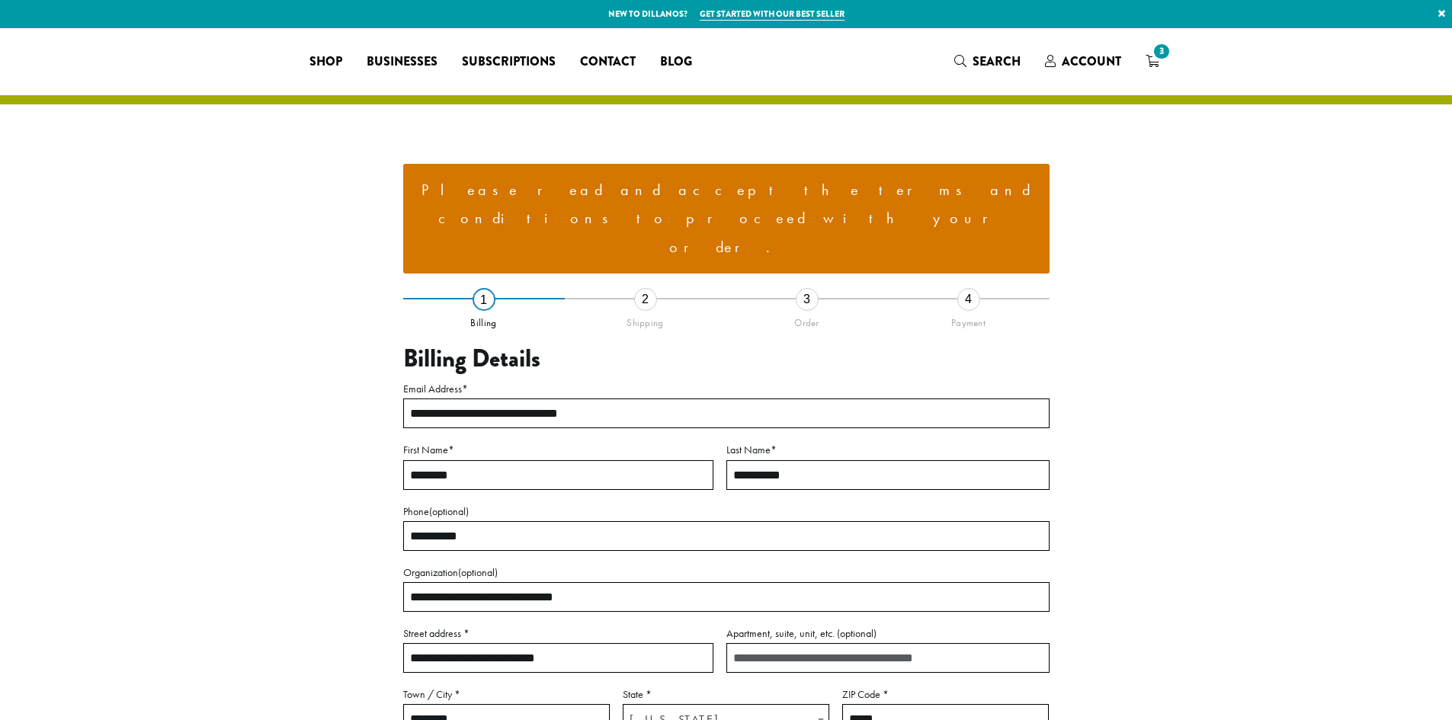
select select "**"
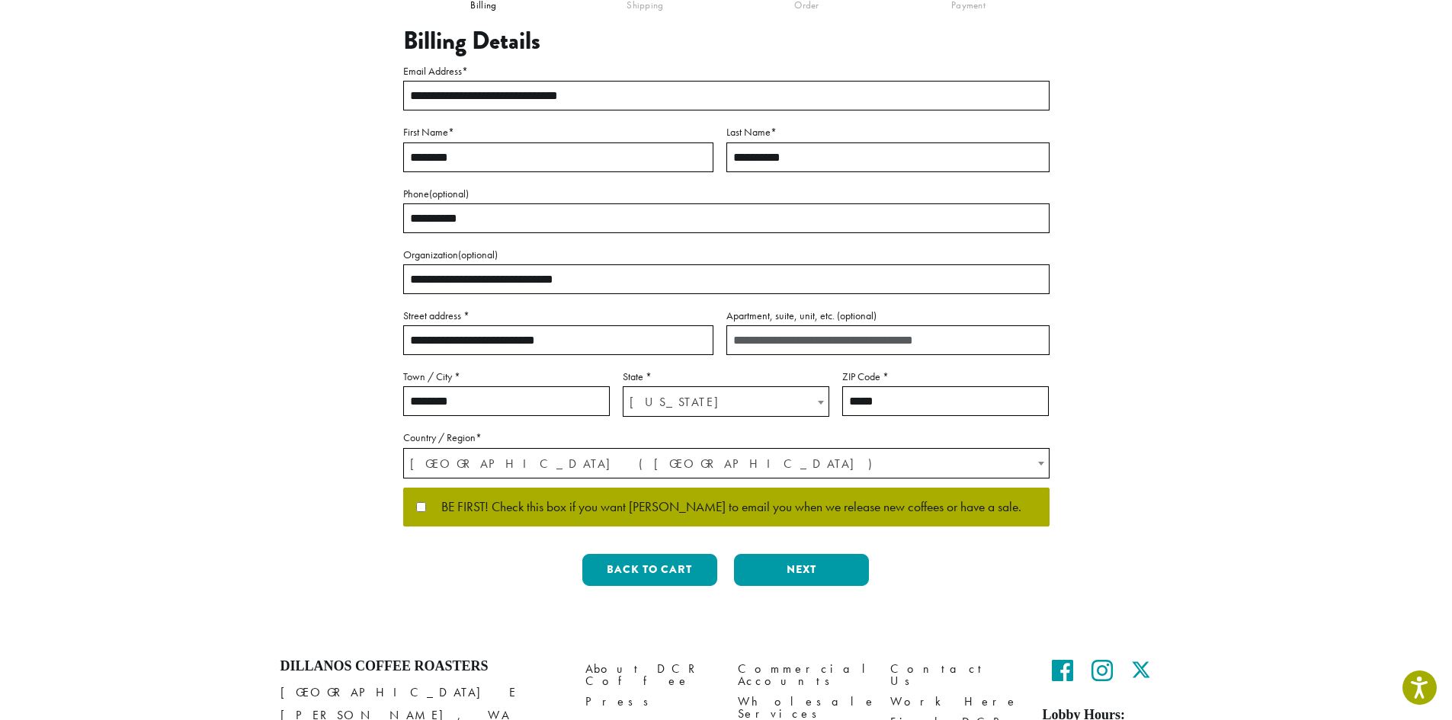
scroll to position [370, 0]
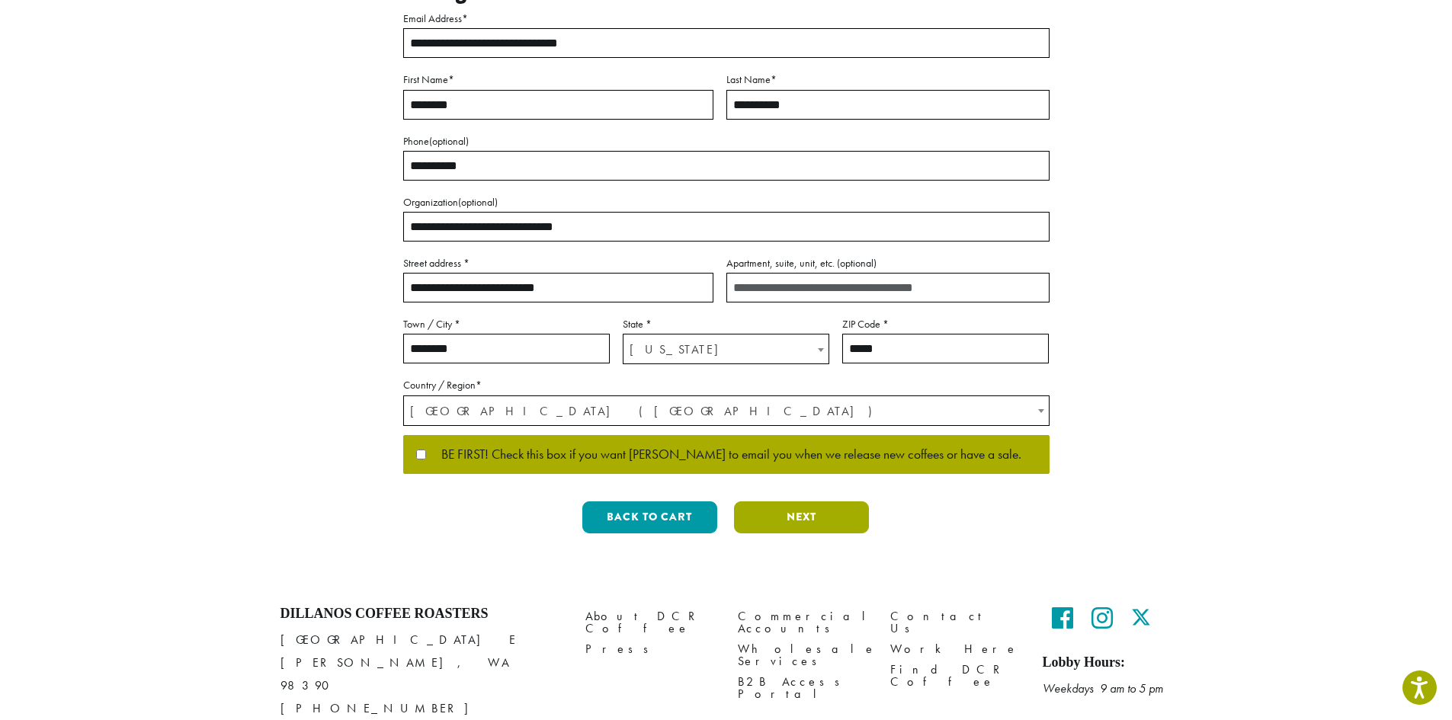
click at [773, 502] on button "Next" at bounding box center [801, 518] width 135 height 32
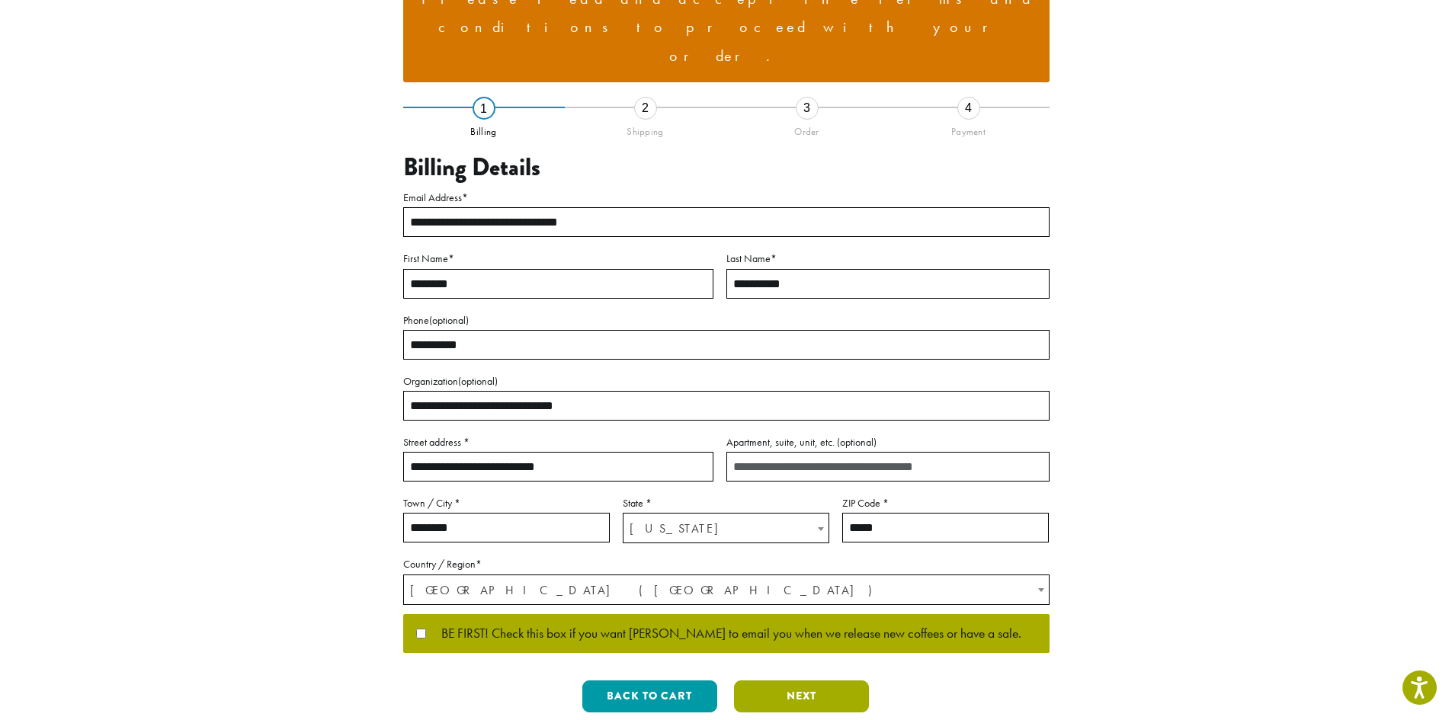
scroll to position [24, 0]
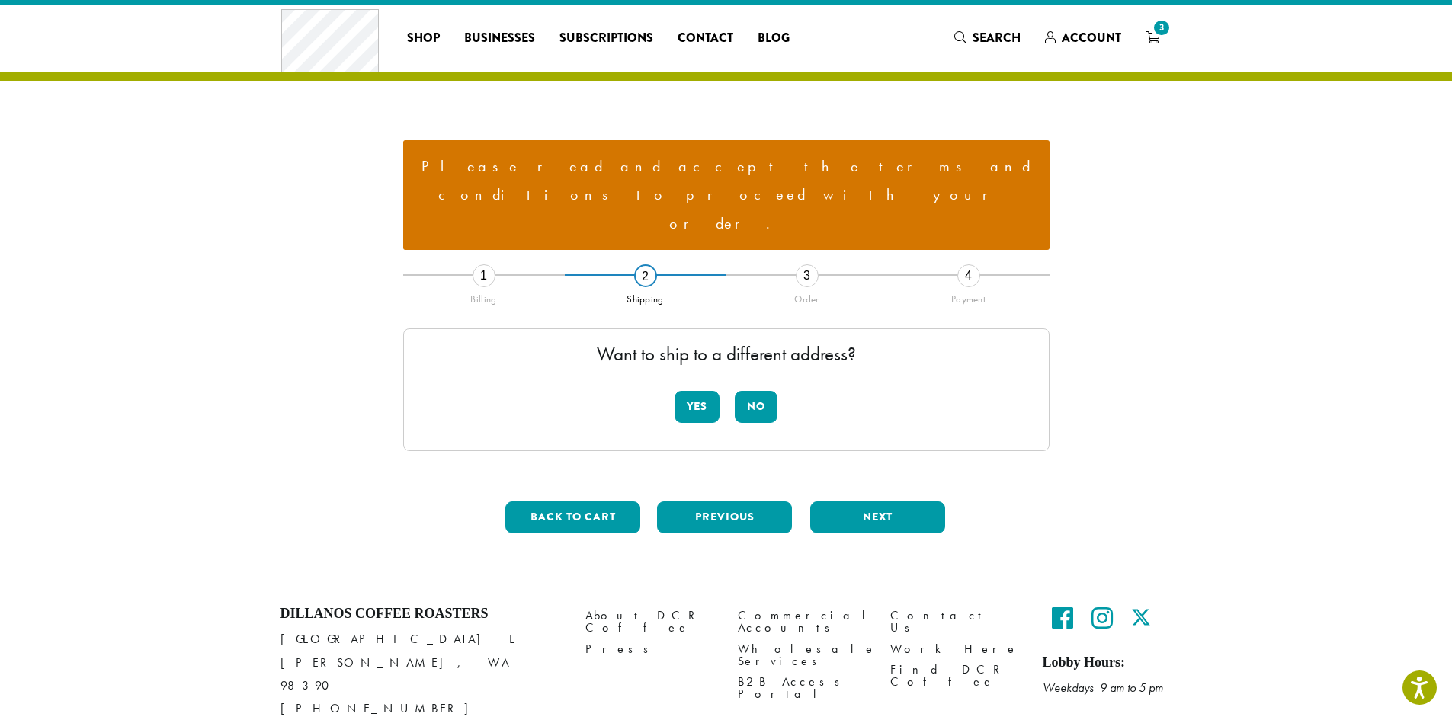
click at [778, 356] on div "Want to ship to a different address? Yes No" at bounding box center [726, 390] width 646 height 123
click at [768, 391] on button "No" at bounding box center [756, 407] width 43 height 32
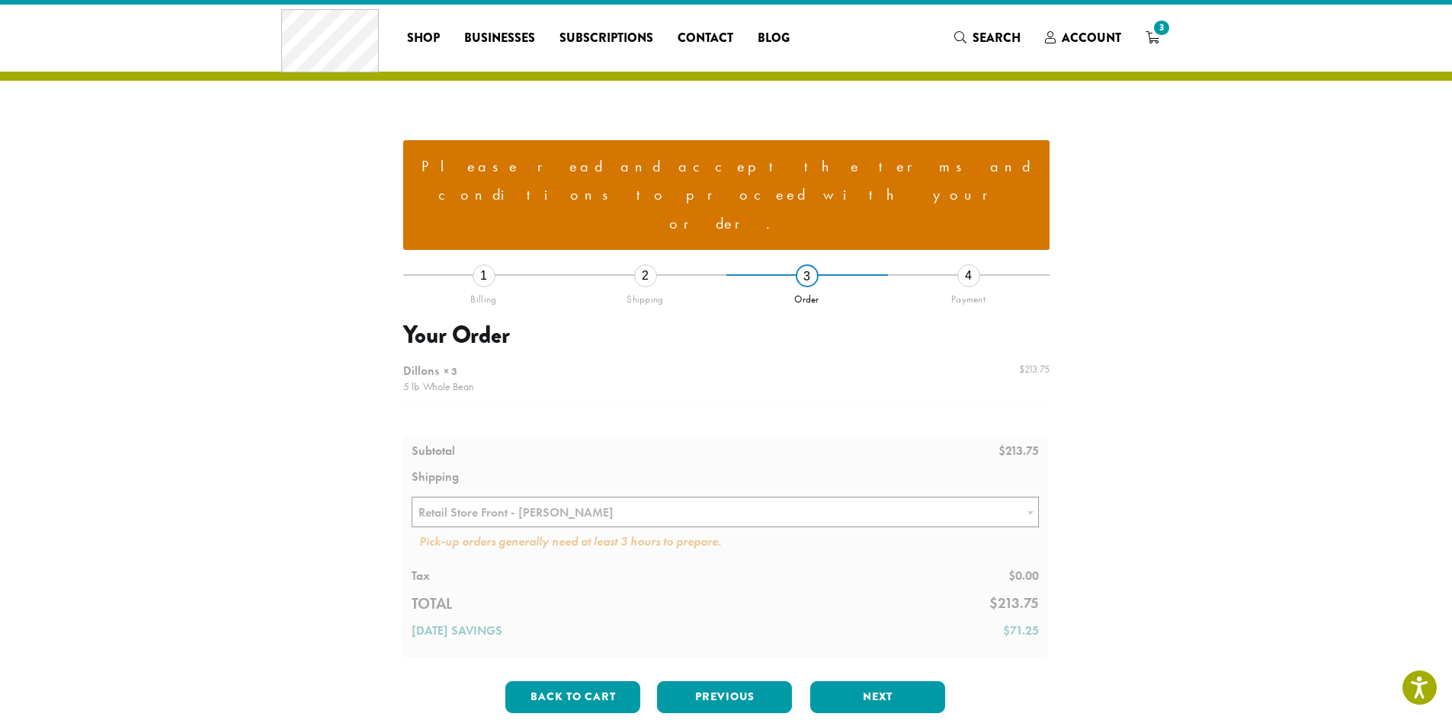
click at [665, 457] on div at bounding box center [726, 506] width 646 height 301
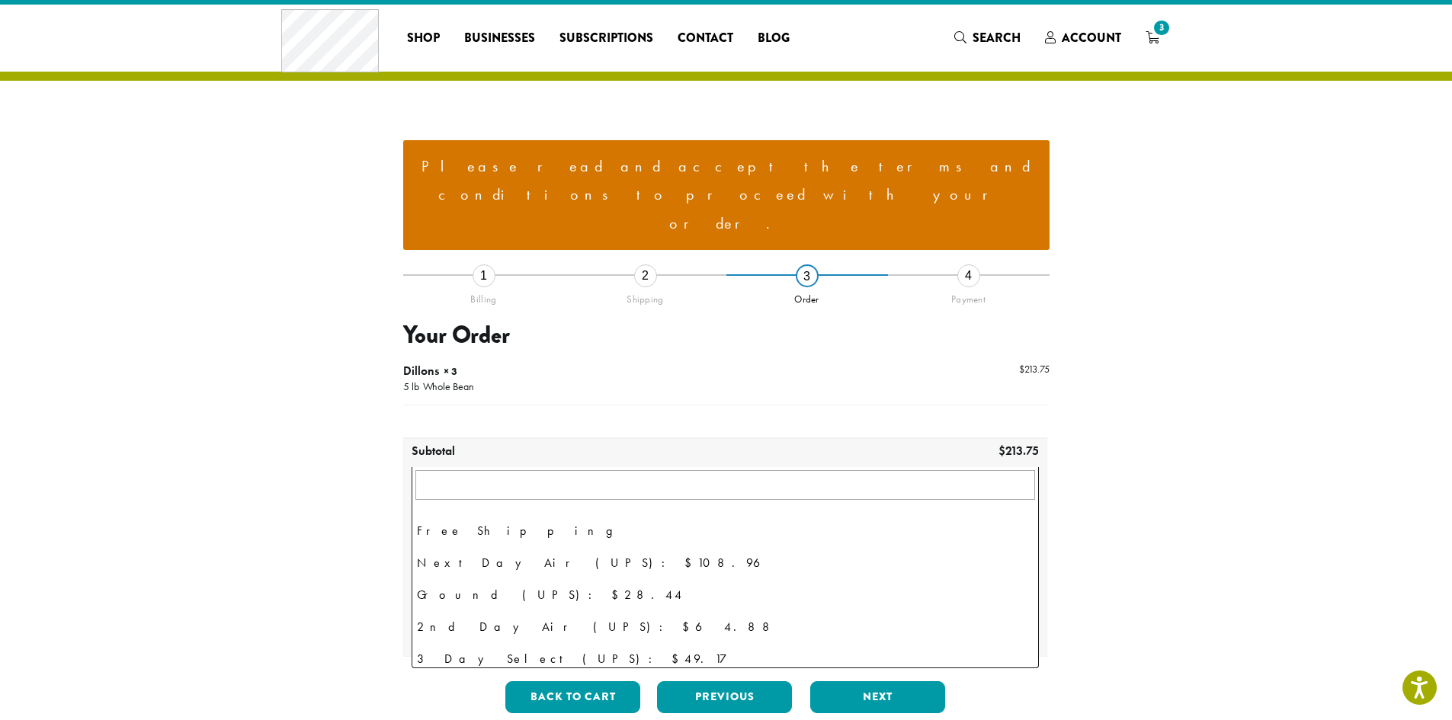
click at [741, 498] on span "Retail Store Front - Sumner" at bounding box center [725, 513] width 627 height 30
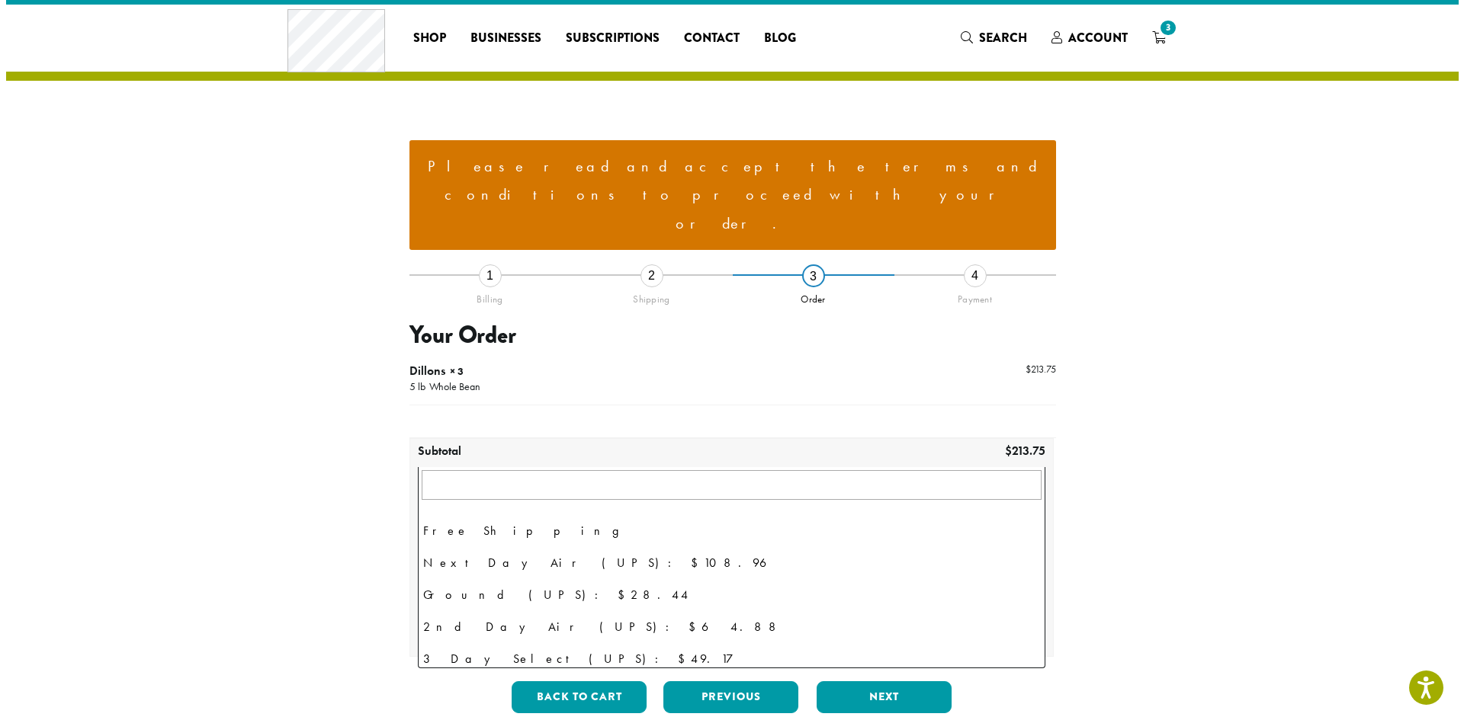
scroll to position [104, 0]
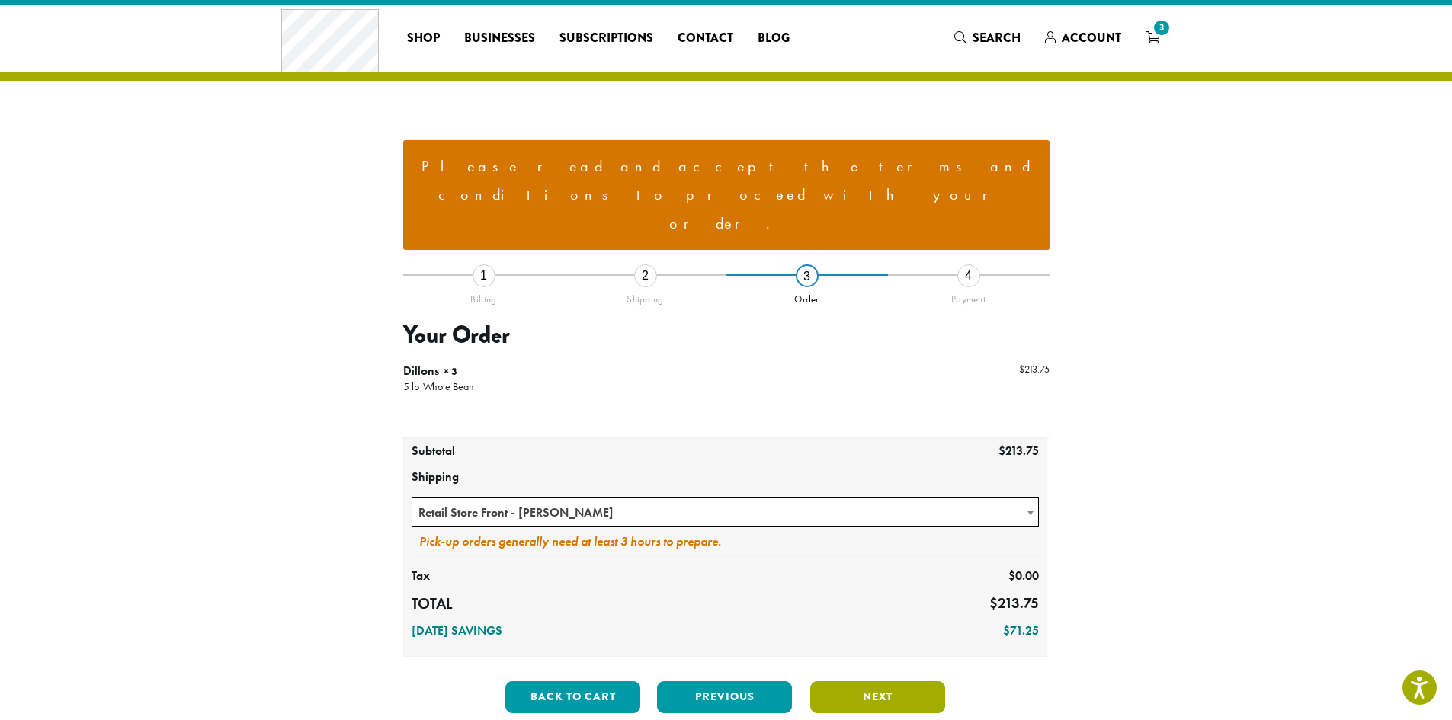
click at [857, 682] on button "Next" at bounding box center [877, 698] width 135 height 32
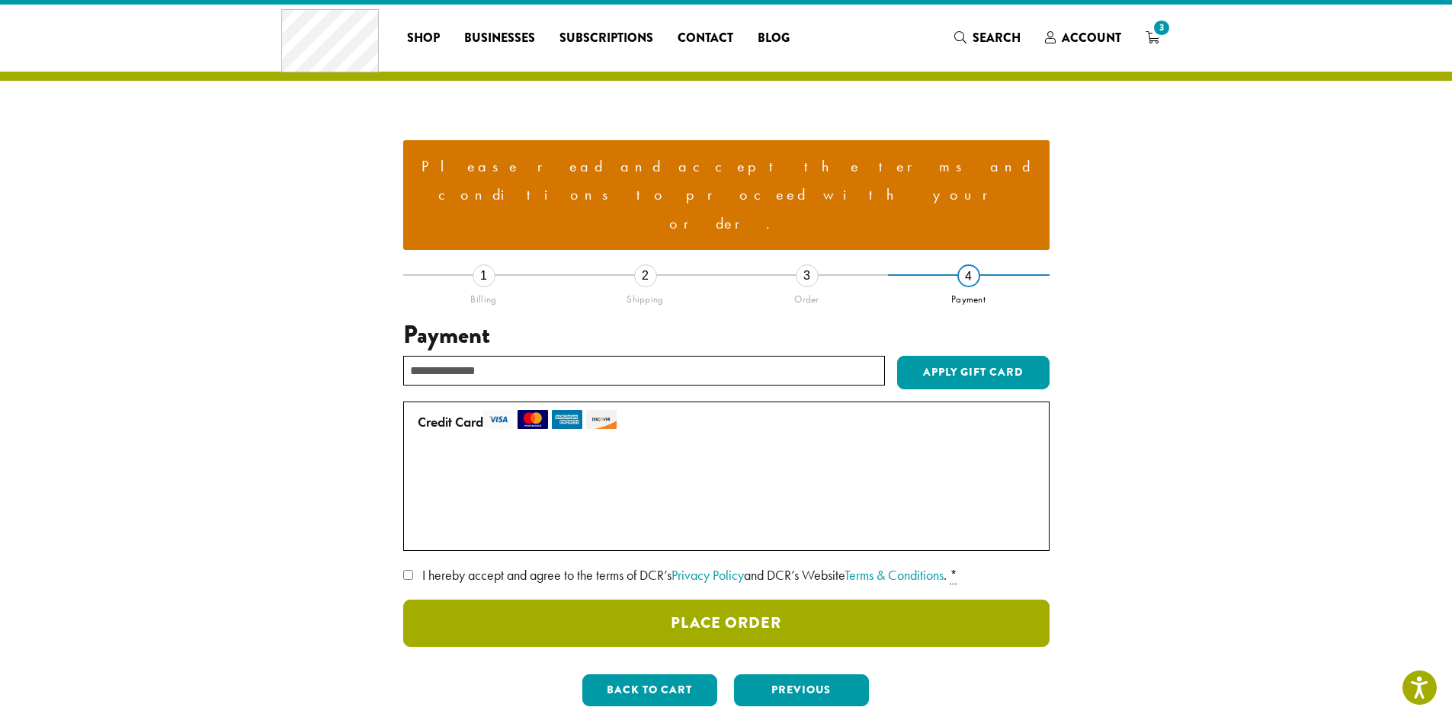
click at [799, 600] on button "Place Order" at bounding box center [726, 623] width 646 height 47
